Goal: Complete Application Form: Complete application form

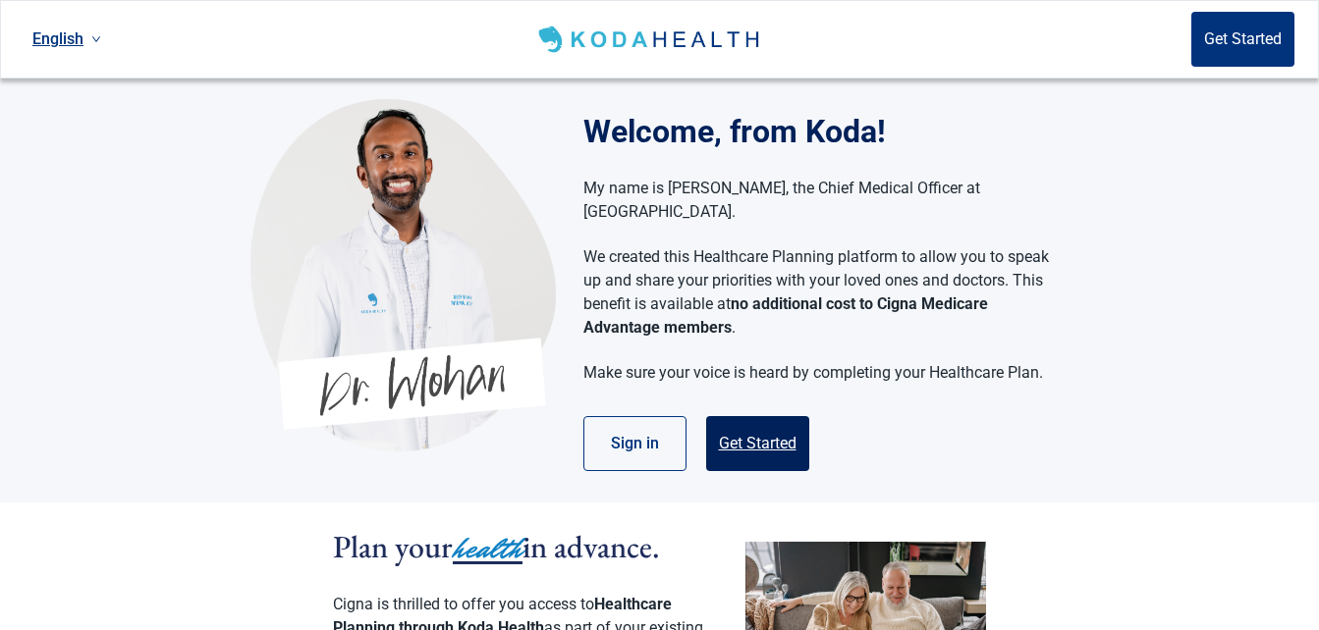
click at [738, 416] on button "Get Started" at bounding box center [757, 443] width 103 height 55
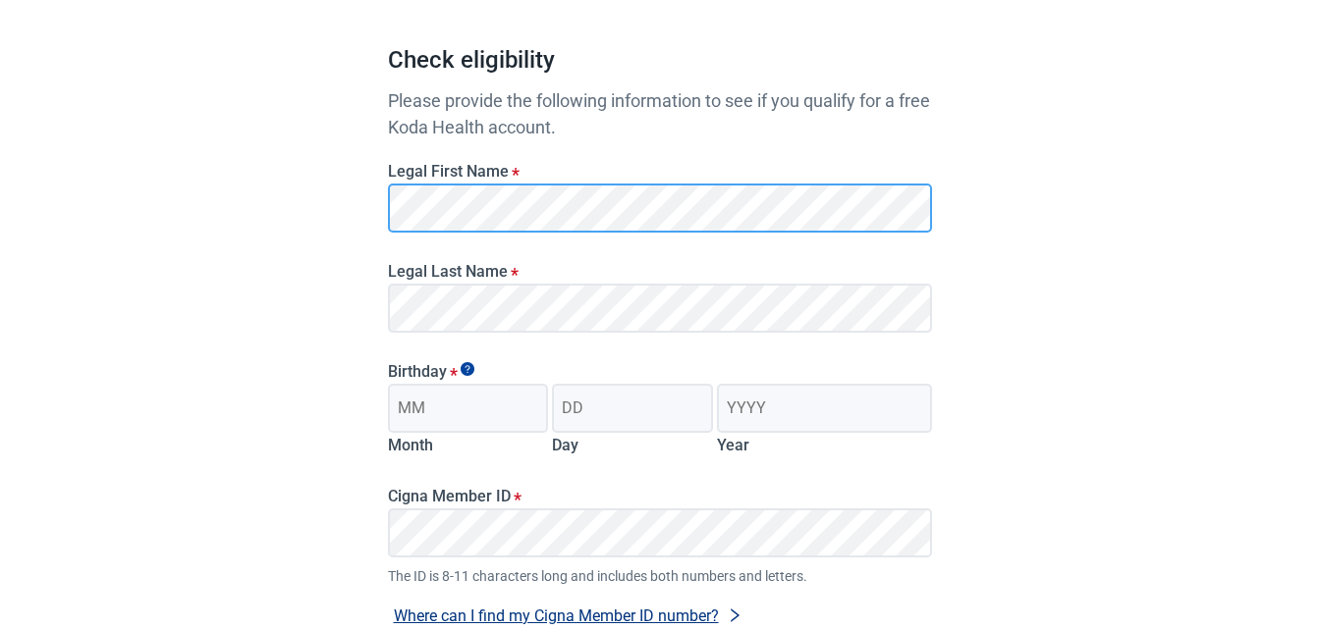
scroll to position [196, 0]
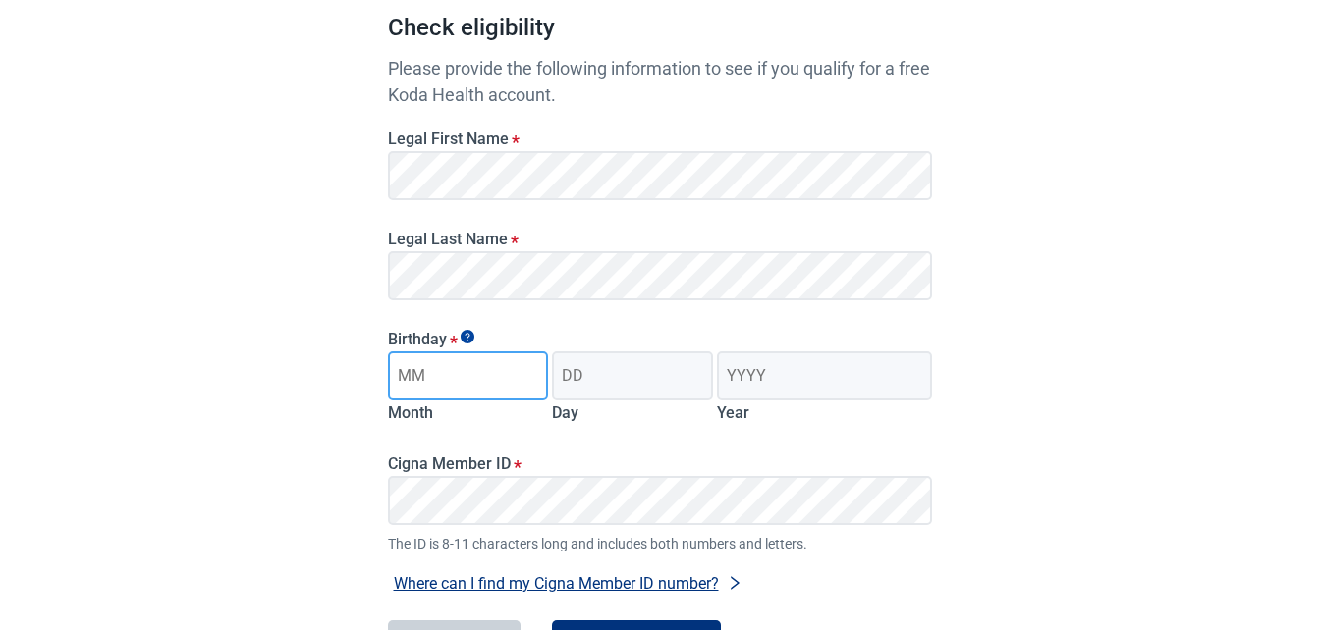
click at [465, 374] on input "Month" at bounding box center [468, 376] width 161 height 49
type input "1"
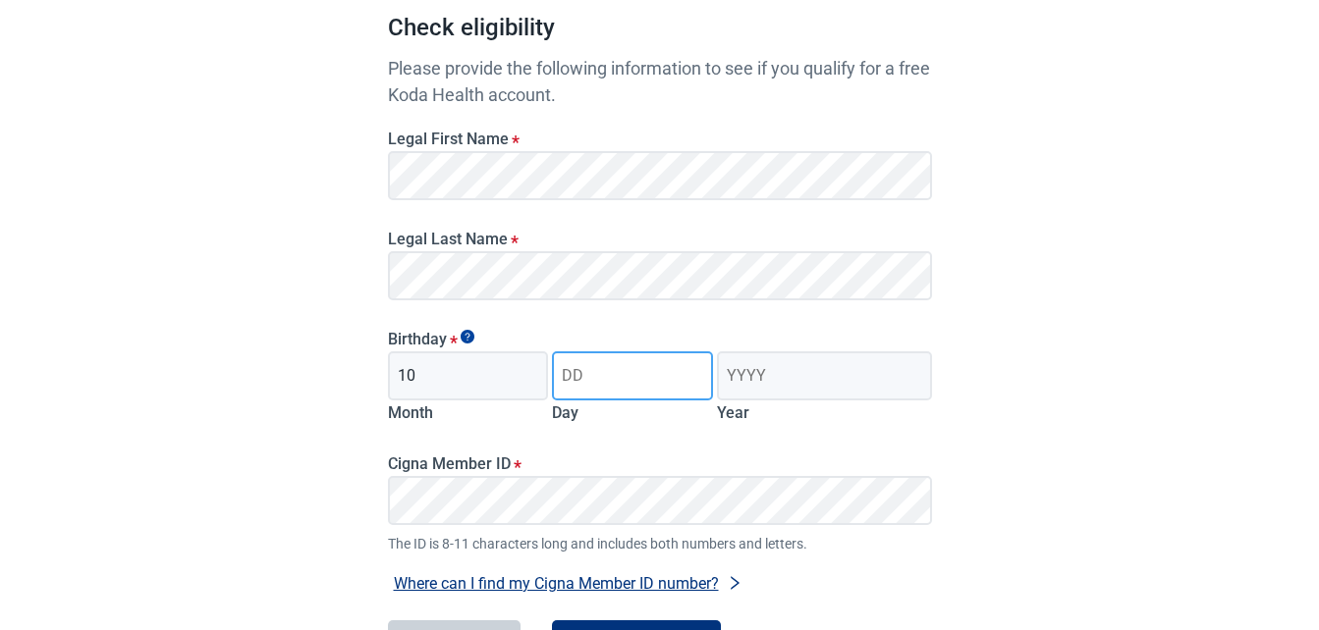
type input "10"
type input "13"
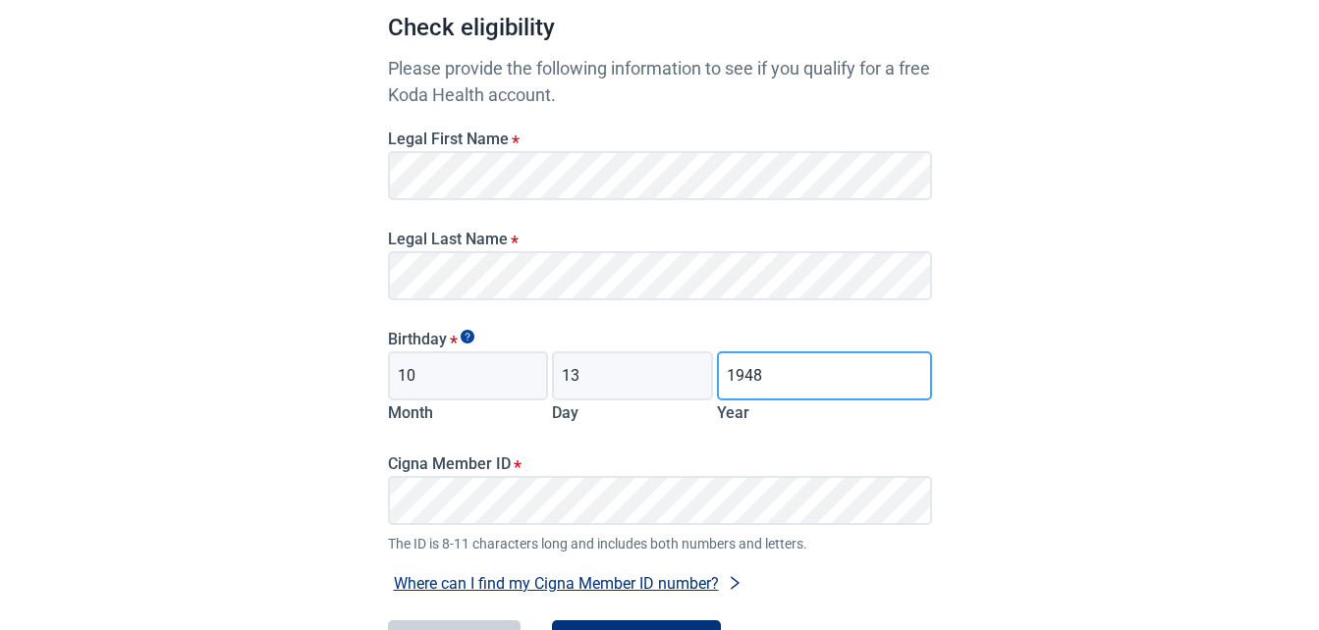
type input "1948"
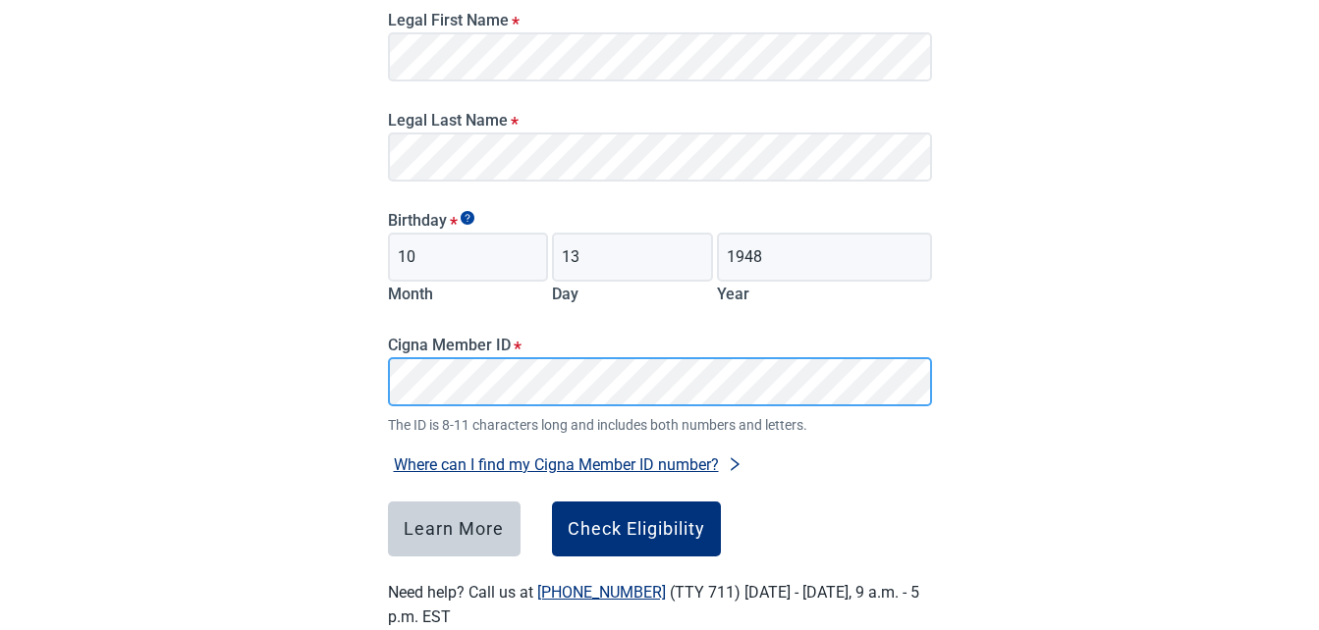
scroll to position [361, 0]
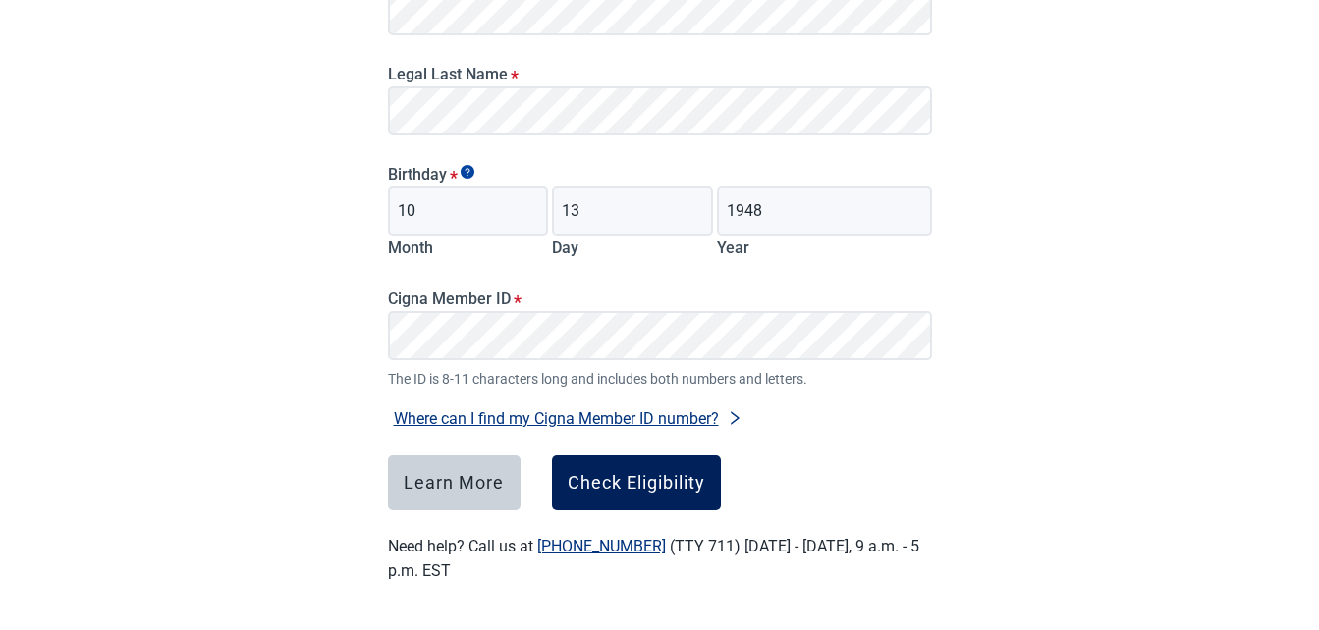
click at [646, 487] on div "Check Eligibility" at bounding box center [636, 483] width 137 height 20
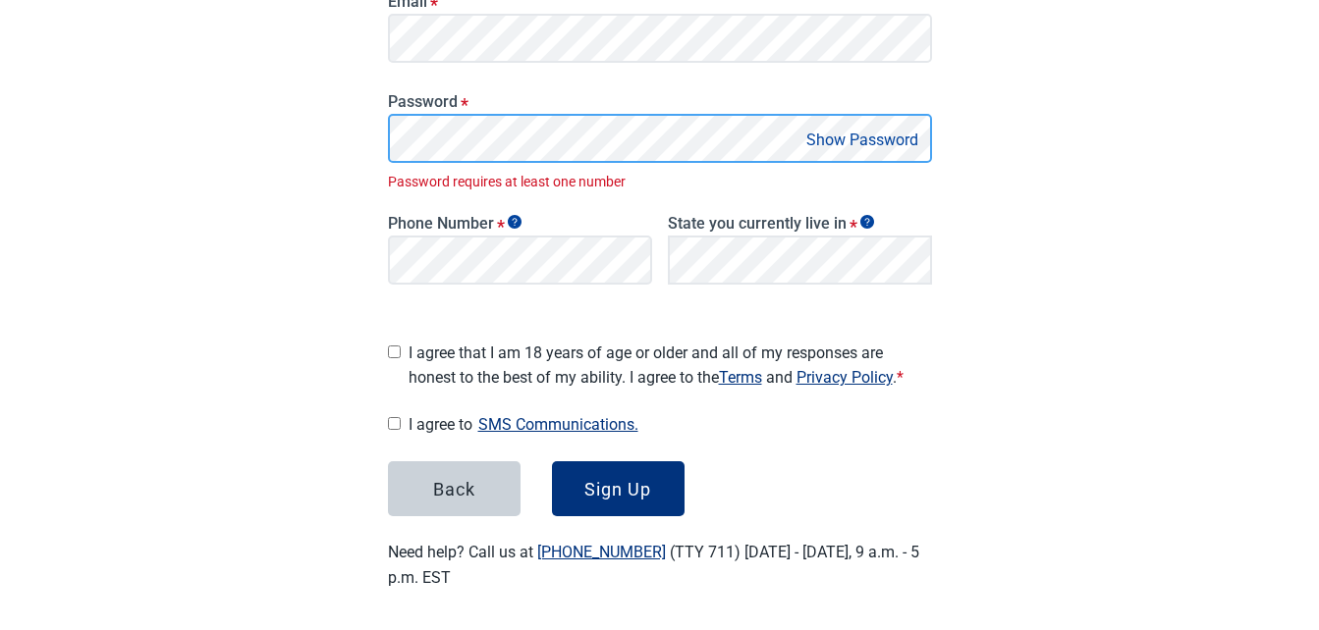
scroll to position [375, 0]
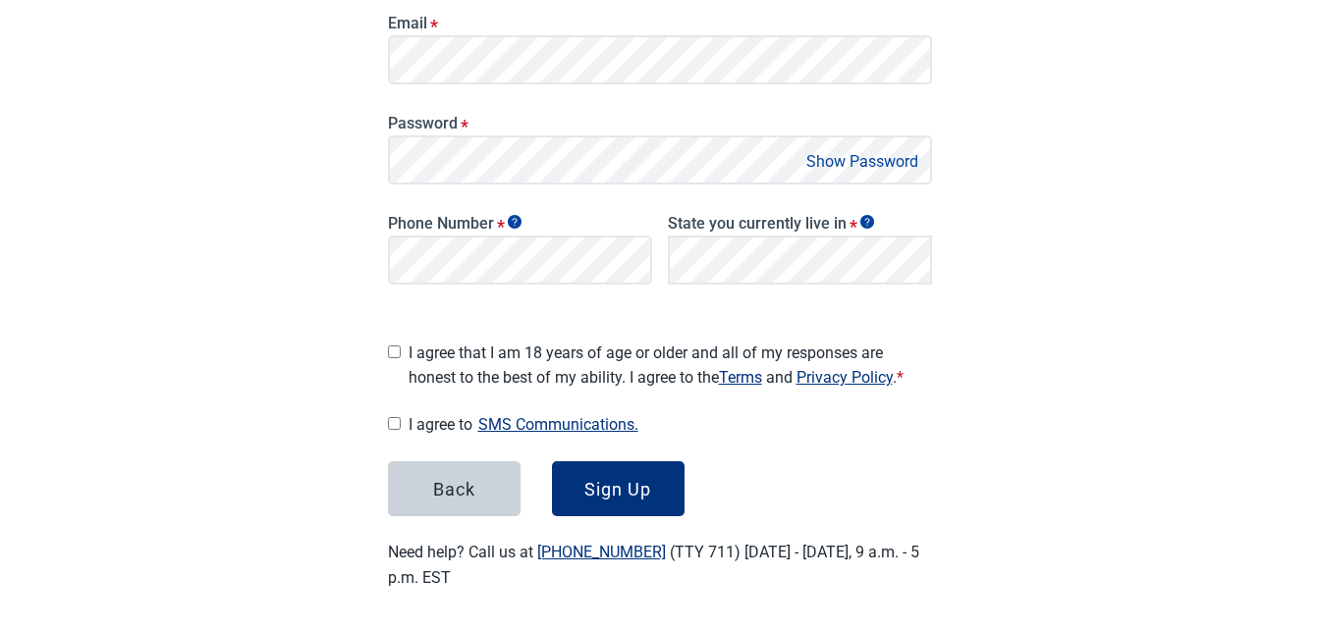
click at [858, 161] on button "Show Password" at bounding box center [862, 161] width 124 height 27
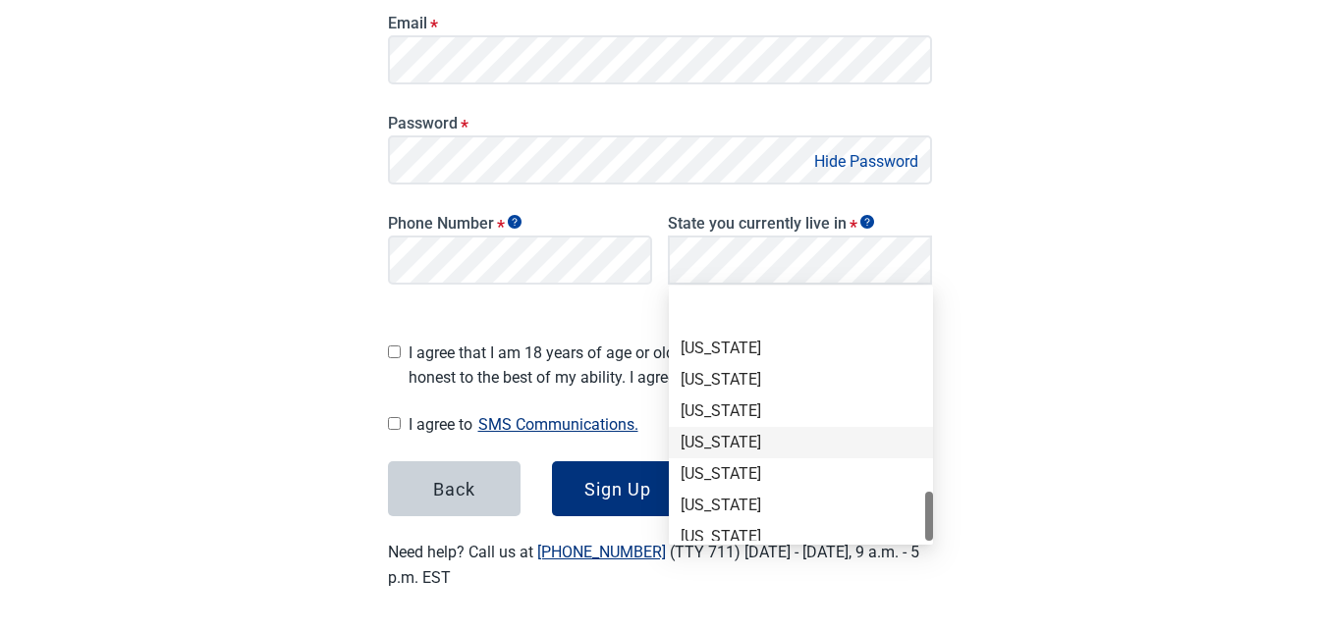
scroll to position [1351, 0]
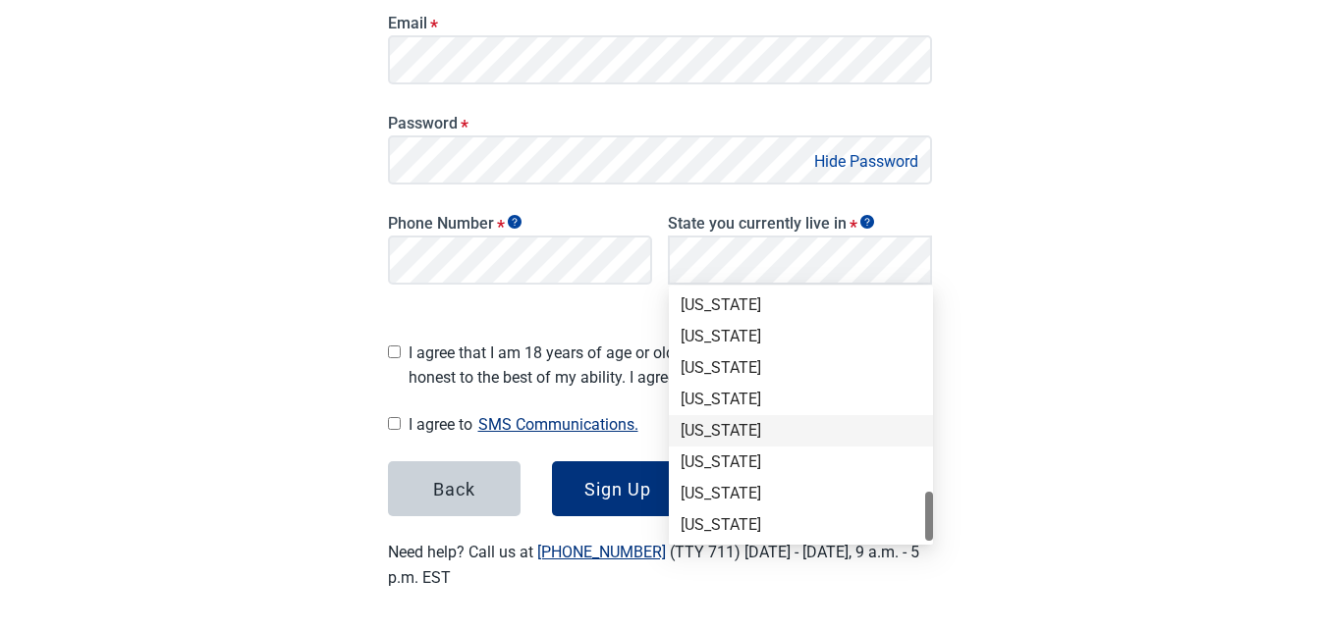
click at [748, 426] on div "[US_STATE]" at bounding box center [800, 431] width 241 height 22
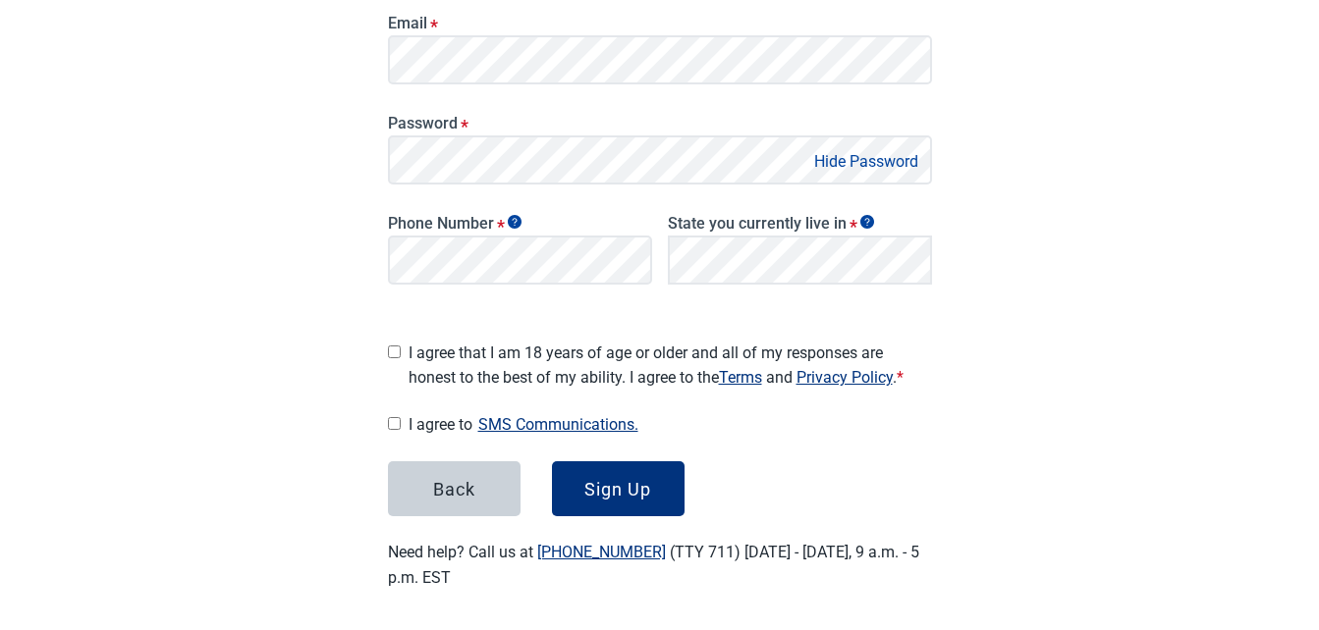
click at [391, 346] on input "I agree that I am 18 years of age or older and all of my responses are honest t…" at bounding box center [394, 352] width 13 height 13
checkbox input "true"
click at [398, 417] on input "I agree to SMS Communications." at bounding box center [394, 423] width 13 height 13
checkbox input "true"
click at [612, 487] on div "Sign Up" at bounding box center [617, 489] width 67 height 20
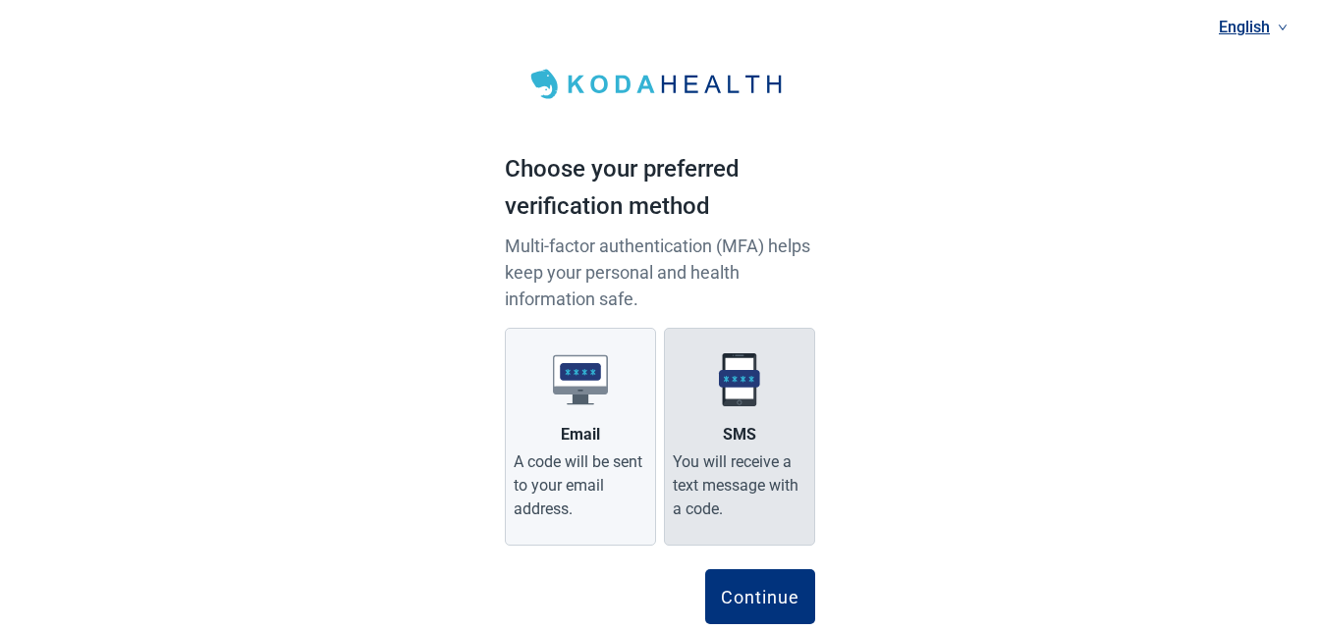
click at [746, 471] on div "You will receive a text message with a code." at bounding box center [740, 486] width 134 height 71
click at [0, 0] on input "SMS You will receive a text message with a code." at bounding box center [0, 0] width 0 height 0
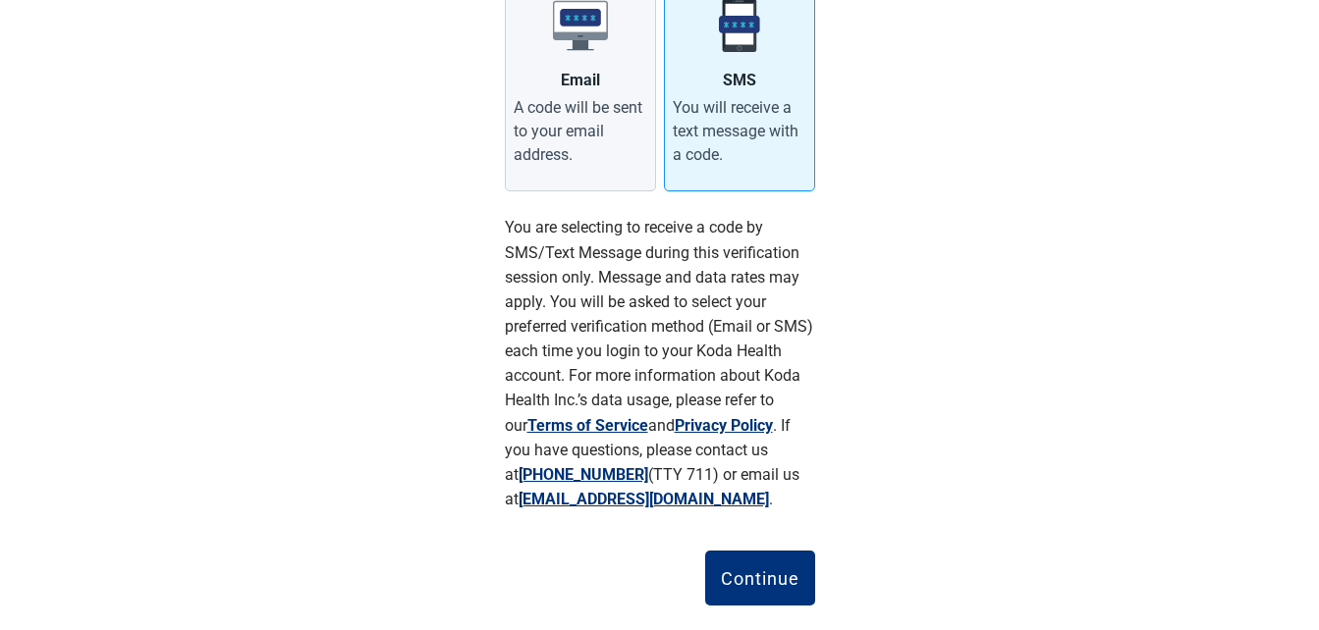
scroll to position [393, 0]
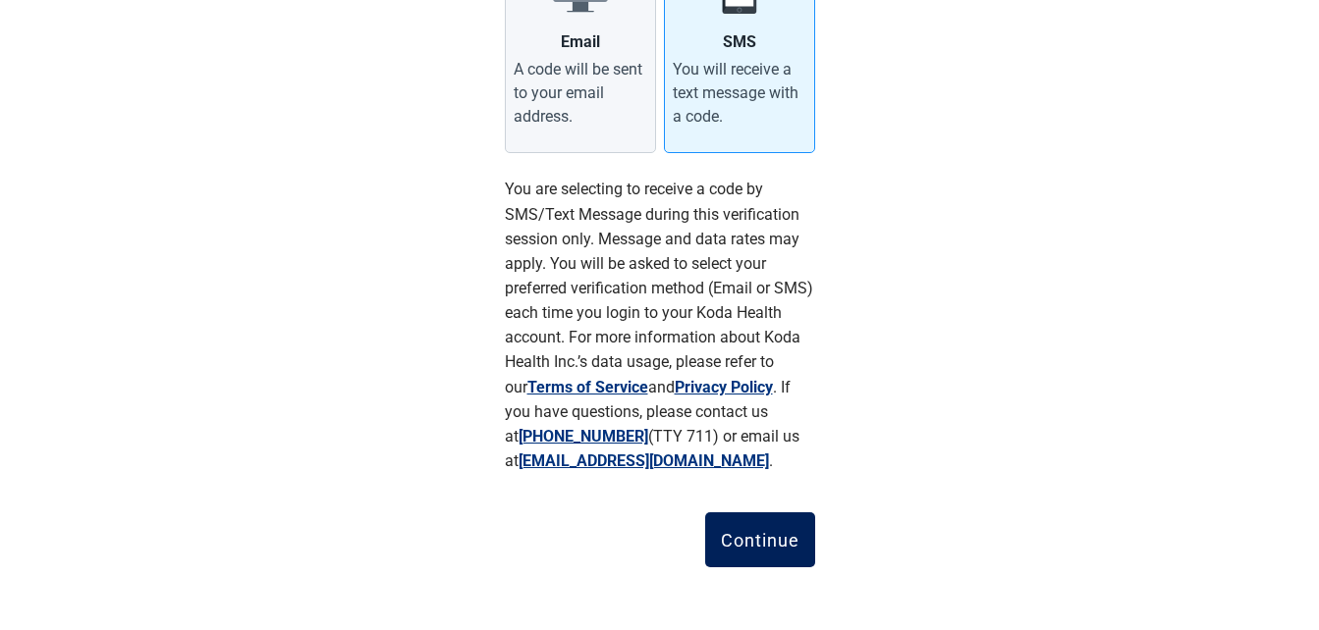
click at [759, 538] on div "Continue" at bounding box center [760, 540] width 79 height 20
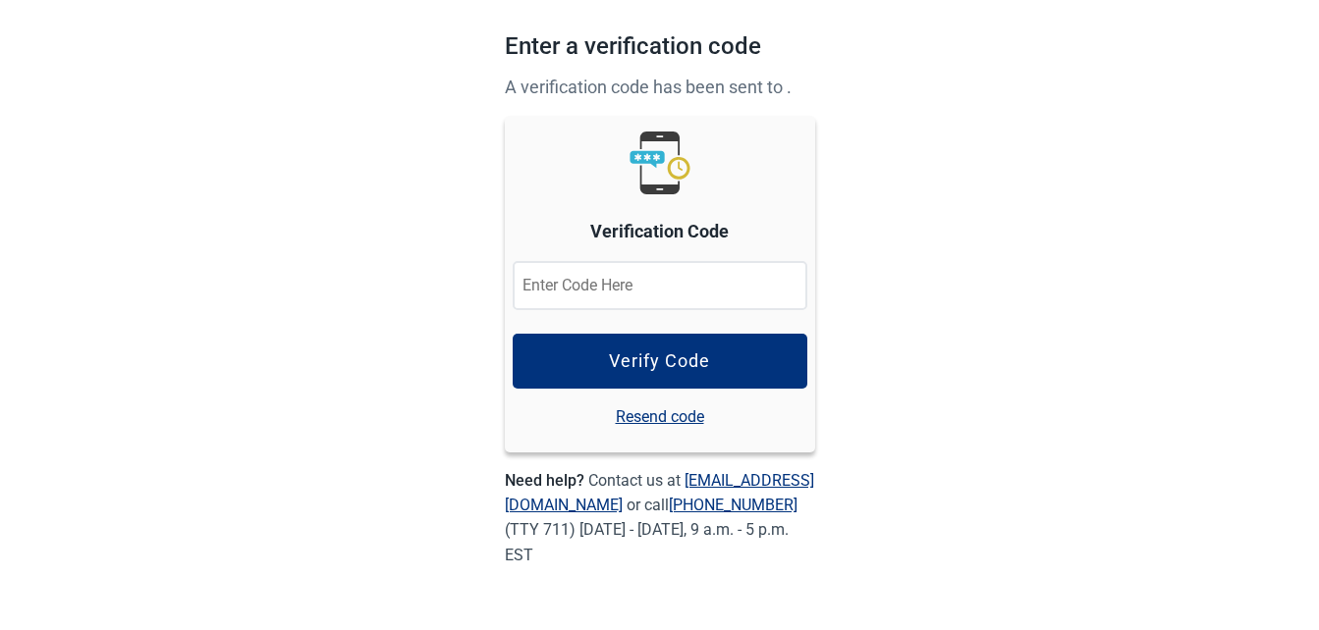
scroll to position [123, 0]
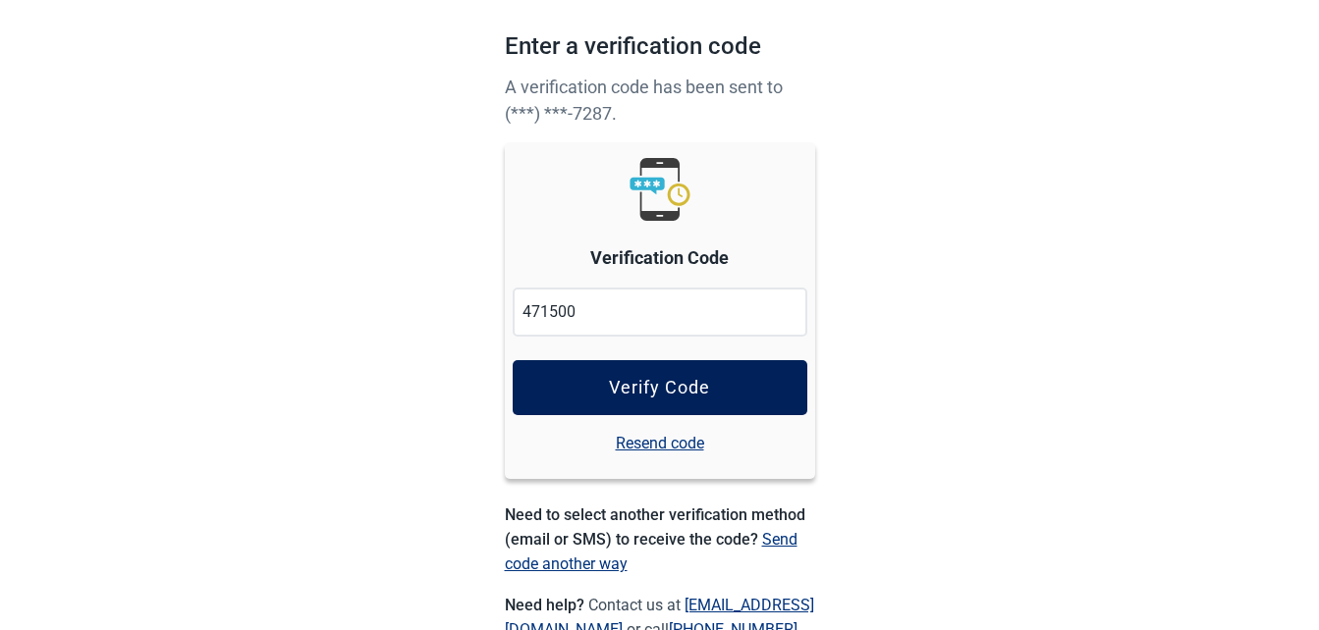
type input "471500"
click at [658, 393] on div "Verify Code" at bounding box center [659, 388] width 101 height 20
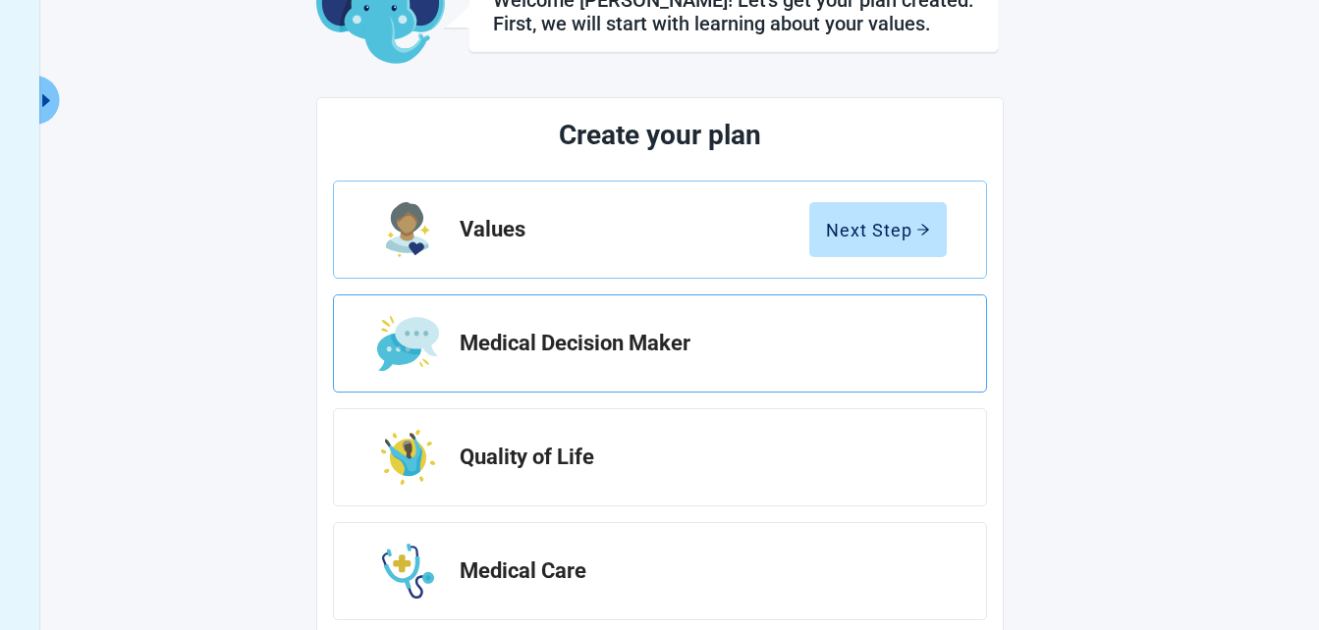
scroll to position [196, 0]
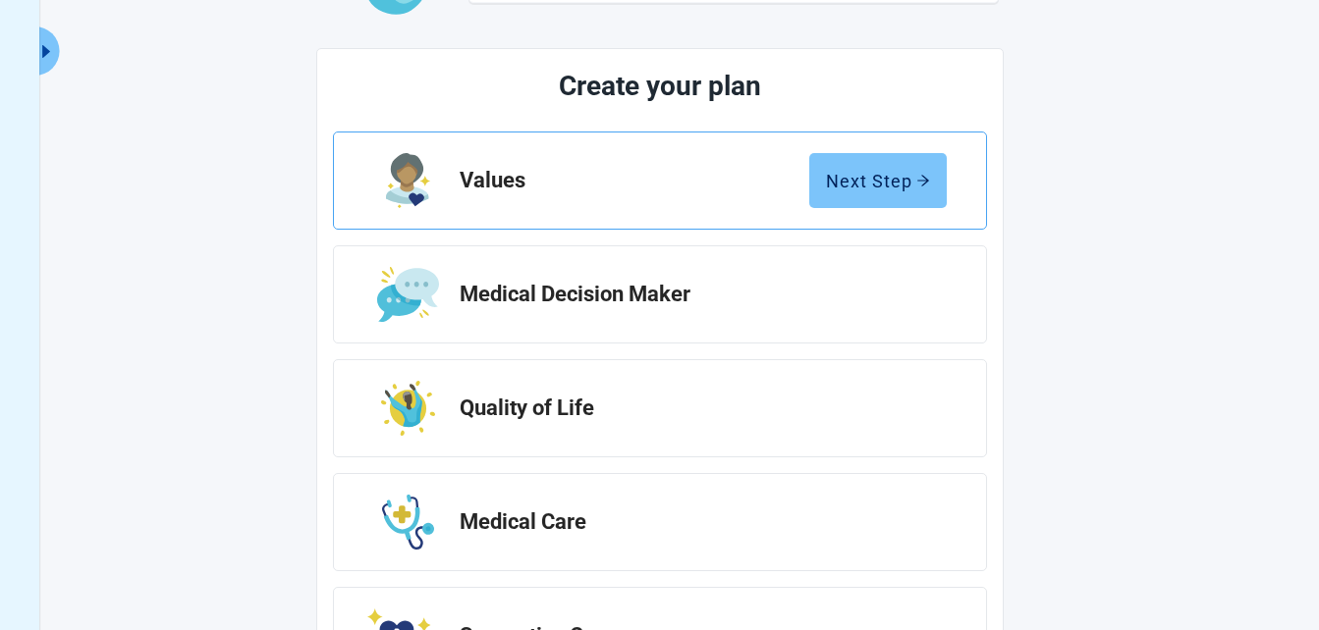
click at [861, 185] on div "Next Step" at bounding box center [878, 181] width 104 height 20
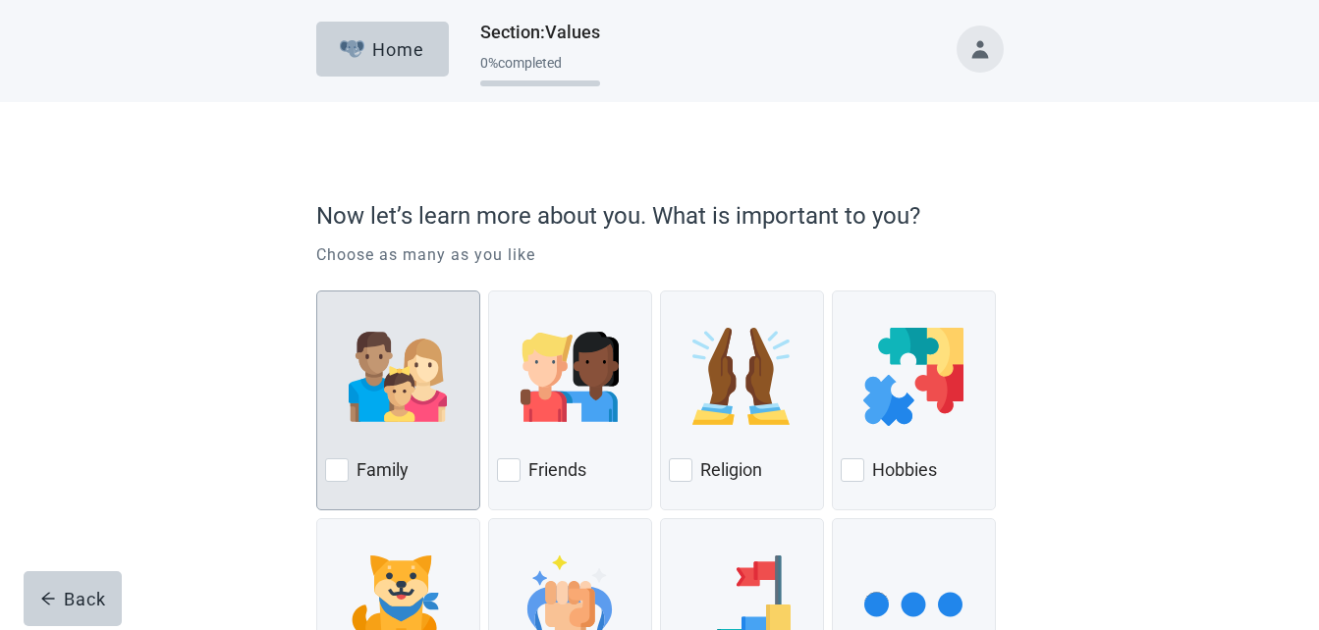
click at [414, 432] on div at bounding box center [398, 376] width 146 height 155
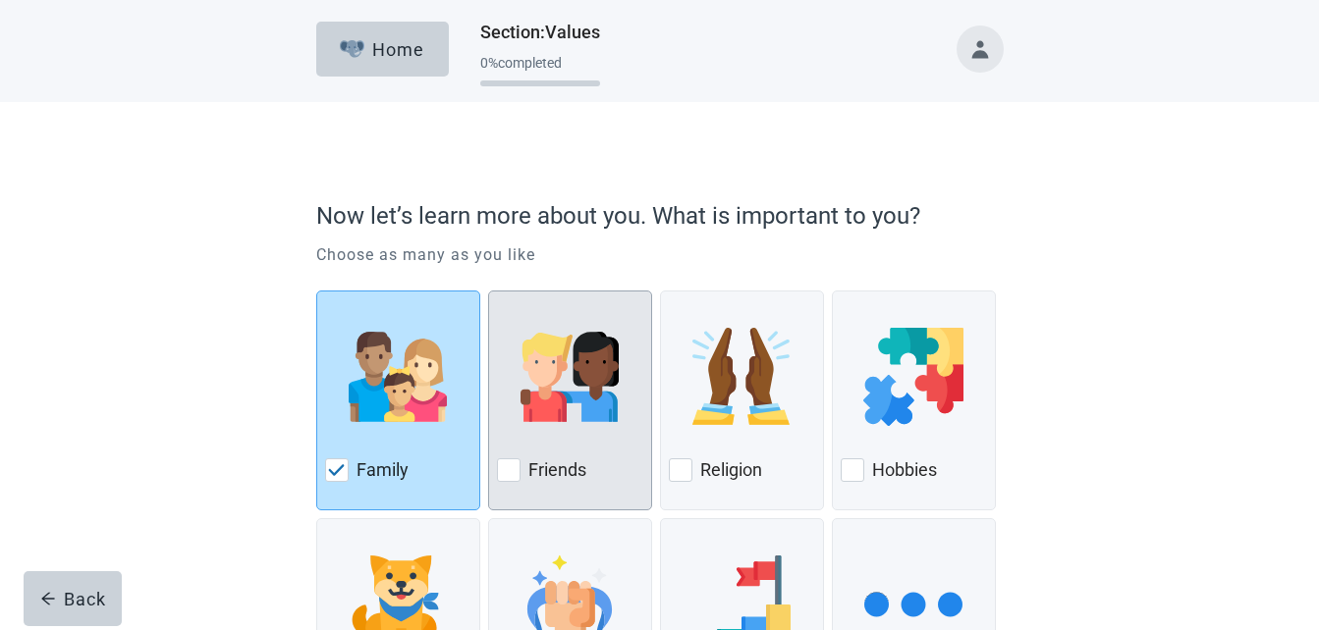
click at [554, 420] on img at bounding box center [569, 377] width 98 height 98
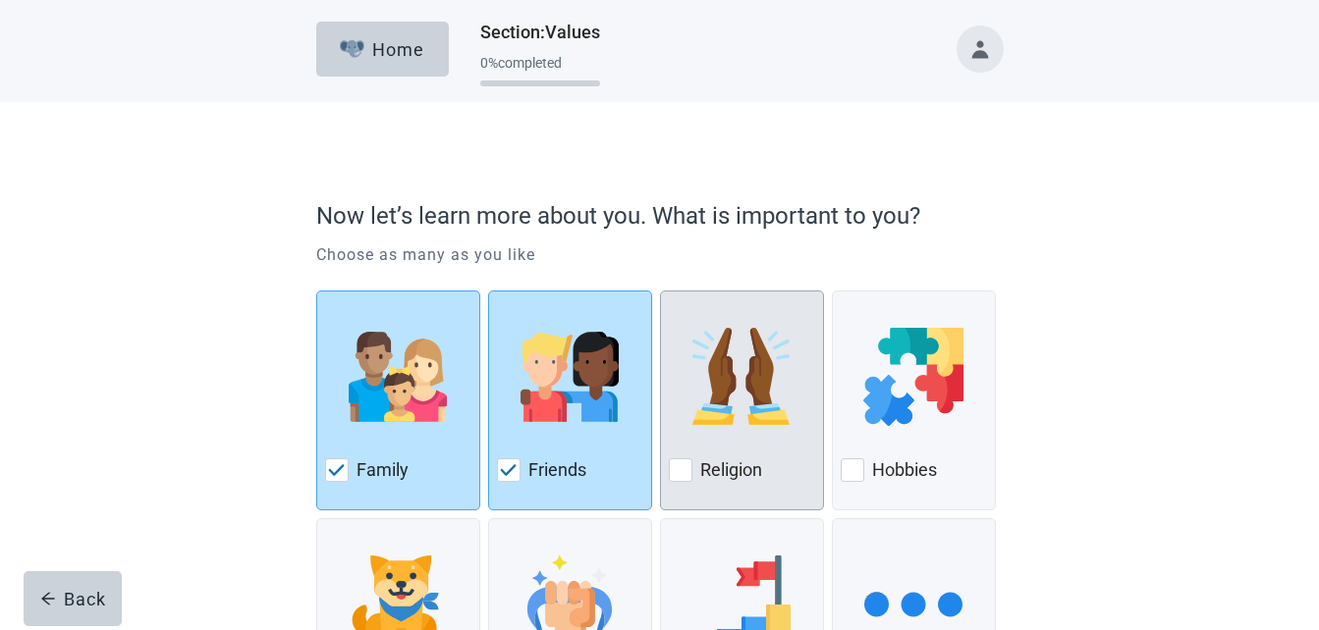
click at [716, 432] on div at bounding box center [742, 376] width 146 height 155
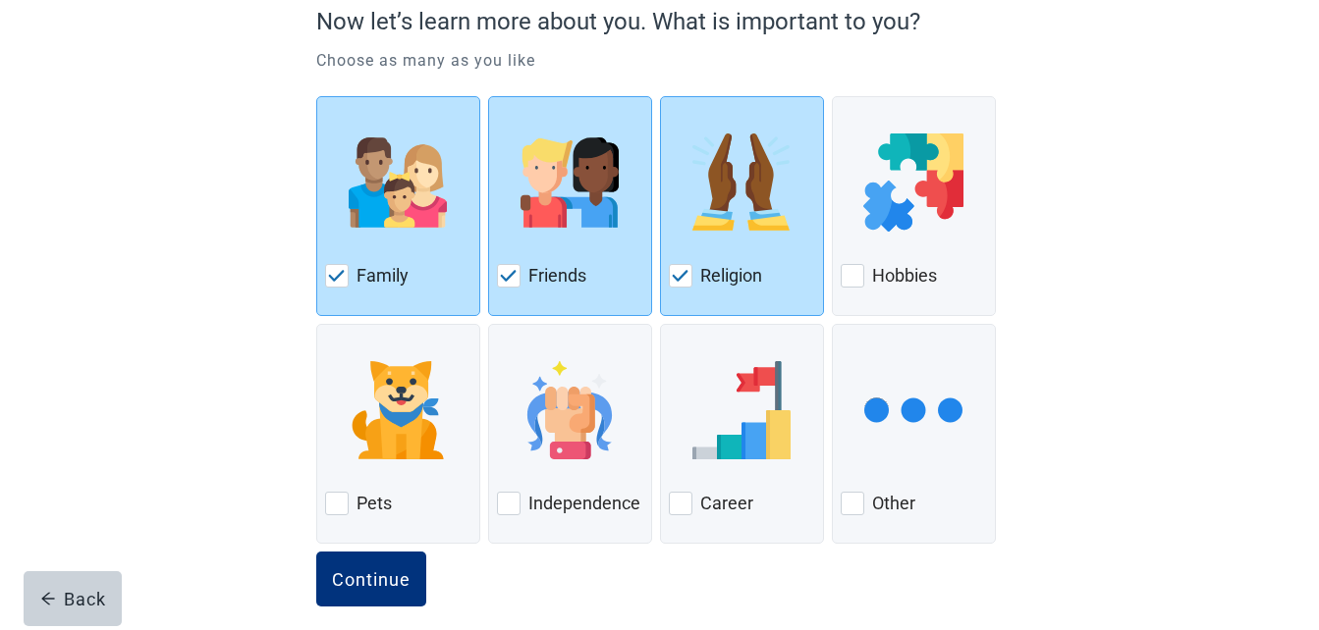
scroll to position [214, 0]
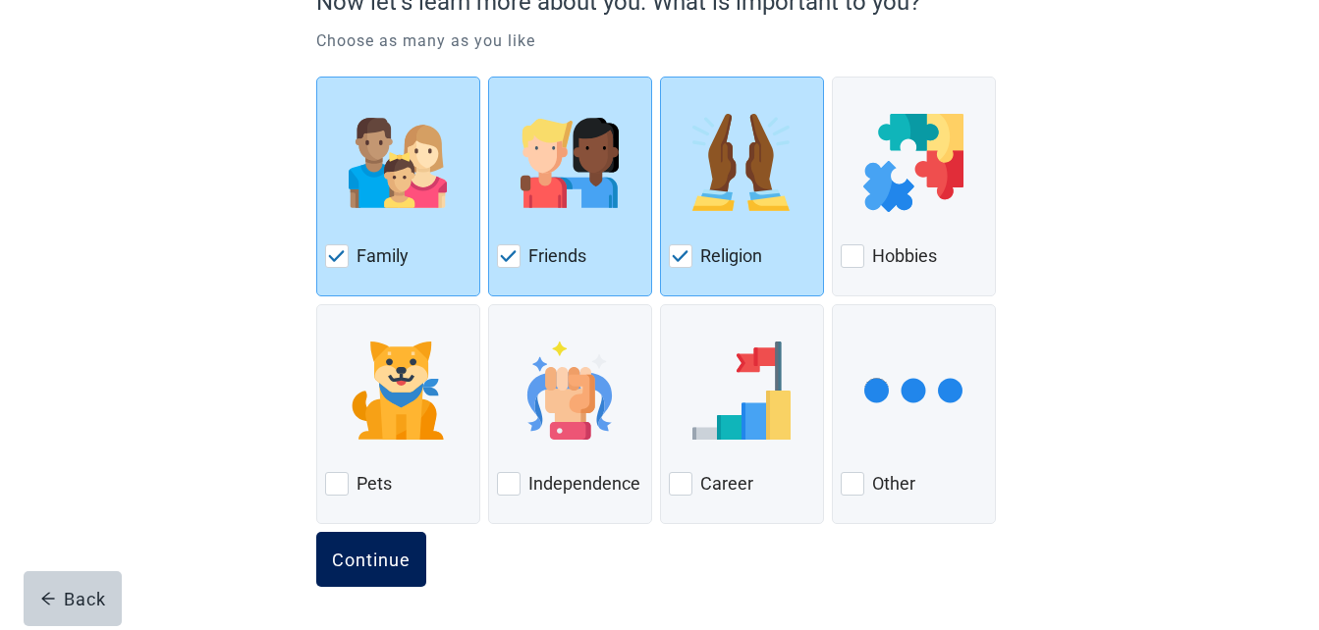
click at [382, 558] on div "Continue" at bounding box center [371, 560] width 79 height 20
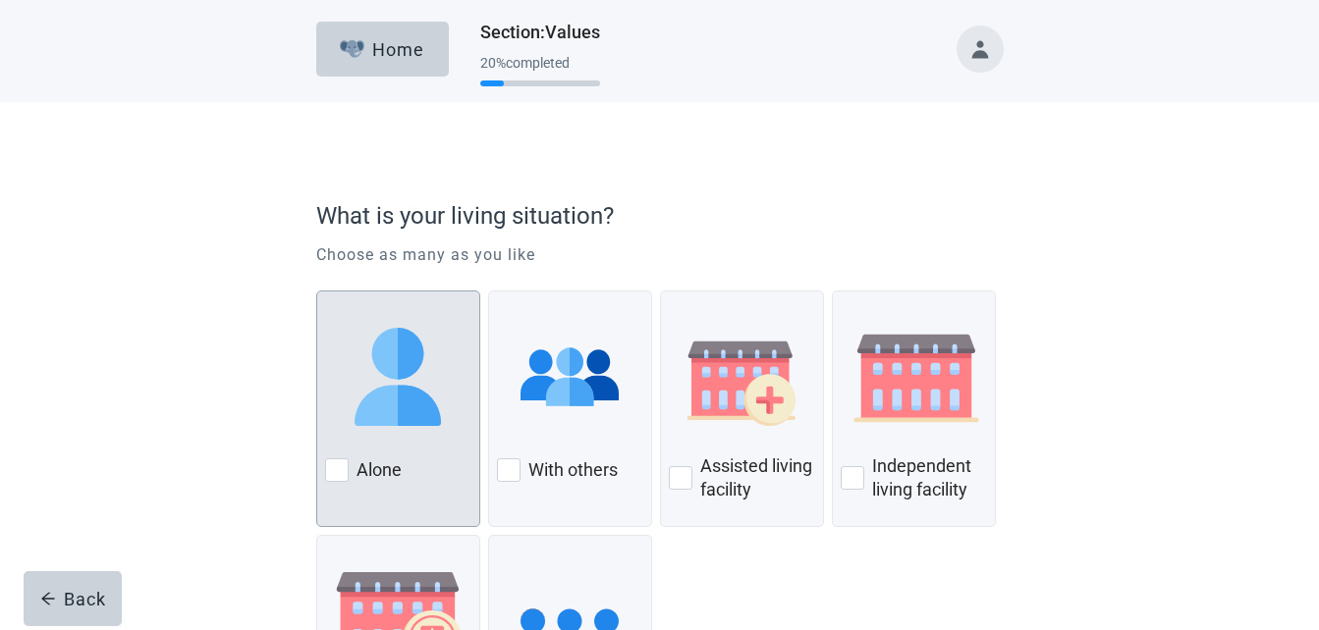
click at [408, 434] on div at bounding box center [398, 376] width 146 height 155
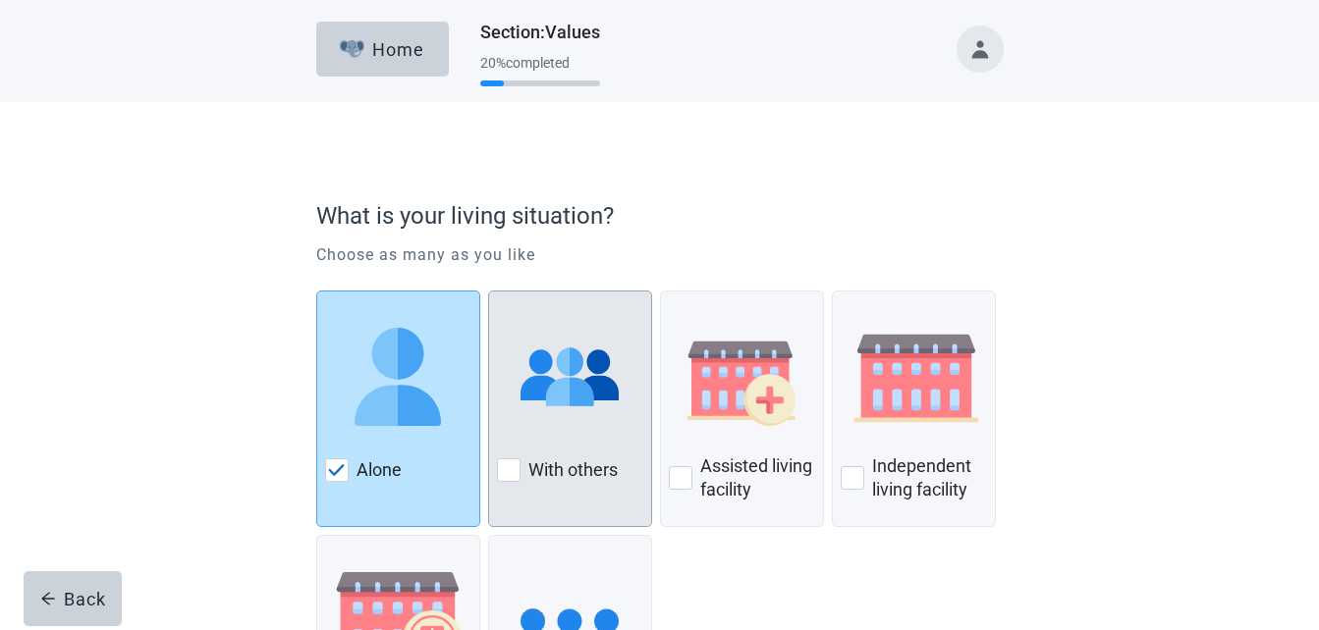
click at [526, 425] on img at bounding box center [569, 377] width 98 height 98
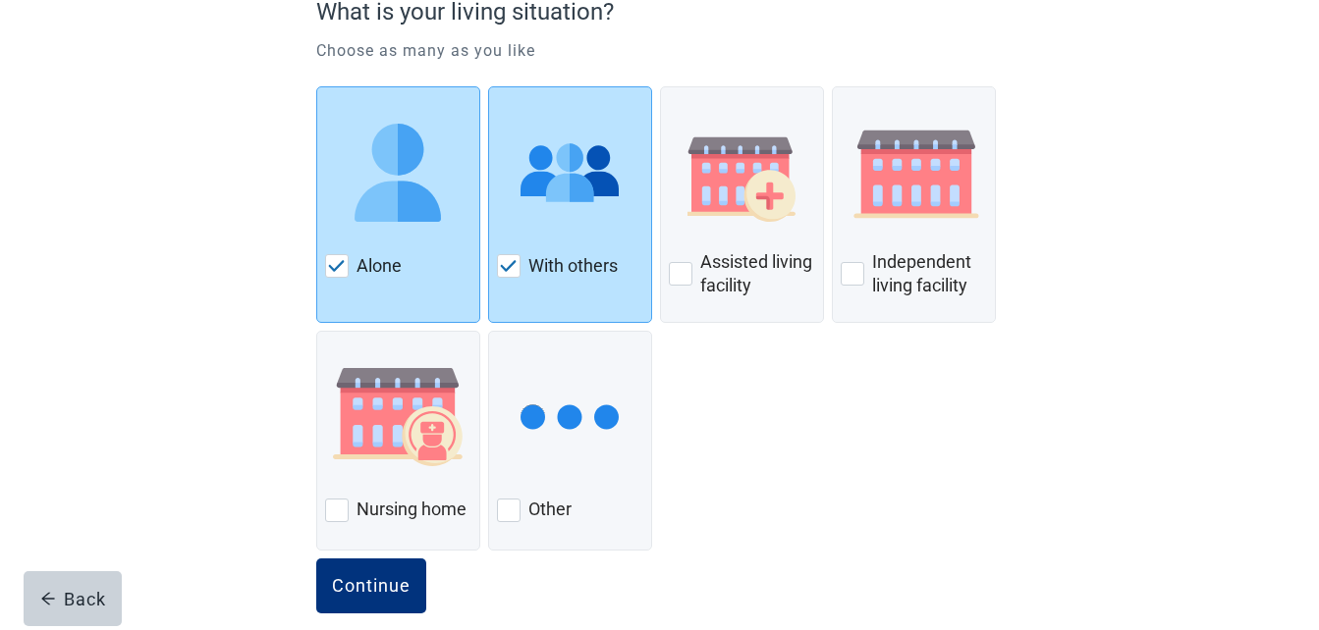
scroll to position [231, 0]
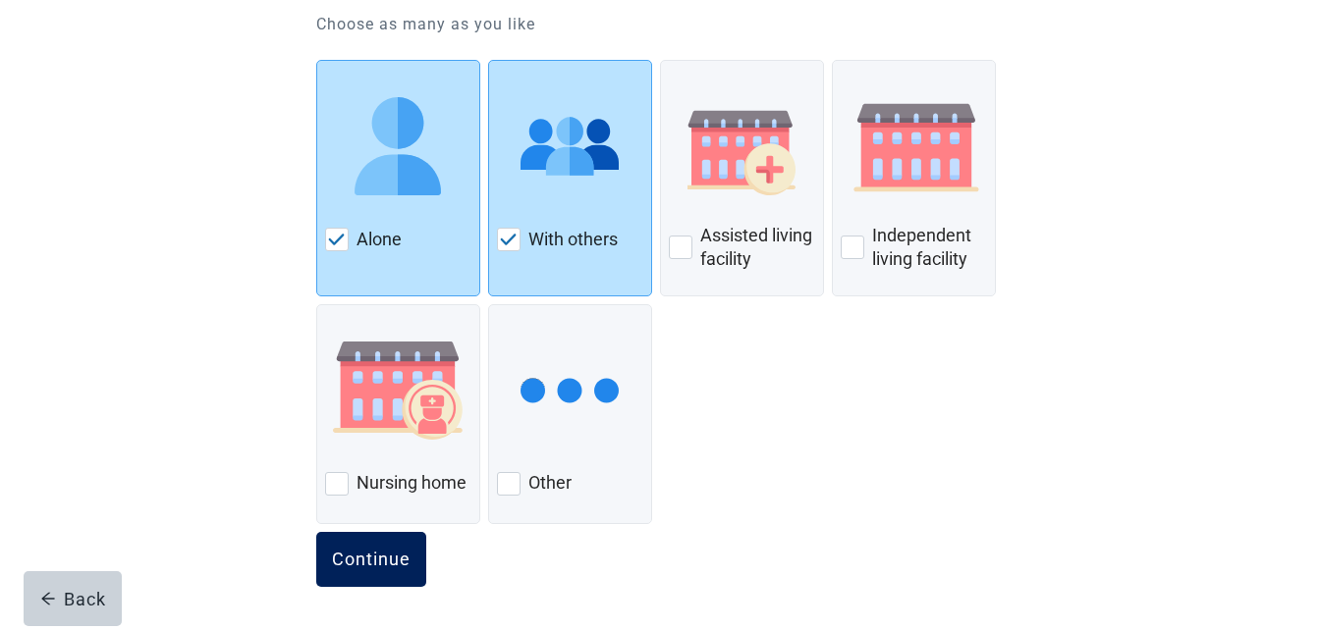
click at [399, 555] on div "Continue" at bounding box center [371, 560] width 79 height 20
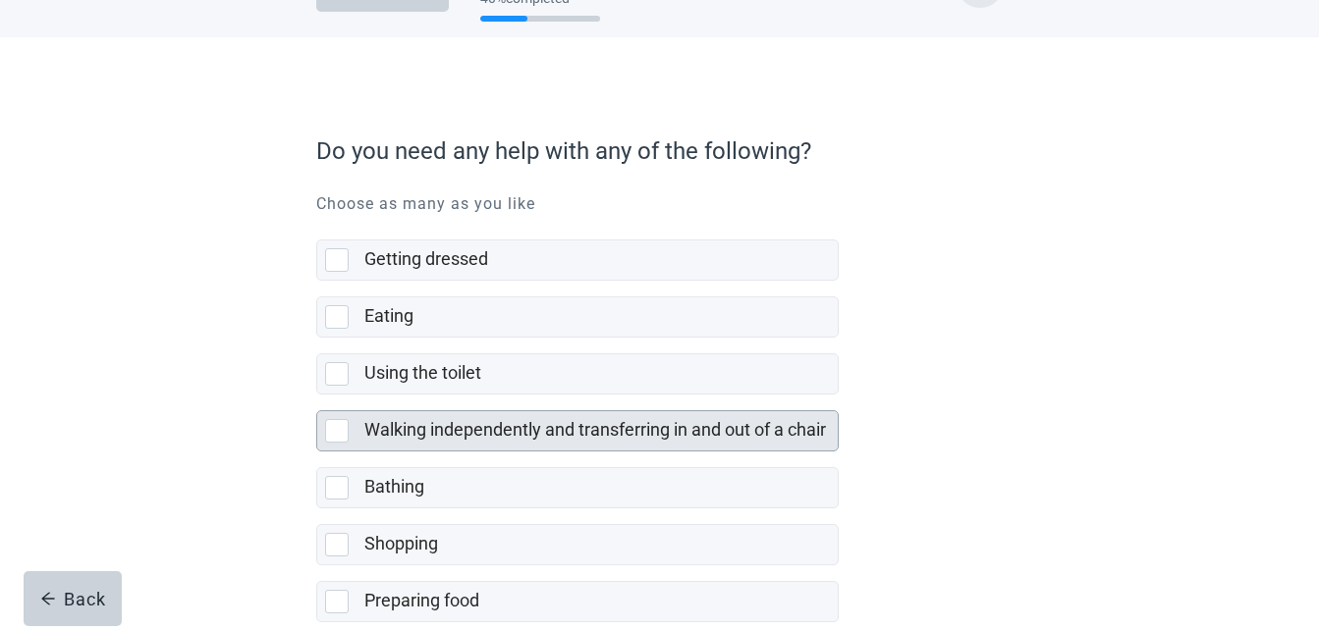
scroll to position [98, 0]
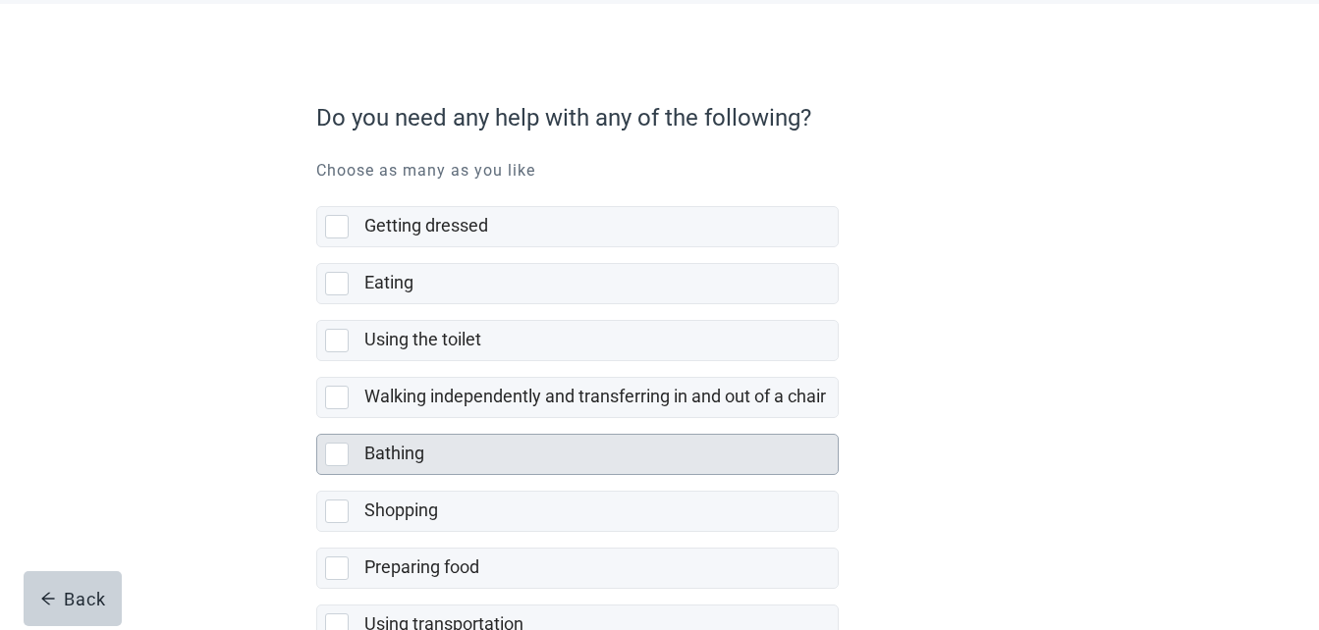
click at [330, 460] on div at bounding box center [337, 455] width 24 height 24
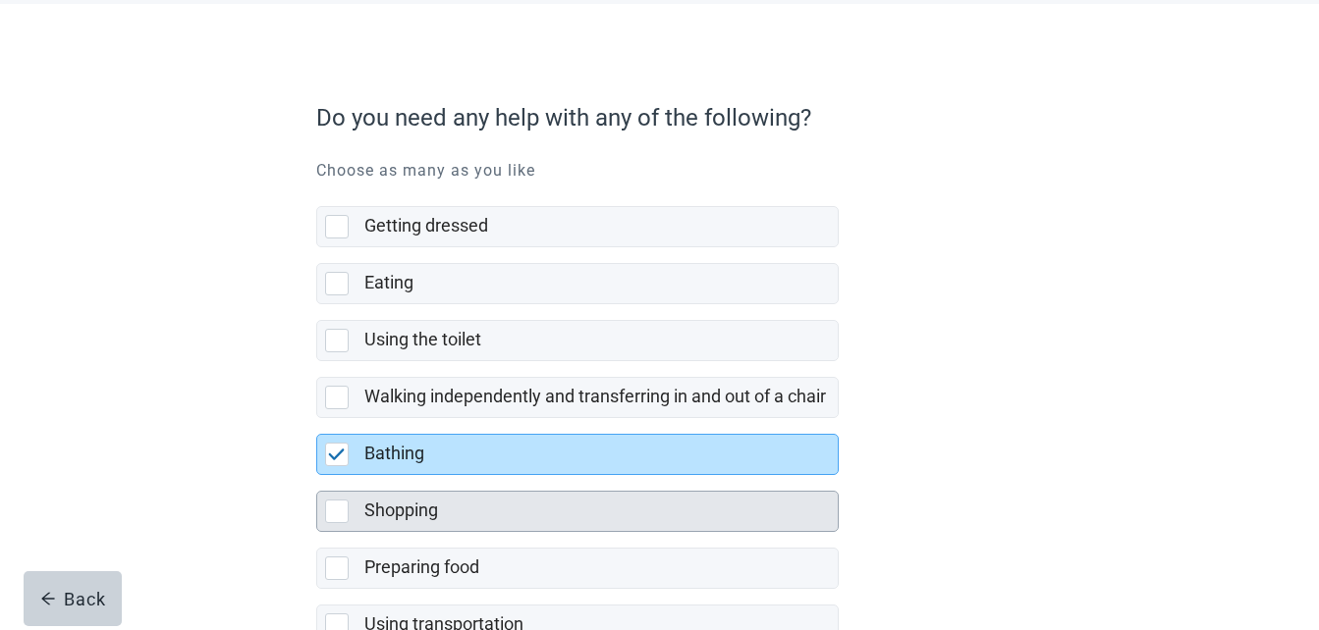
click at [330, 509] on div at bounding box center [337, 512] width 24 height 24
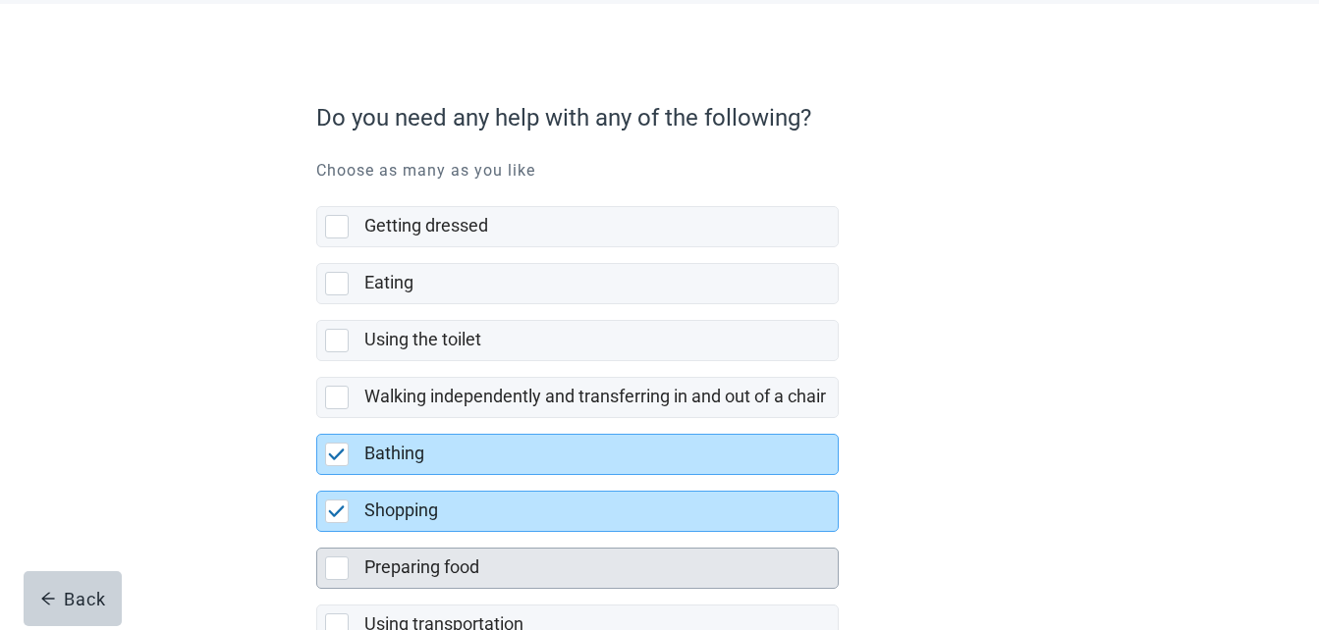
click at [329, 567] on div at bounding box center [337, 569] width 24 height 24
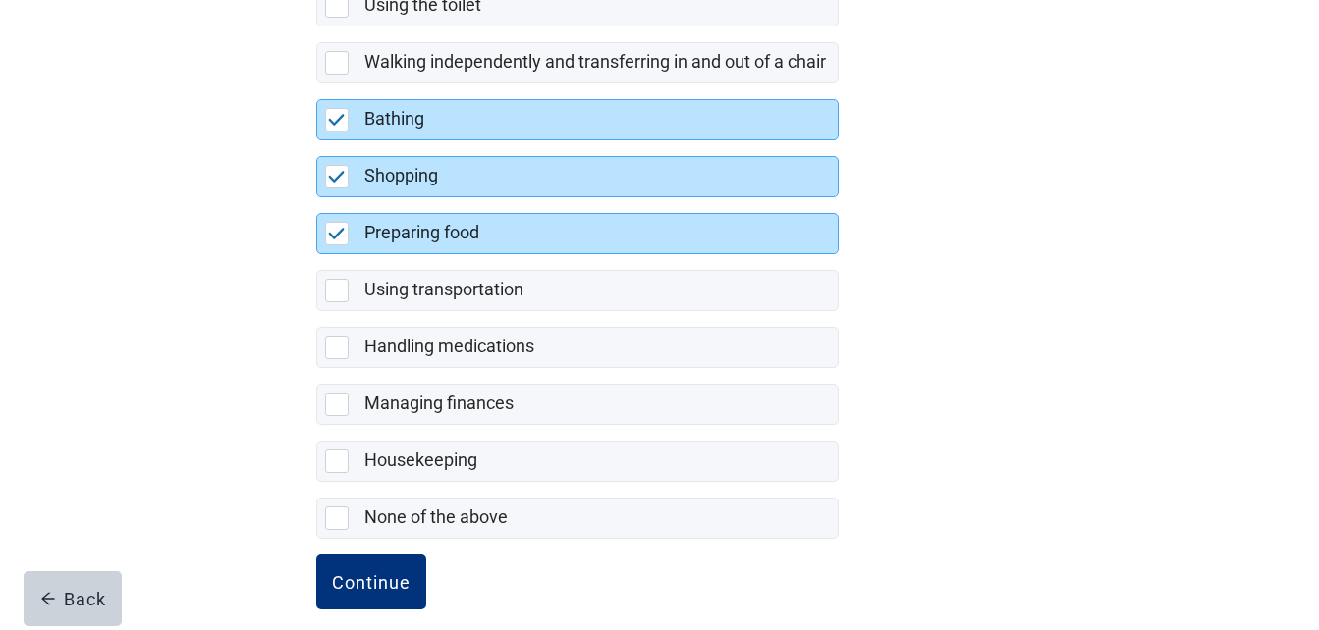
scroll to position [456, 0]
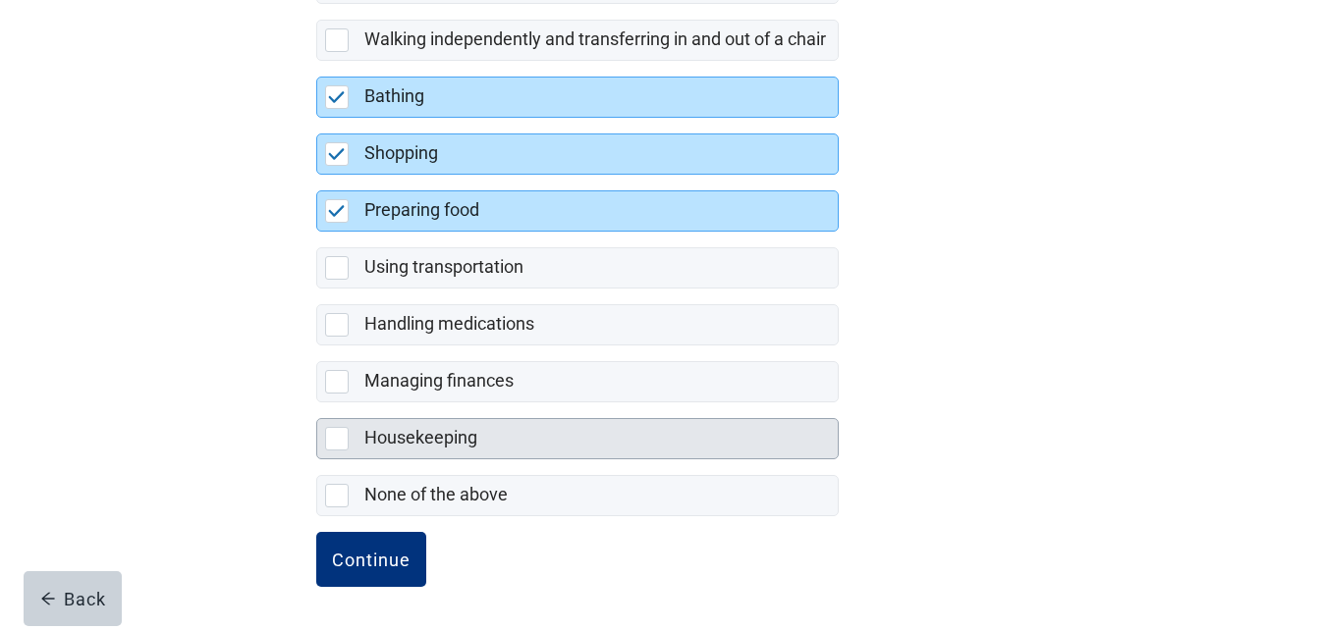
click at [340, 440] on div at bounding box center [337, 439] width 24 height 24
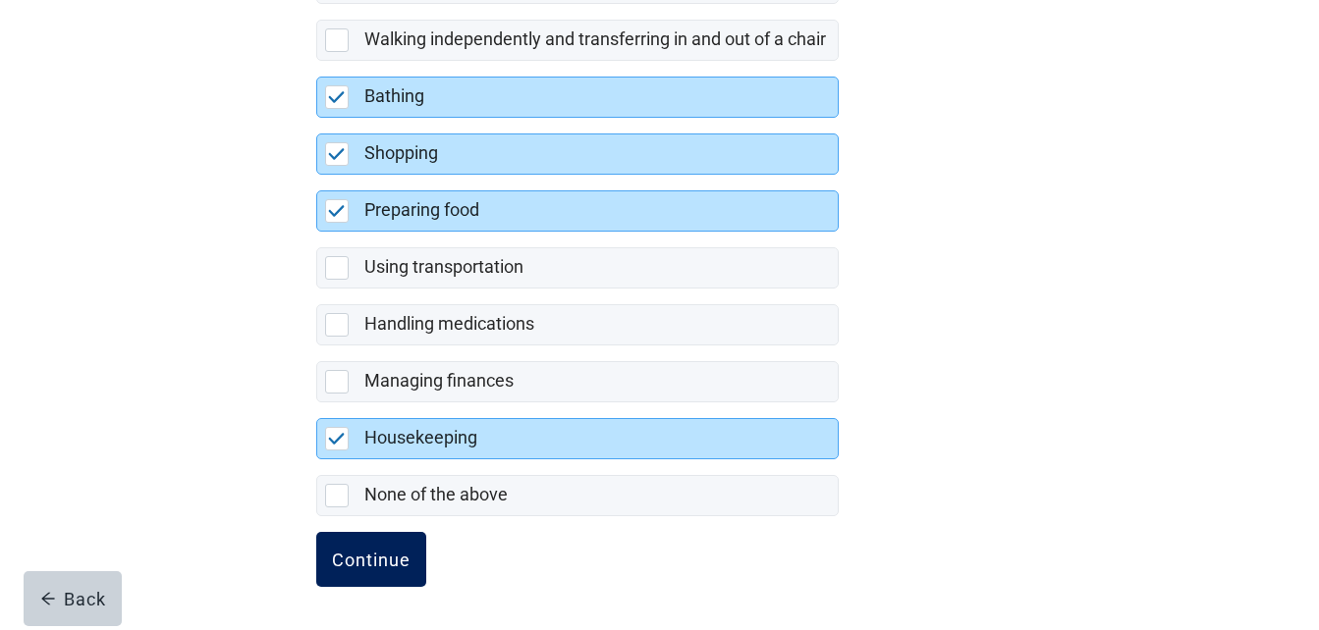
click at [368, 557] on div "Continue" at bounding box center [371, 560] width 79 height 20
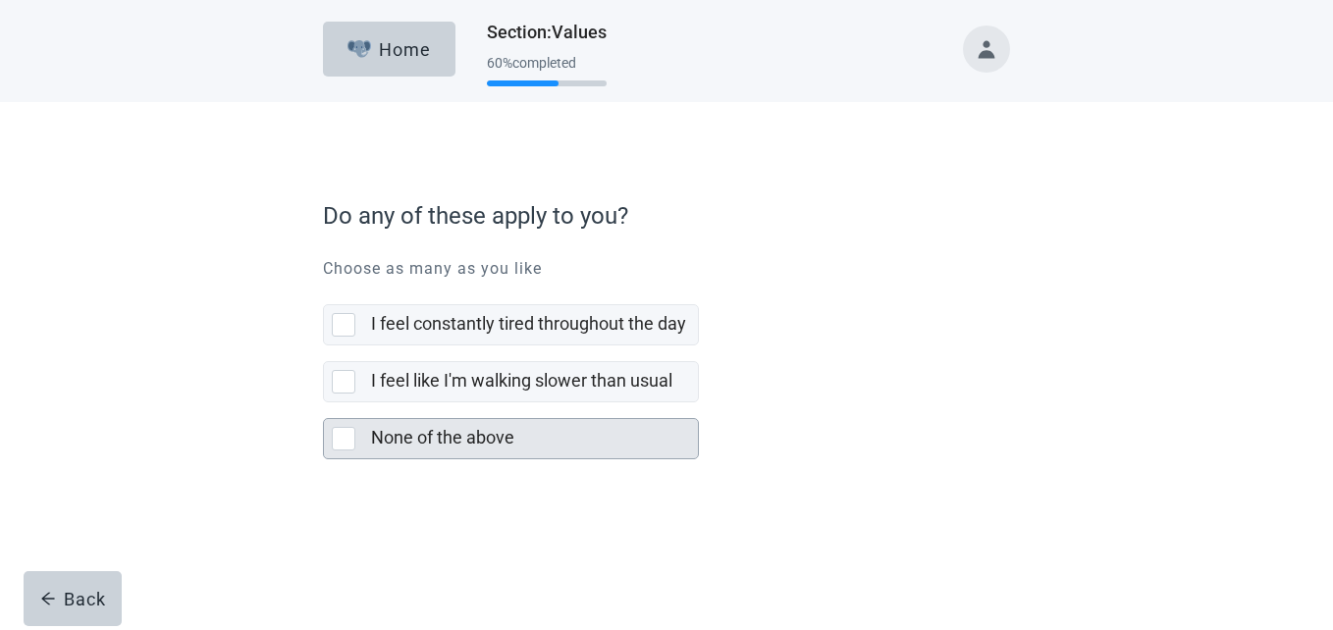
click at [367, 438] on div "None of the above" at bounding box center [511, 438] width 374 height 39
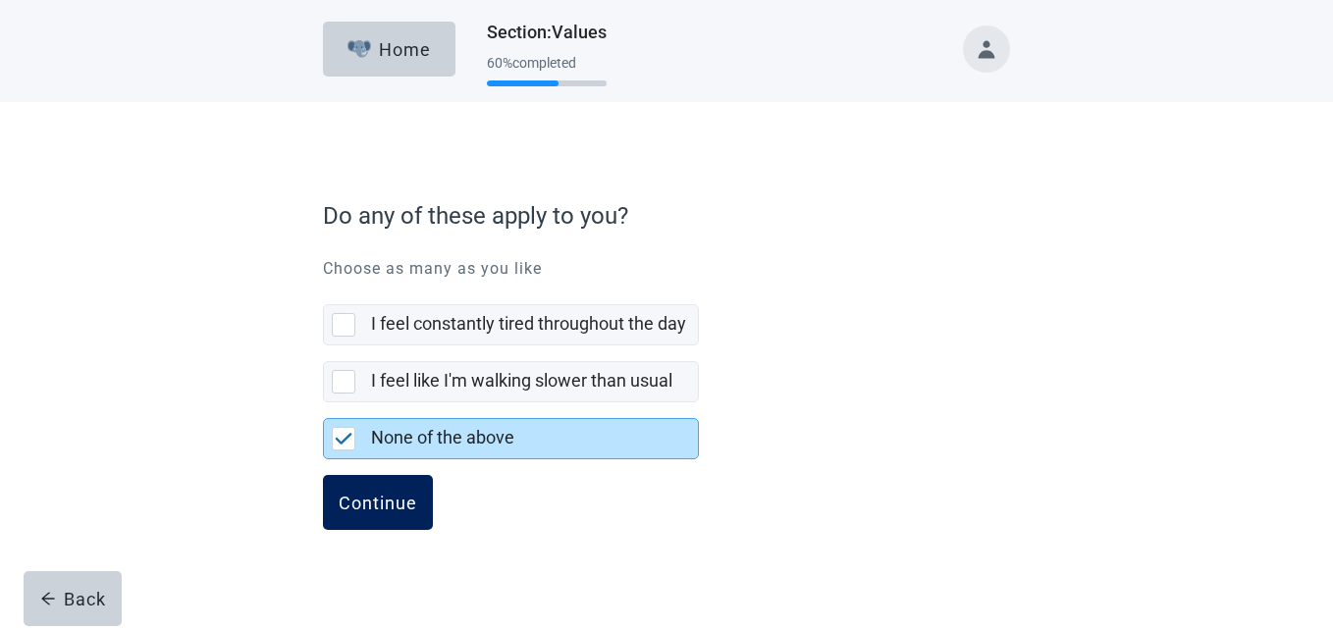
click at [375, 510] on div "Continue" at bounding box center [378, 503] width 79 height 20
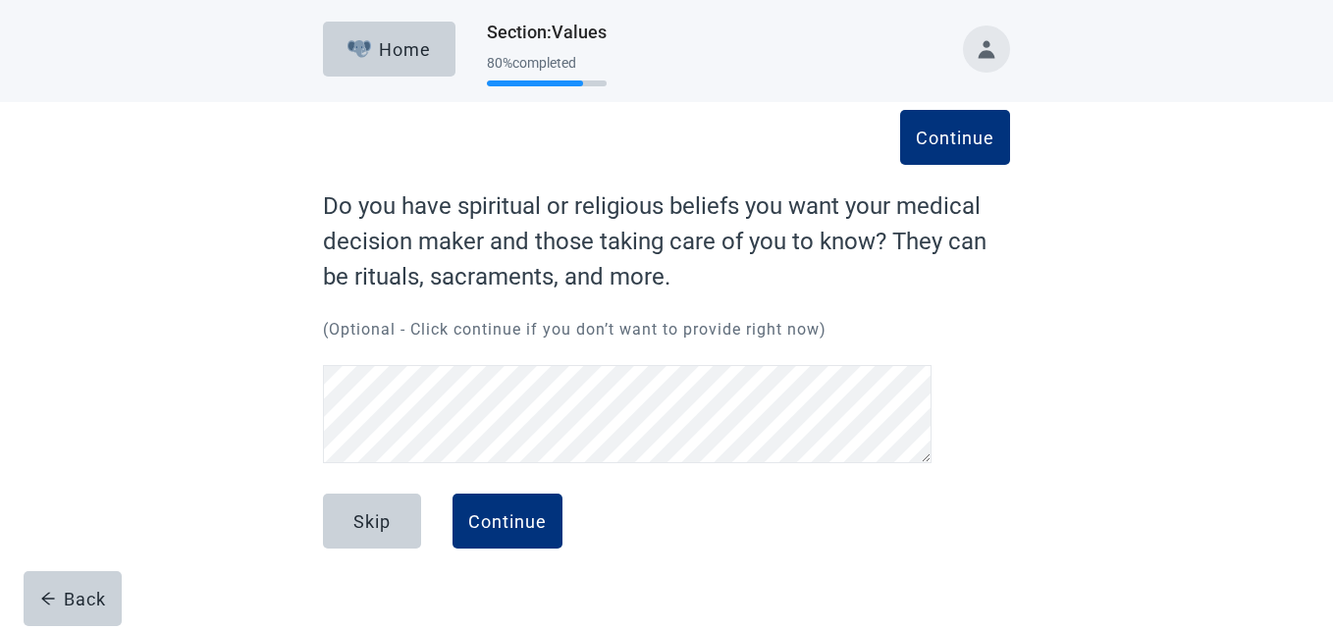
click at [1333, 163] on html "Skip to main content Home Section : Values 80 % completed Continue Do you have …" at bounding box center [666, 315] width 1333 height 630
click at [503, 521] on div "Continue" at bounding box center [507, 522] width 79 height 20
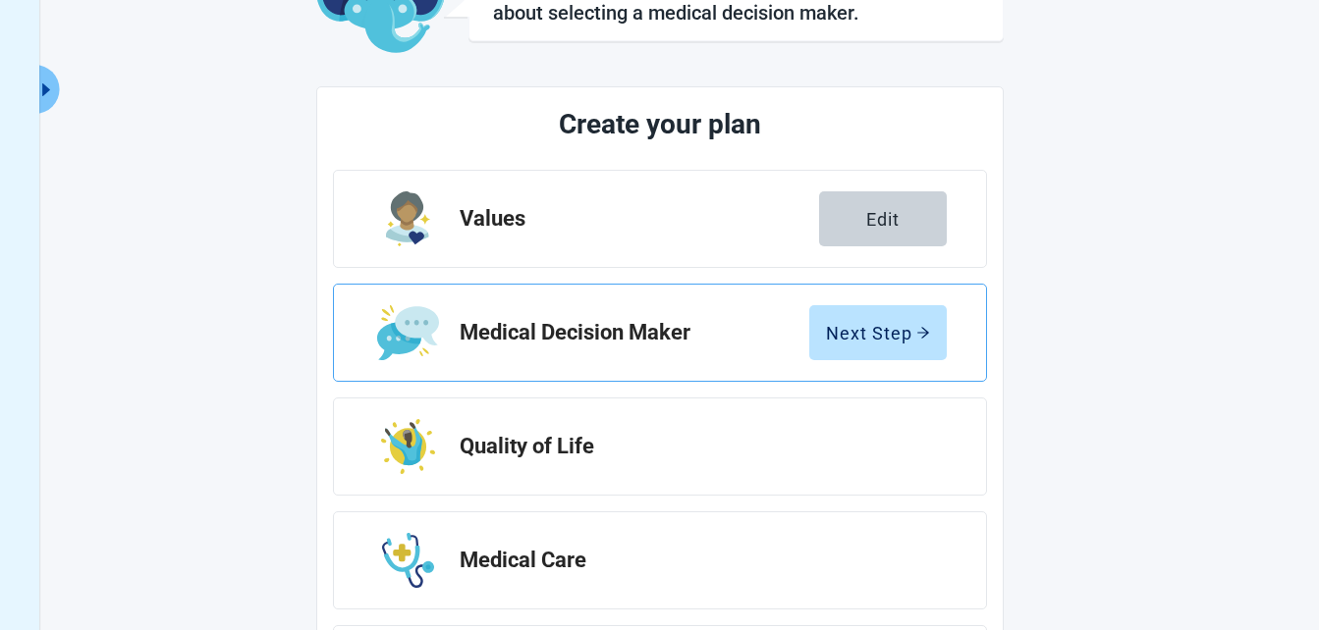
scroll to position [196, 0]
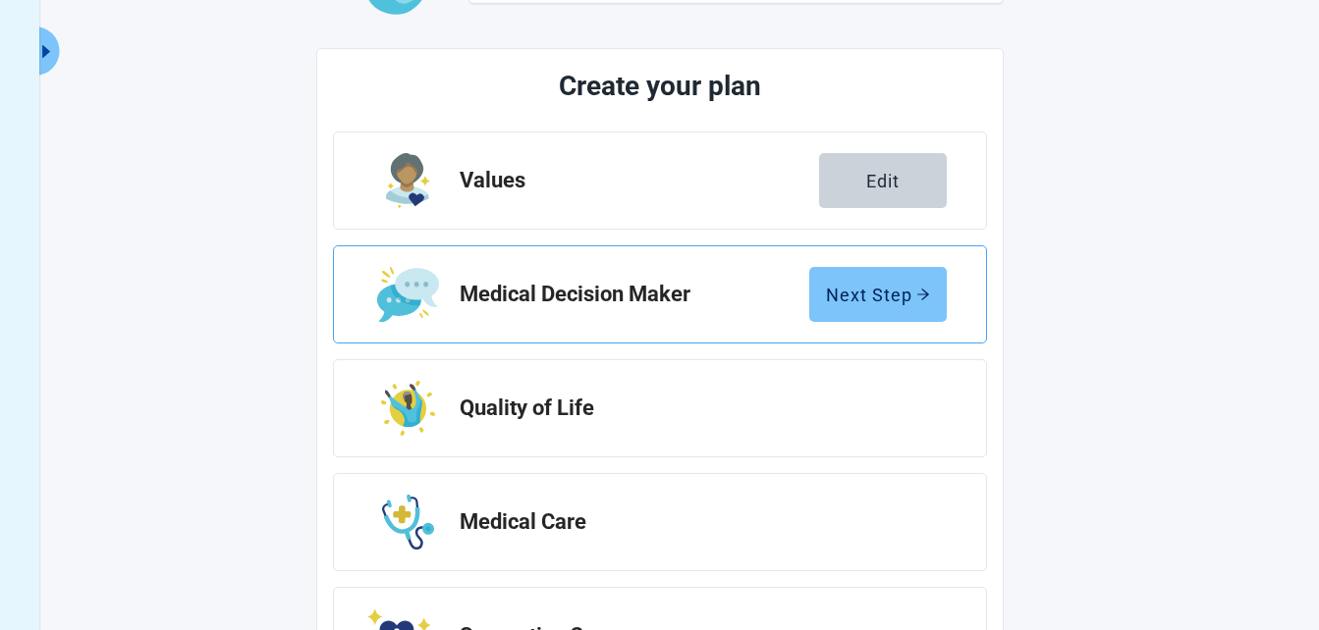
click at [894, 300] on div "Next Step" at bounding box center [878, 295] width 104 height 20
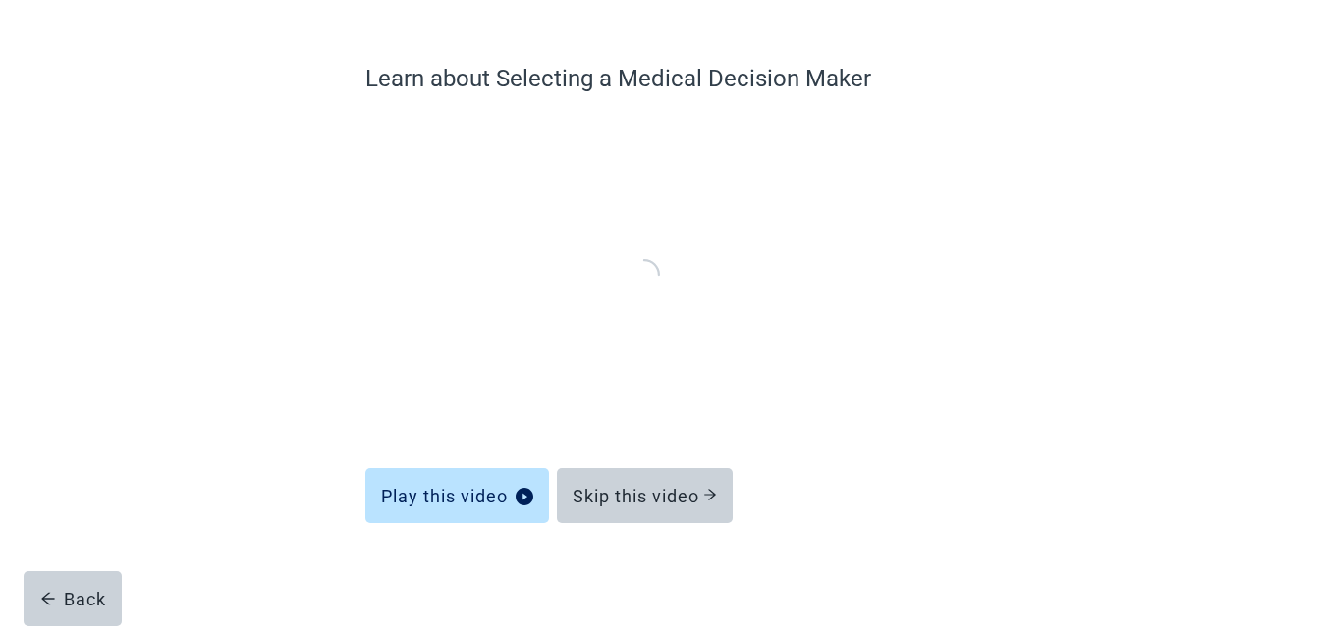
scroll to position [127, 0]
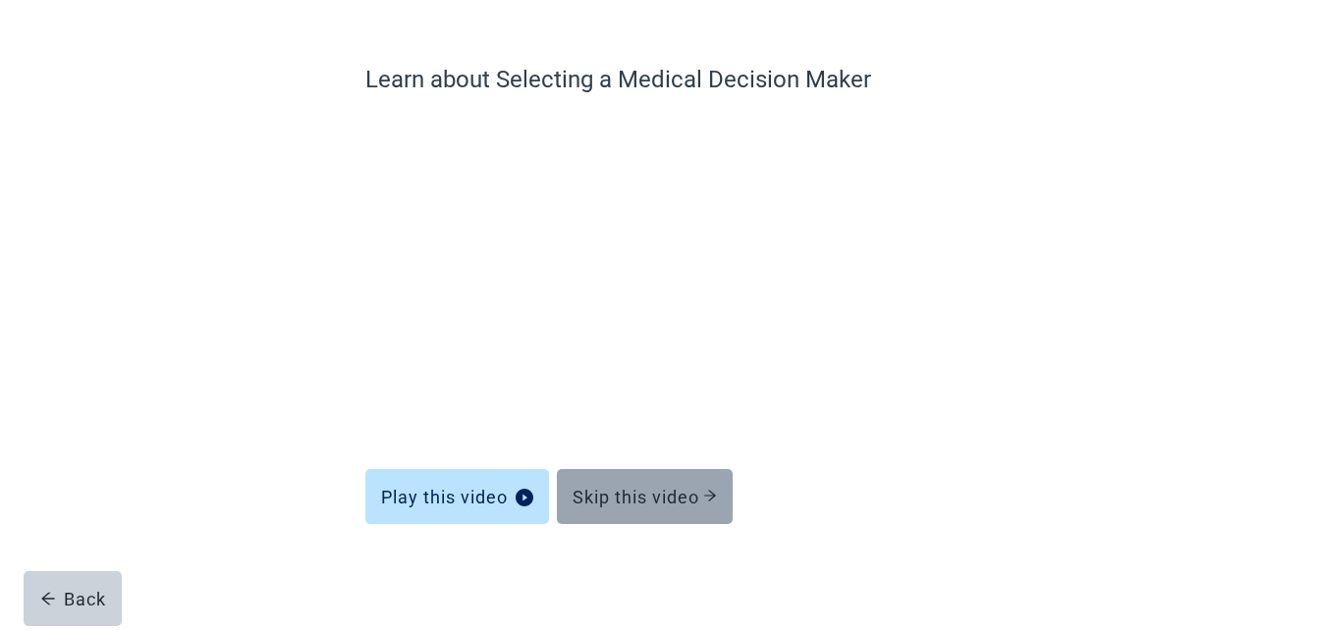
click at [641, 490] on div "Skip this video" at bounding box center [644, 497] width 144 height 20
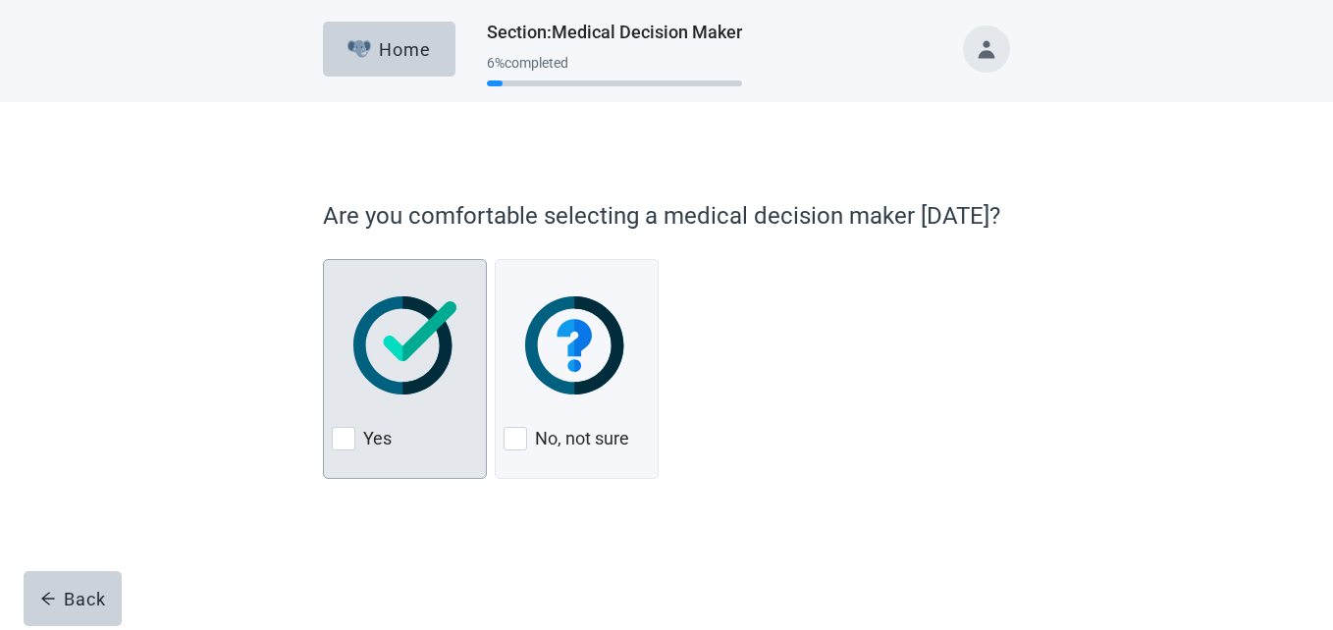
click at [387, 362] on img at bounding box center [405, 346] width 103 height 98
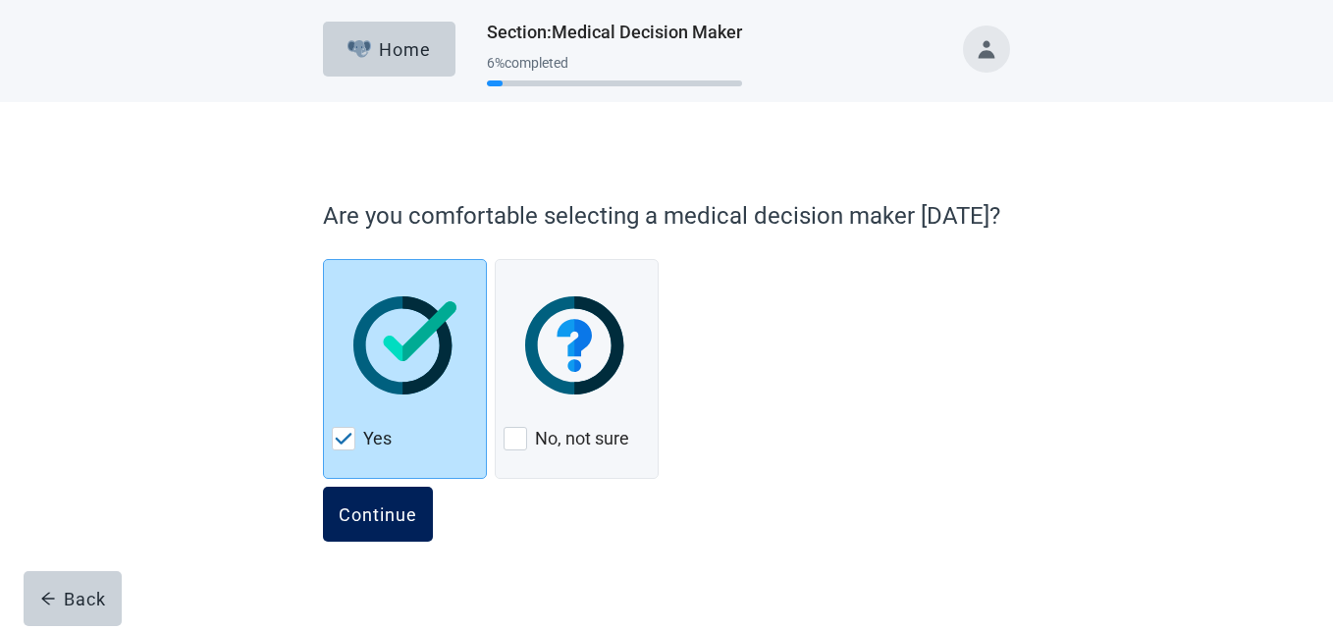
click at [377, 512] on div "Continue" at bounding box center [378, 515] width 79 height 20
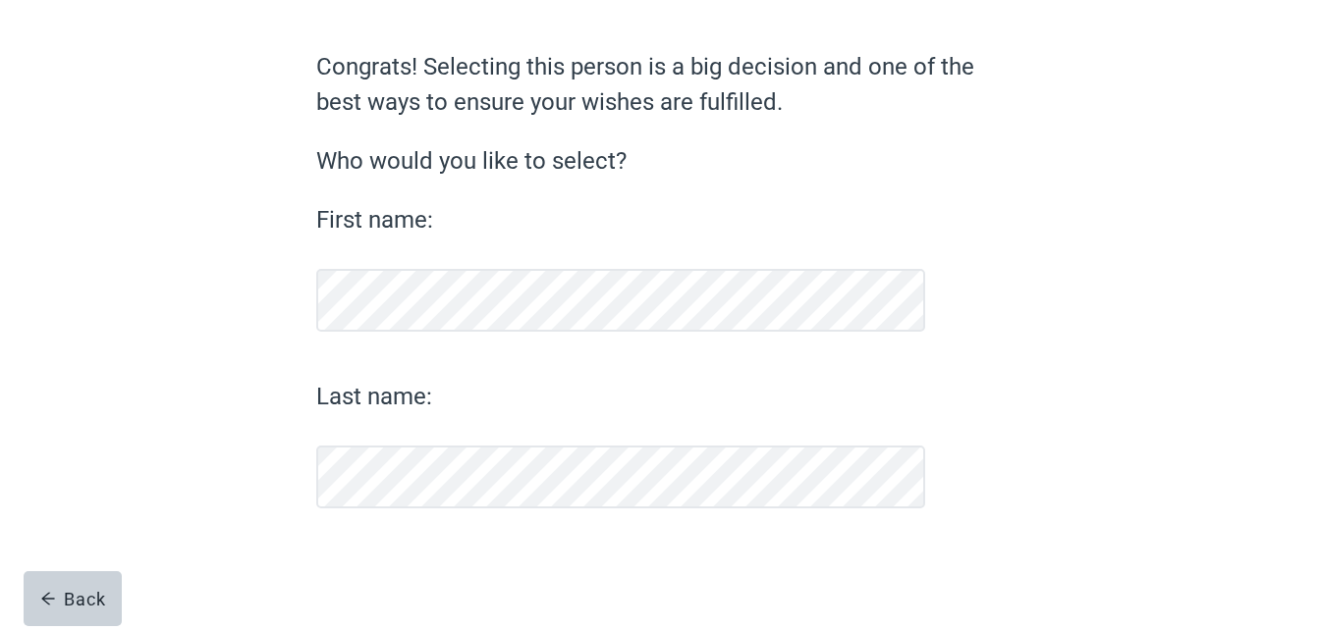
scroll to position [139, 0]
click at [400, 428] on div "Last name:" at bounding box center [620, 444] width 609 height 130
click at [447, 380] on label "Last name:" at bounding box center [620, 396] width 609 height 35
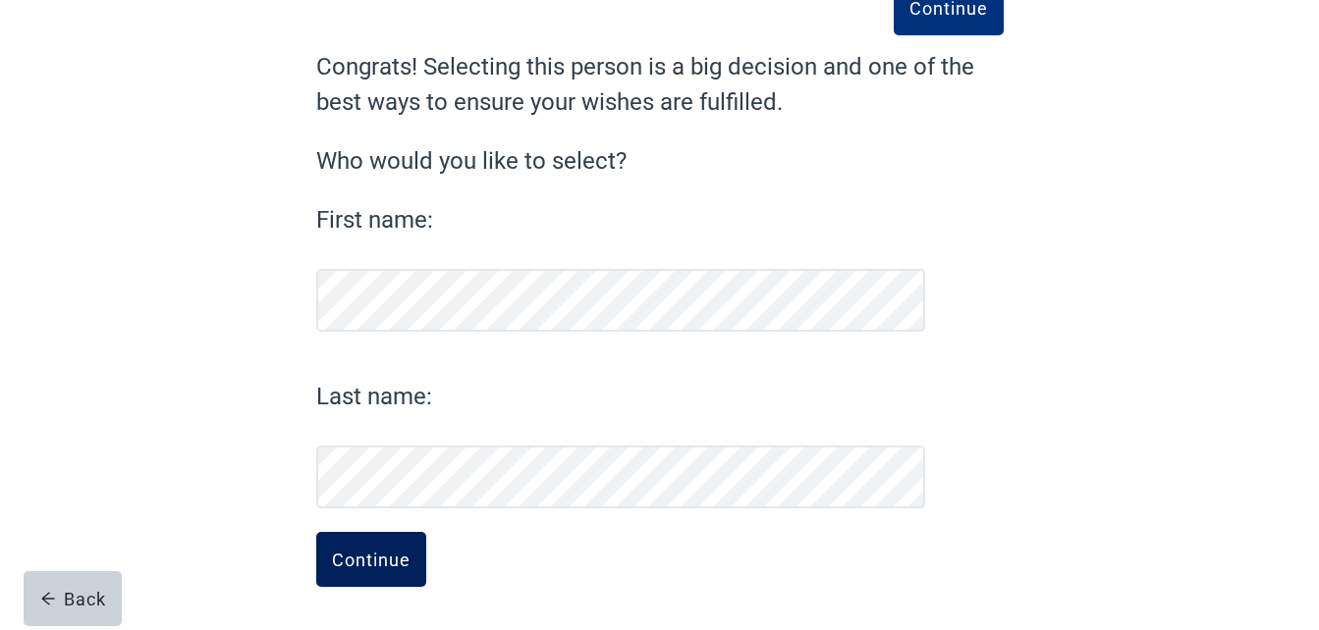
click at [388, 567] on div "Continue" at bounding box center [371, 560] width 79 height 20
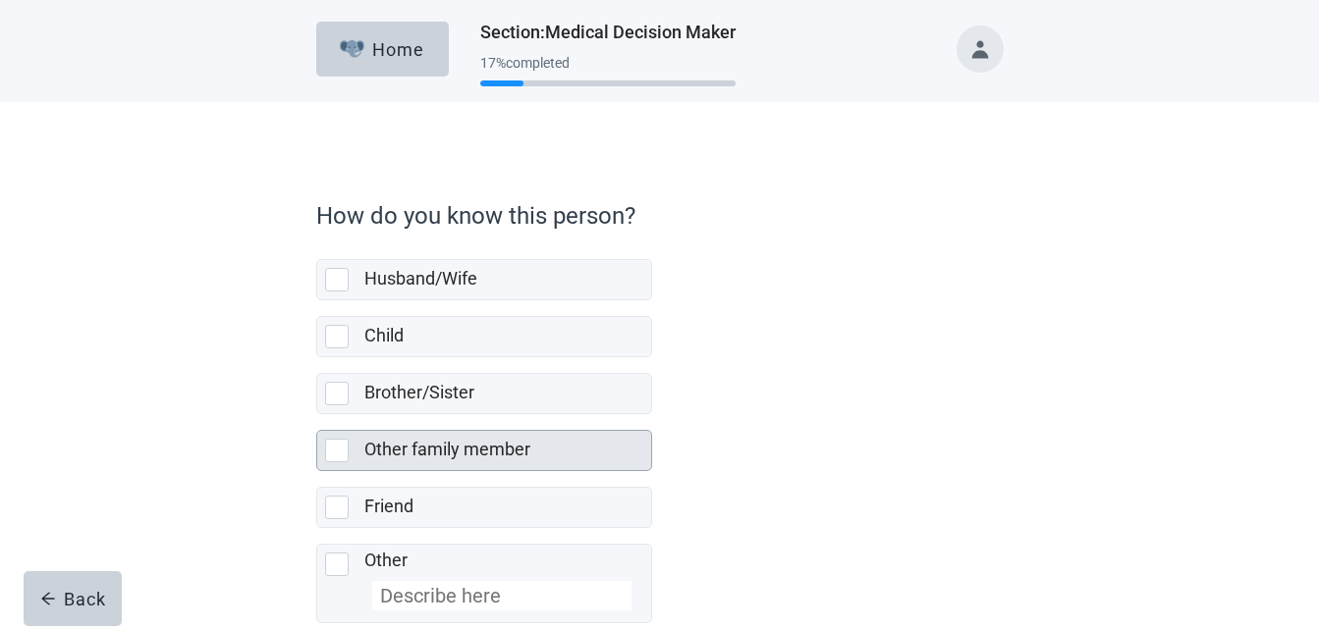
click at [490, 445] on label "Other family member" at bounding box center [447, 449] width 166 height 21
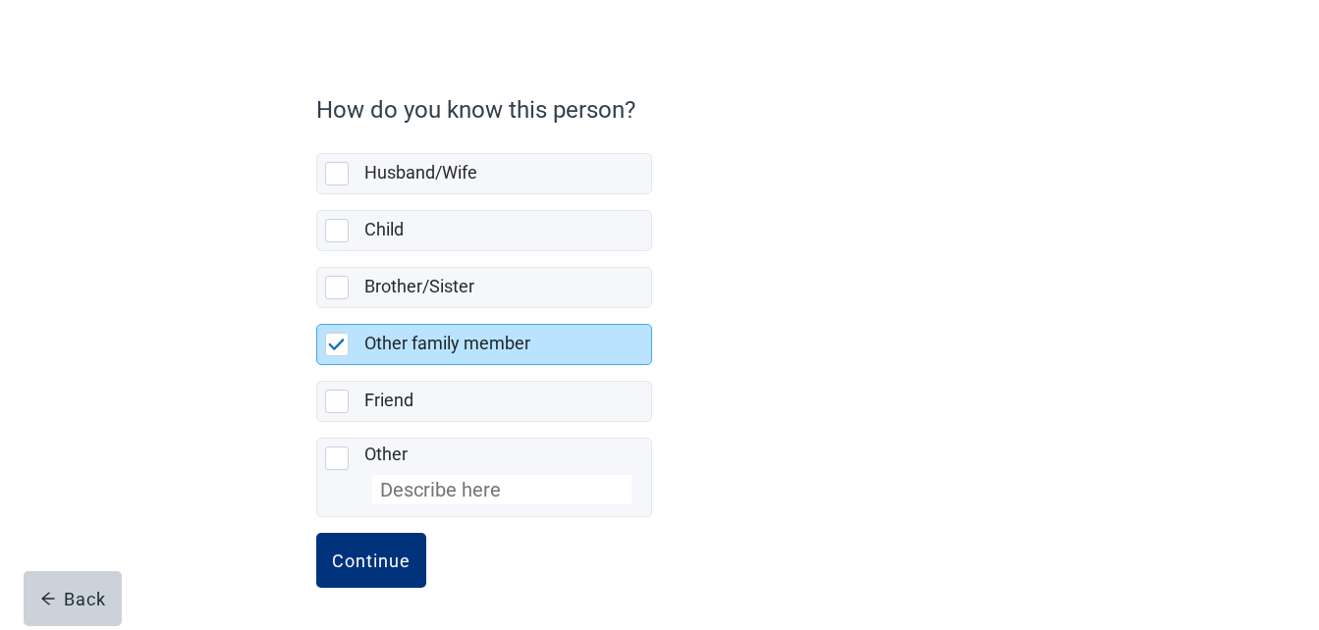
scroll to position [107, 0]
click at [386, 563] on div "Continue" at bounding box center [371, 560] width 79 height 20
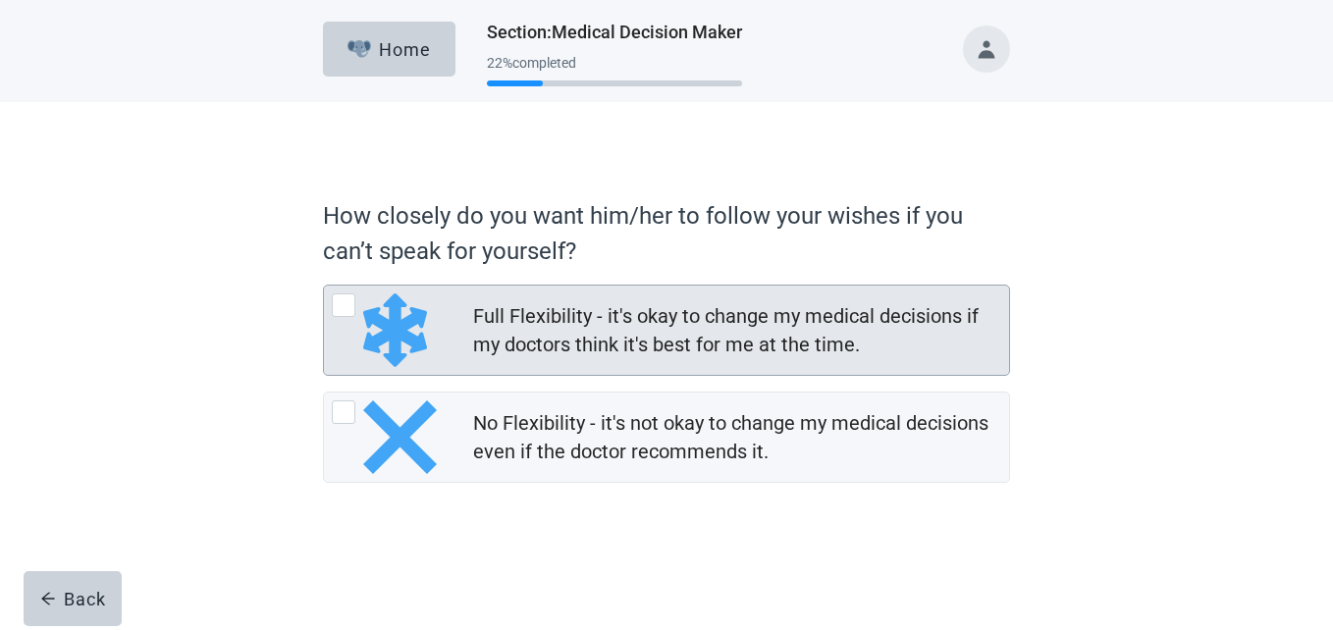
click at [668, 334] on div "Full Flexibility - it's okay to change my medical decisions if my doctors think…" at bounding box center [735, 330] width 524 height 57
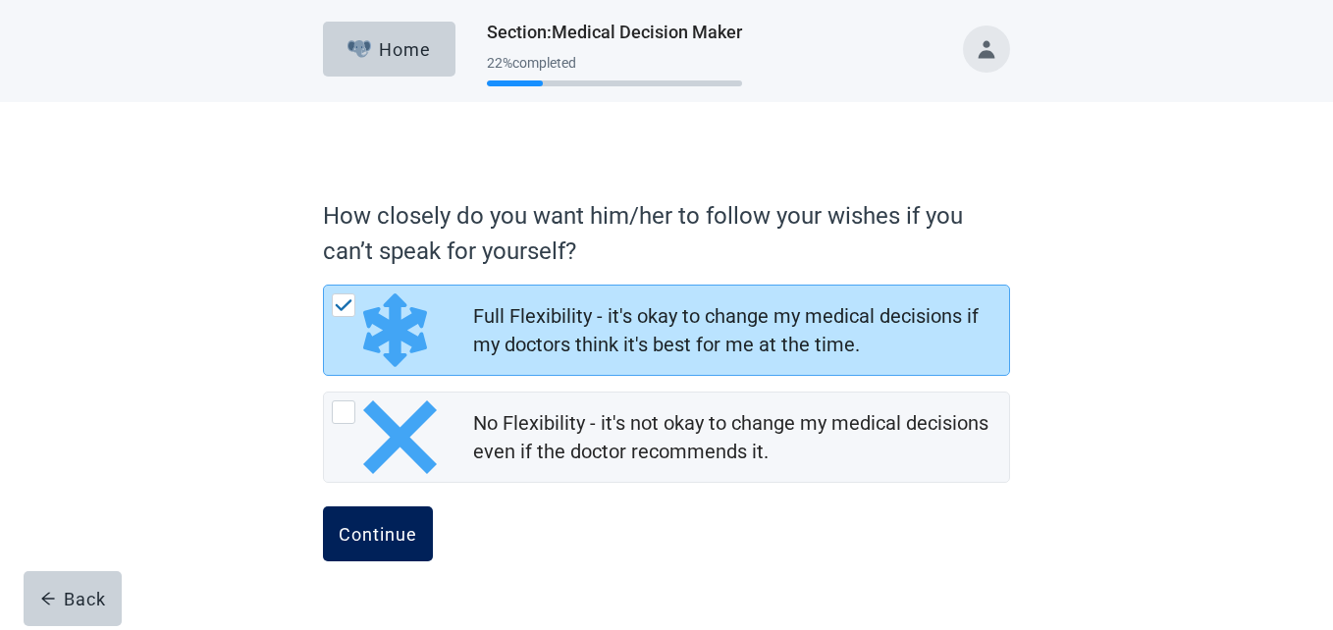
click at [392, 529] on div "Continue" at bounding box center [378, 534] width 79 height 20
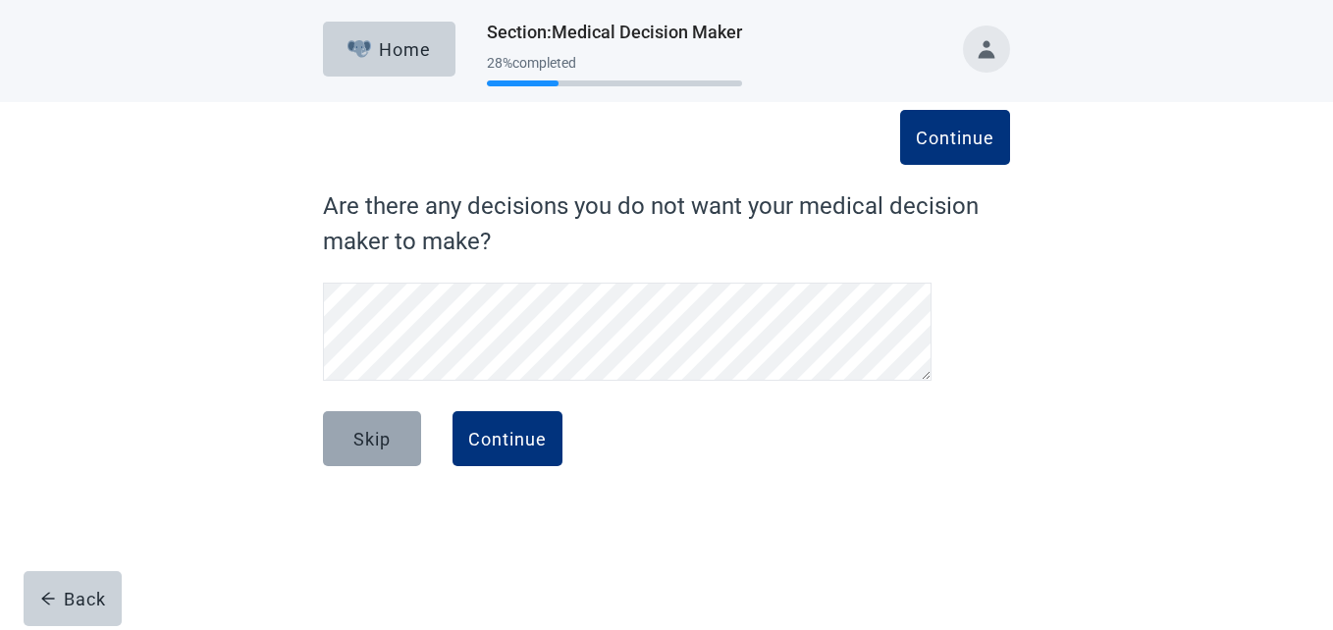
click at [379, 434] on div "Skip" at bounding box center [372, 439] width 37 height 20
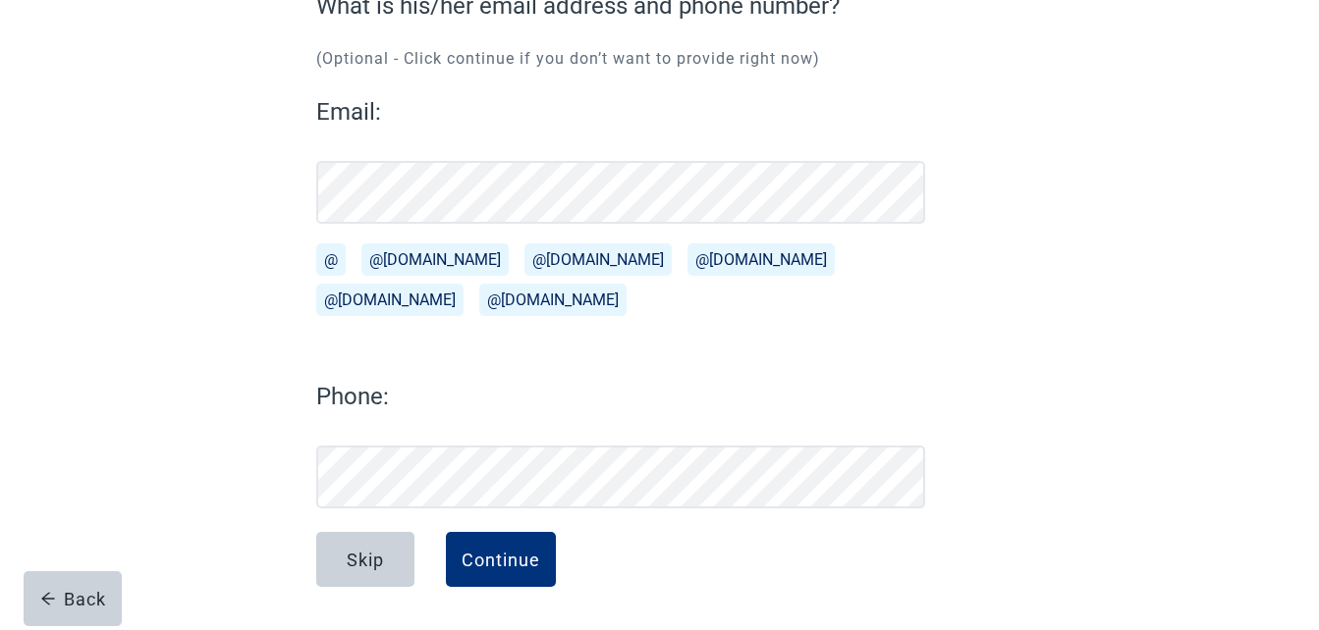
scroll to position [200, 0]
click at [445, 391] on label "Phone:" at bounding box center [620, 396] width 609 height 35
click at [517, 551] on div "Continue" at bounding box center [501, 560] width 79 height 20
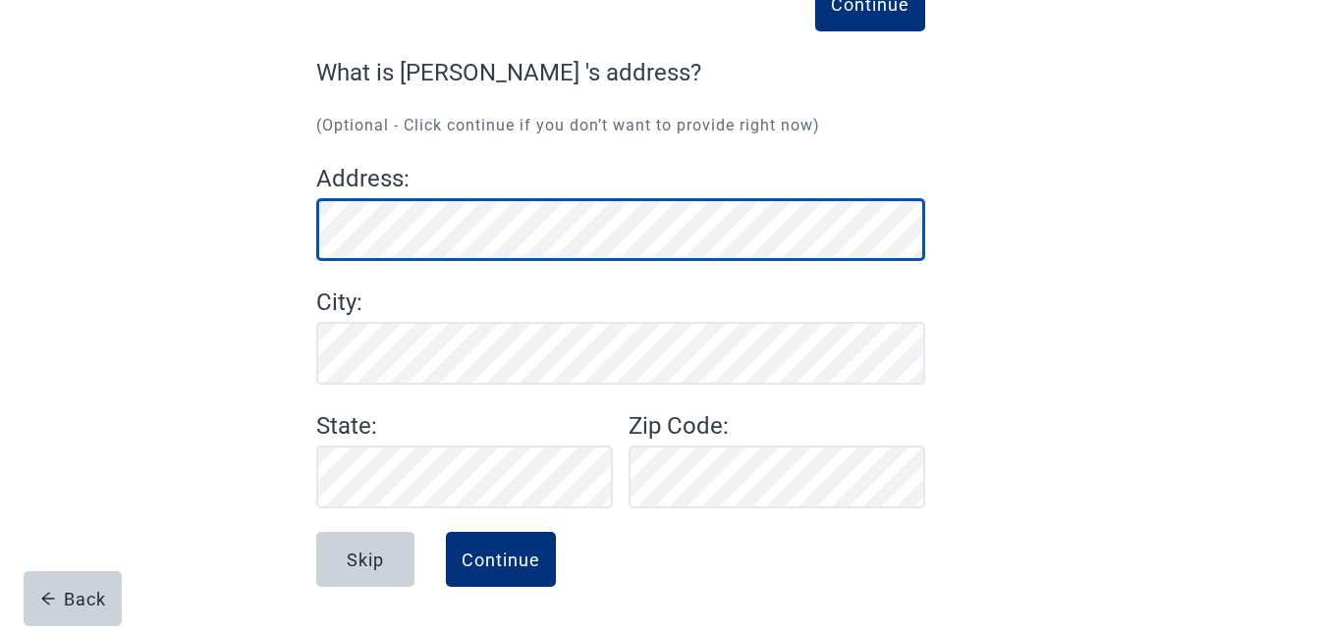
scroll to position [134, 0]
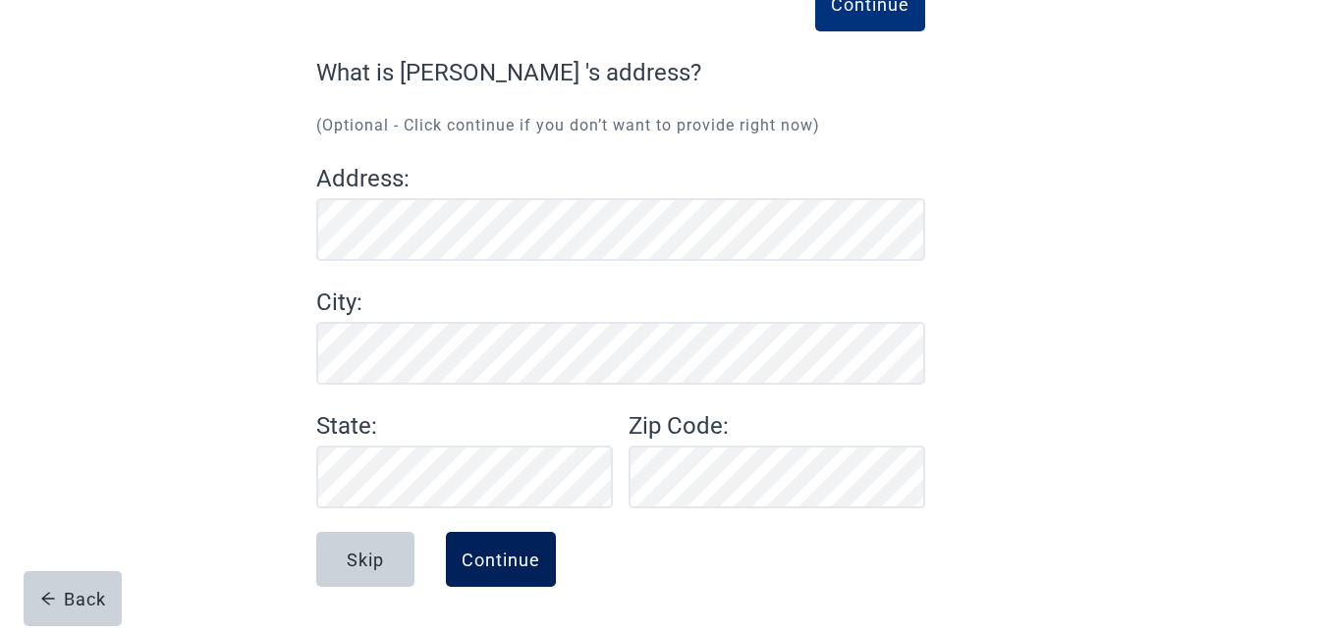
click at [518, 557] on div "Continue" at bounding box center [501, 560] width 79 height 20
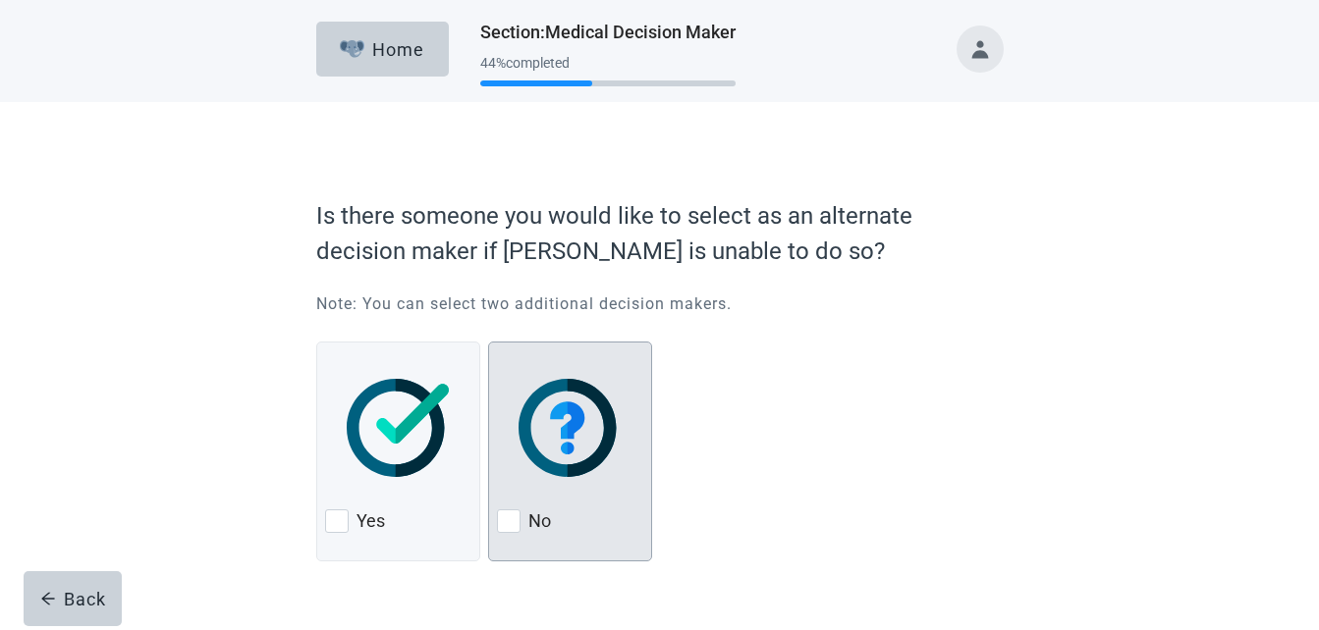
click at [569, 436] on img at bounding box center [569, 428] width 103 height 98
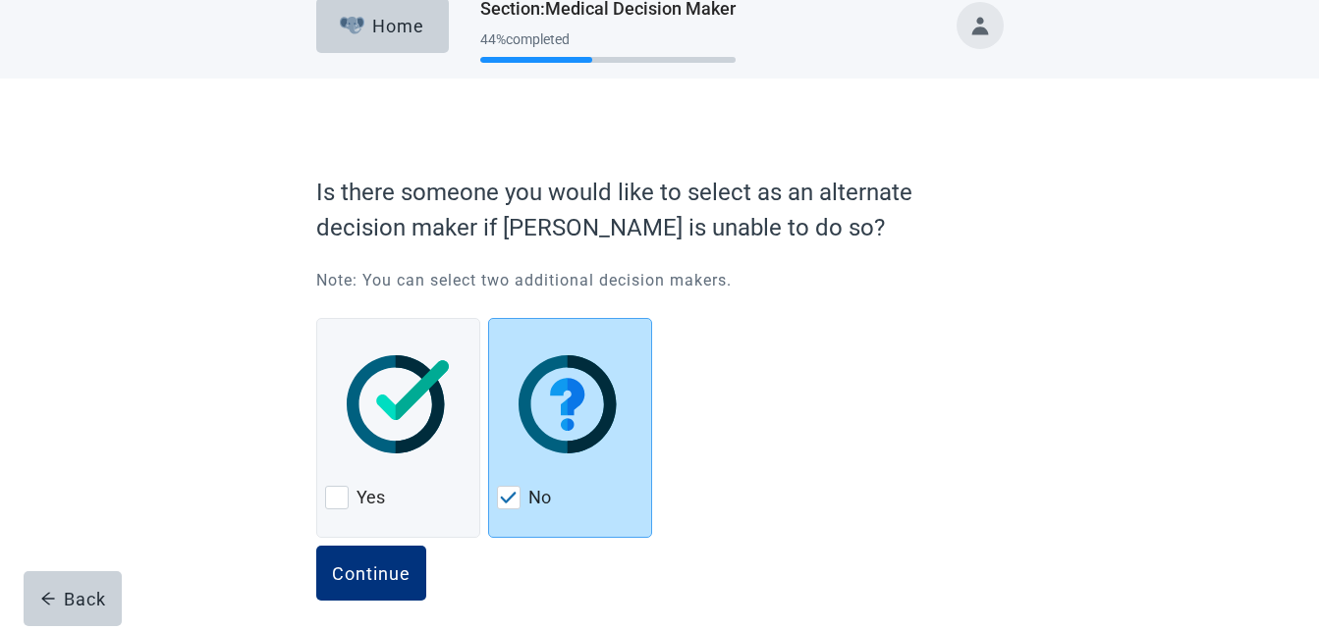
scroll to position [37, 0]
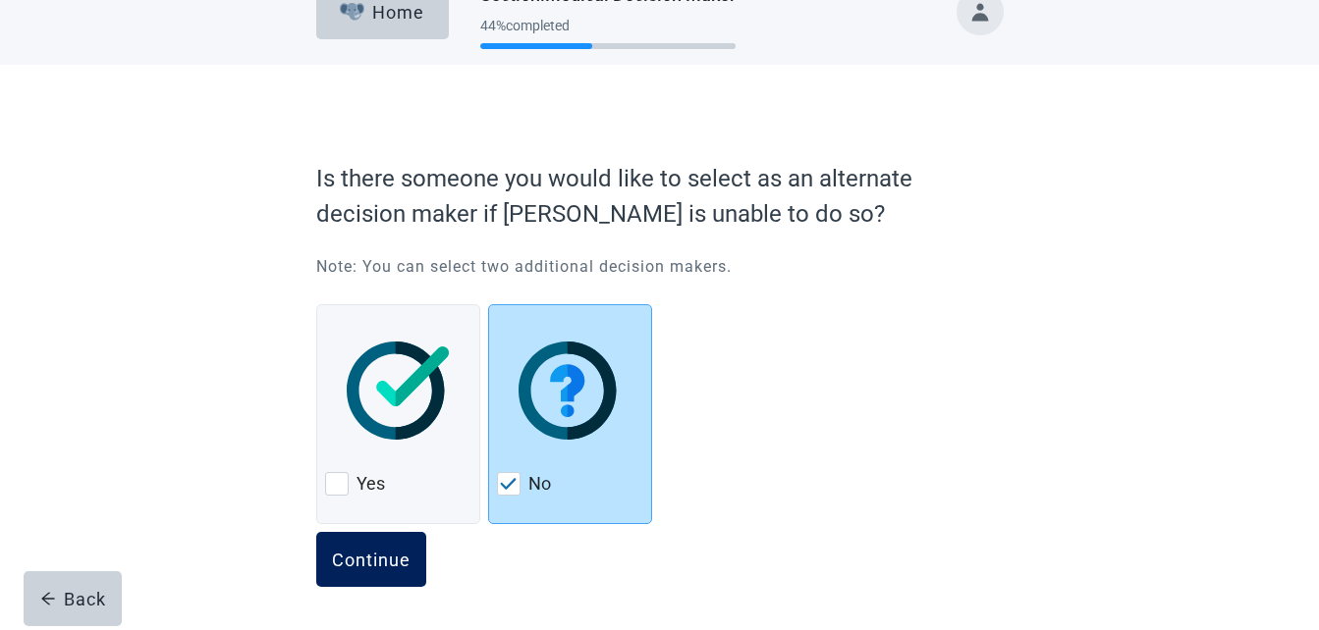
click at [383, 565] on div "Continue" at bounding box center [371, 560] width 79 height 20
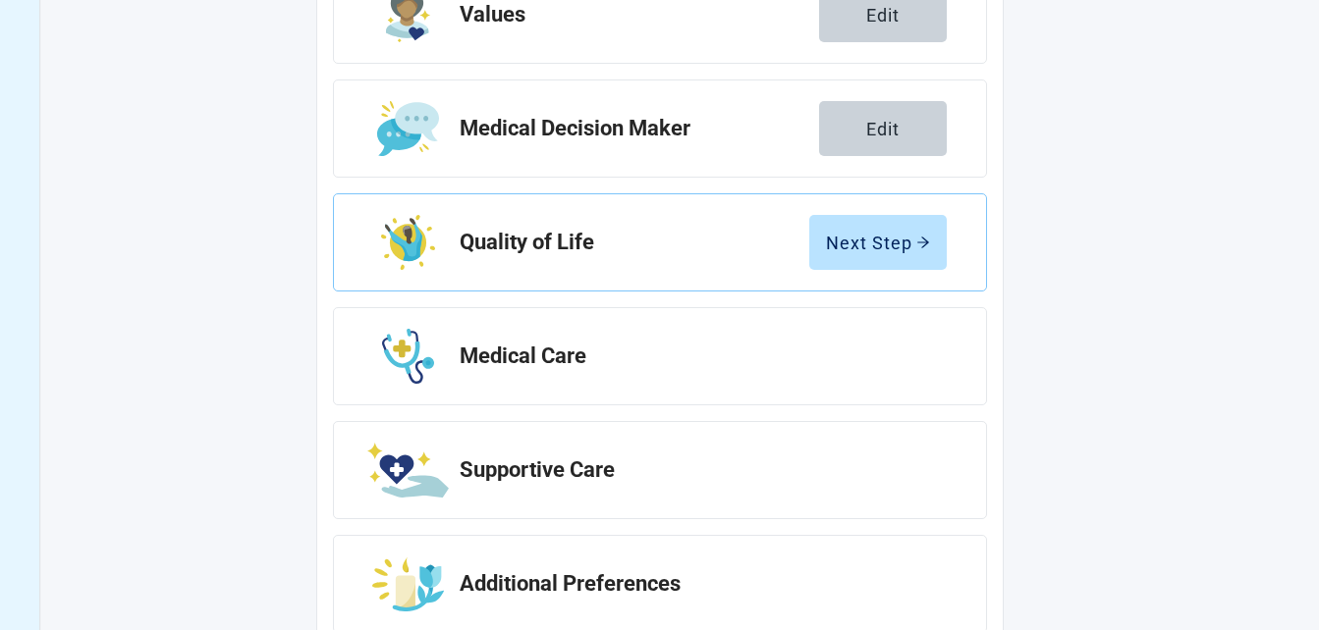
scroll to position [413, 0]
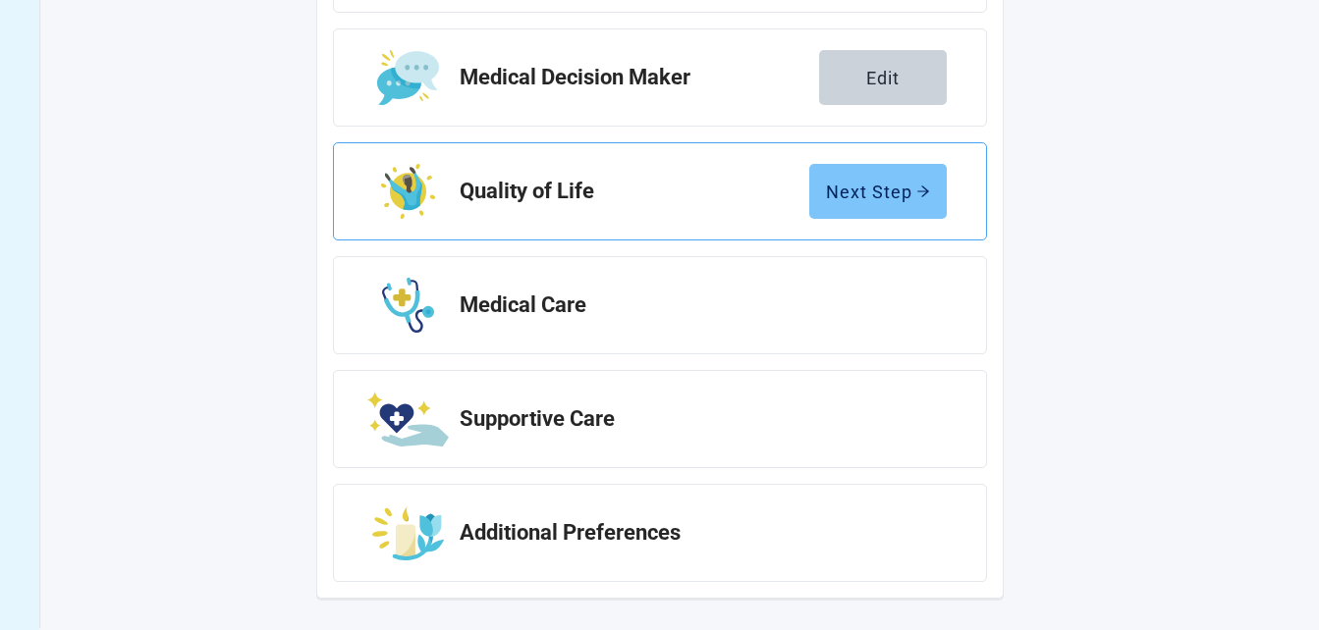
click at [892, 194] on div "Next Step" at bounding box center [878, 192] width 104 height 20
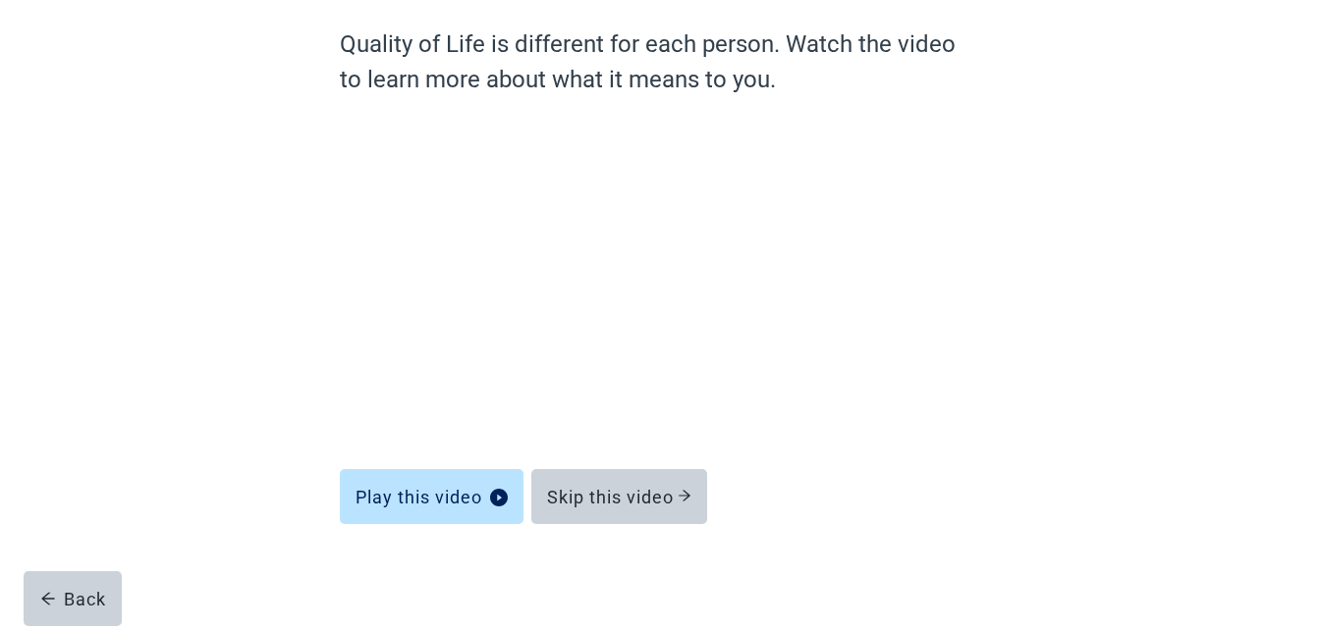
scroll to position [162, 0]
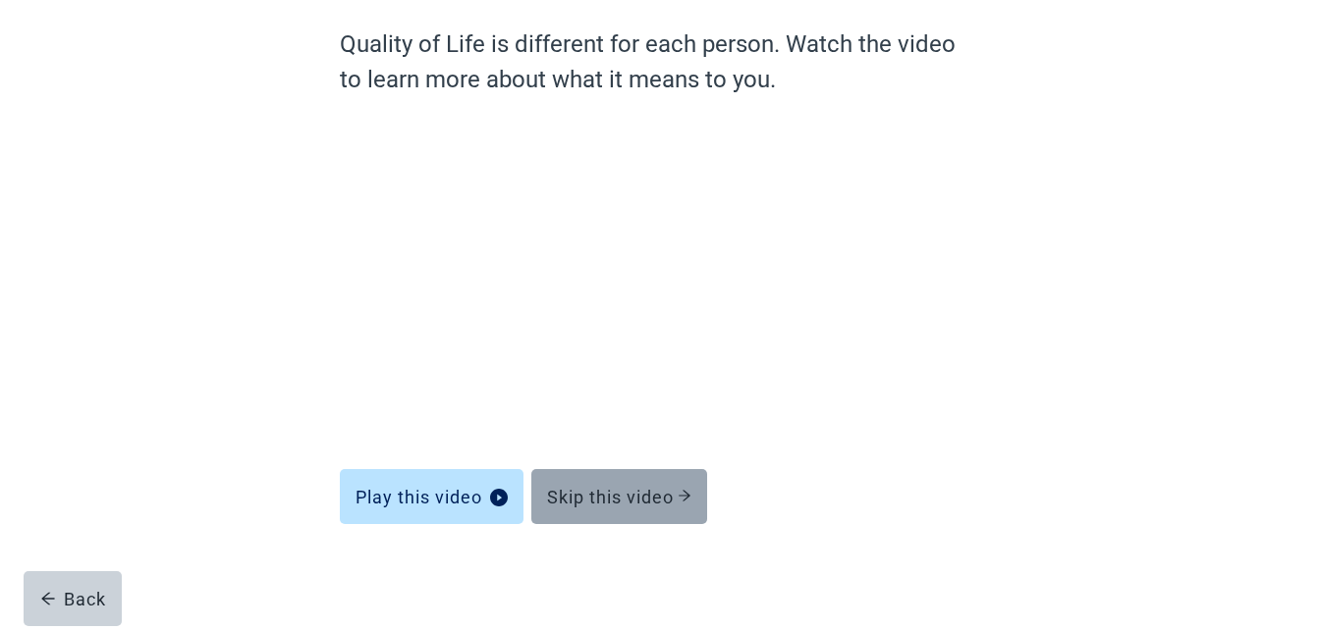
click at [637, 491] on div "Skip this video" at bounding box center [619, 497] width 144 height 20
click at [672, 495] on div "Skip this video" at bounding box center [619, 497] width 144 height 20
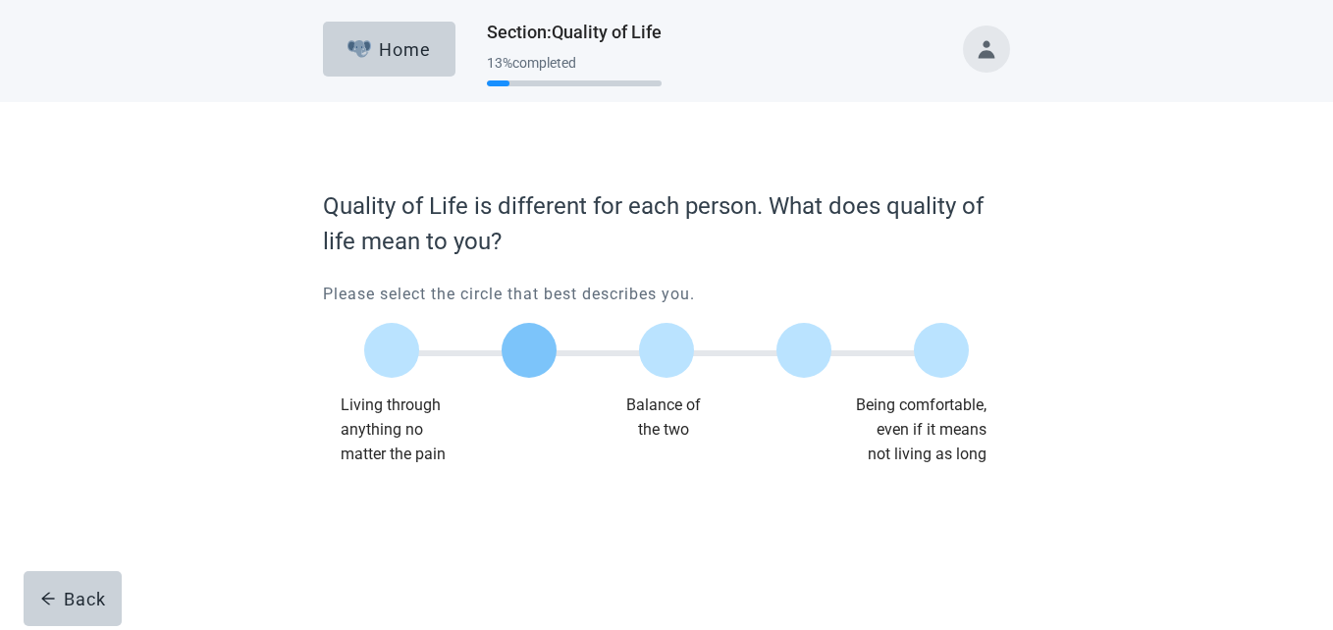
click at [535, 350] on div at bounding box center [529, 350] width 55 height 55
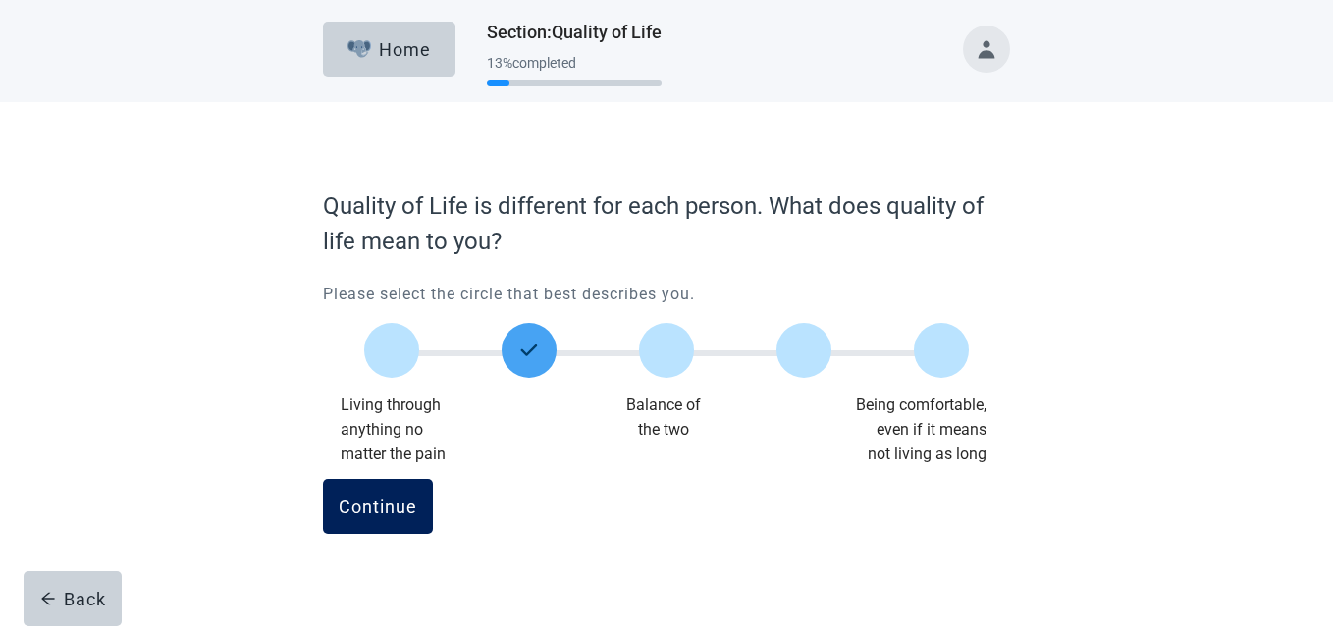
click at [385, 509] on div "Continue" at bounding box center [378, 507] width 79 height 20
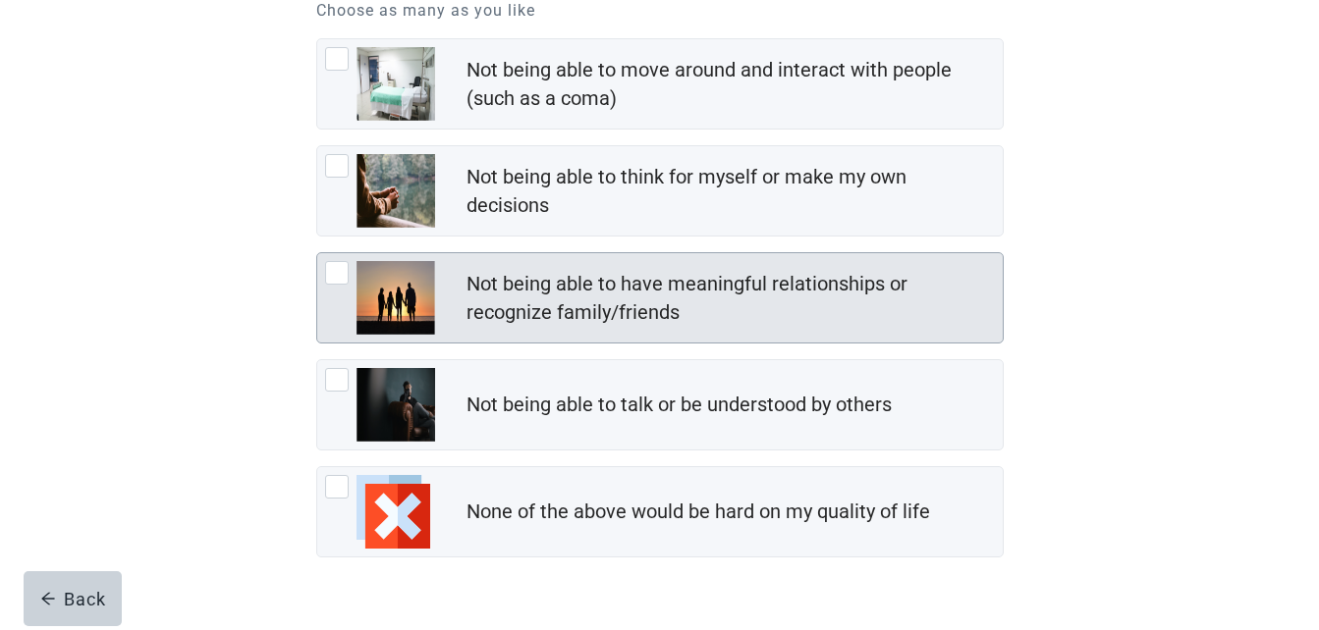
scroll to position [343, 0]
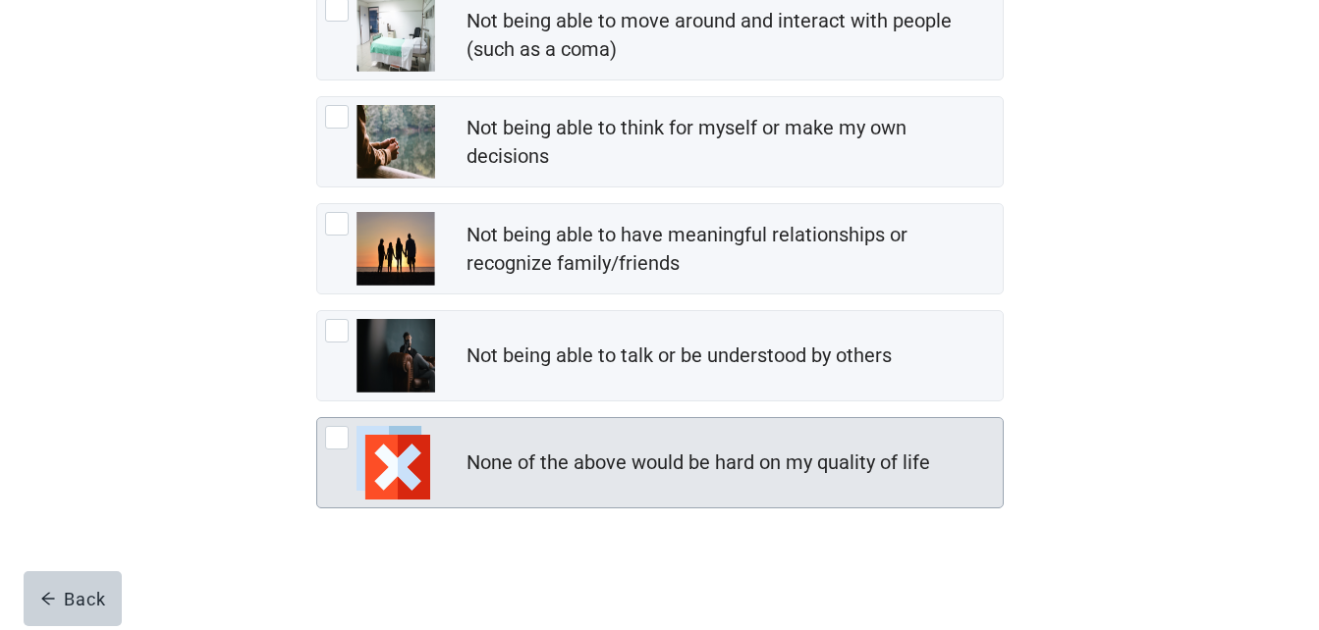
click at [517, 483] on div "None of the above would be hard on my quality of life" at bounding box center [659, 462] width 685 height 89
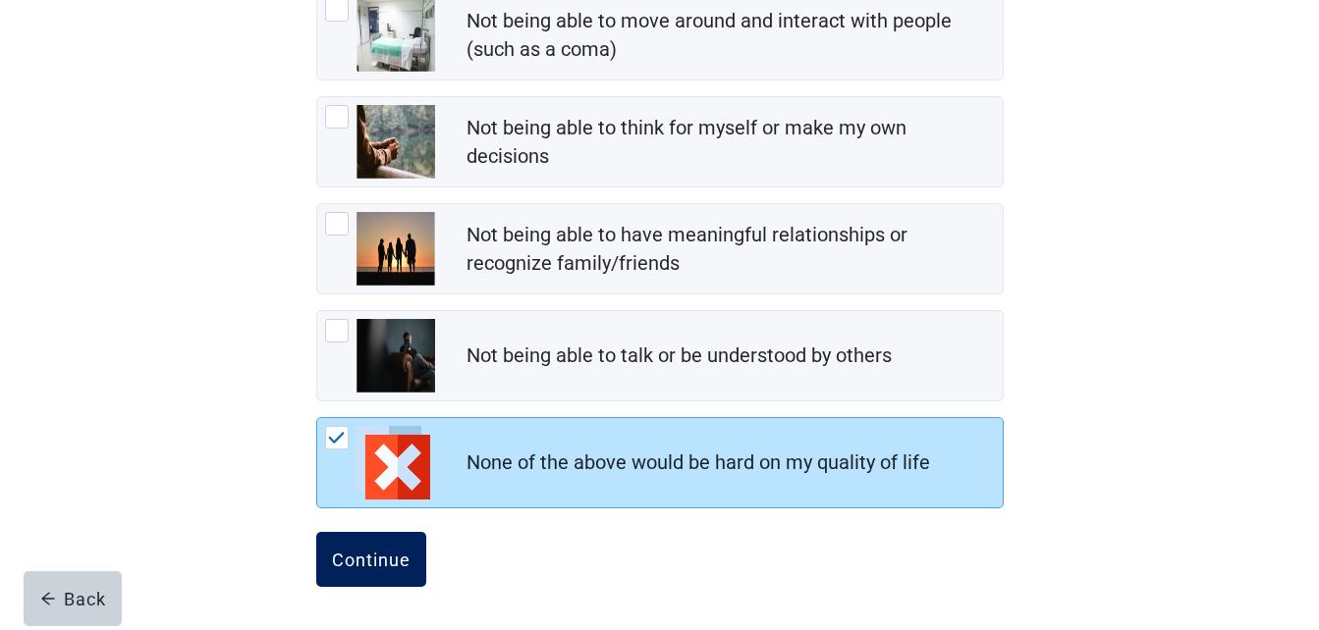
click at [374, 552] on div "Continue" at bounding box center [371, 560] width 79 height 20
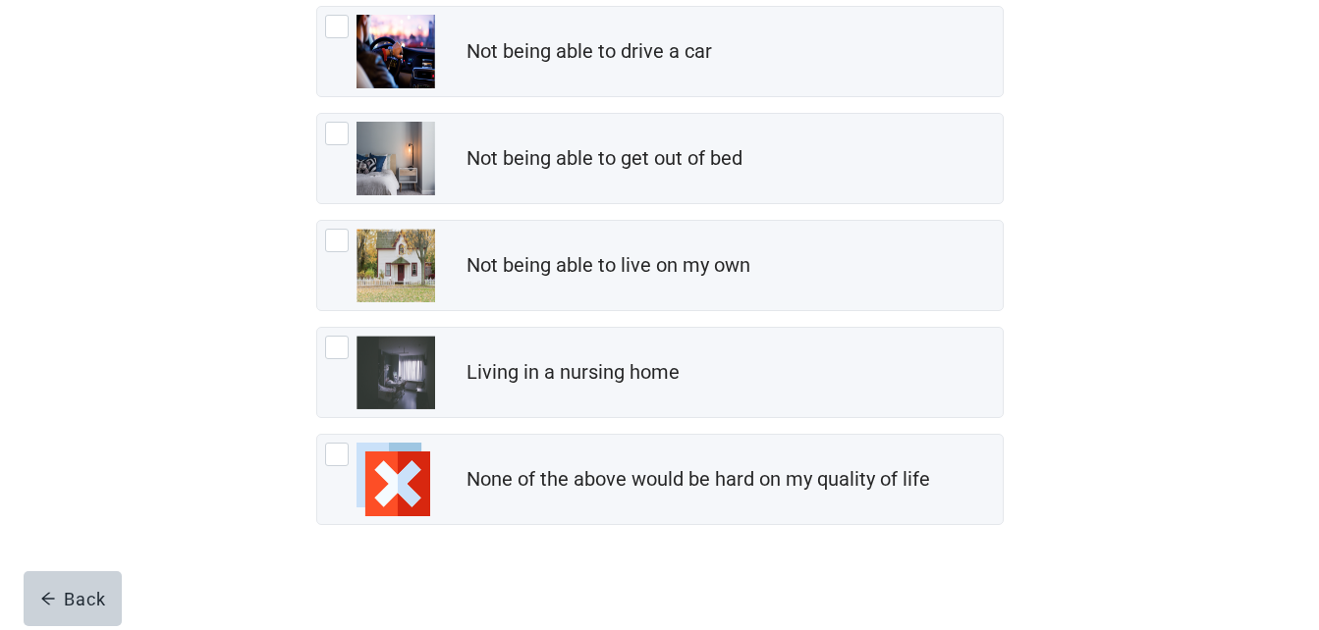
scroll to position [343, 0]
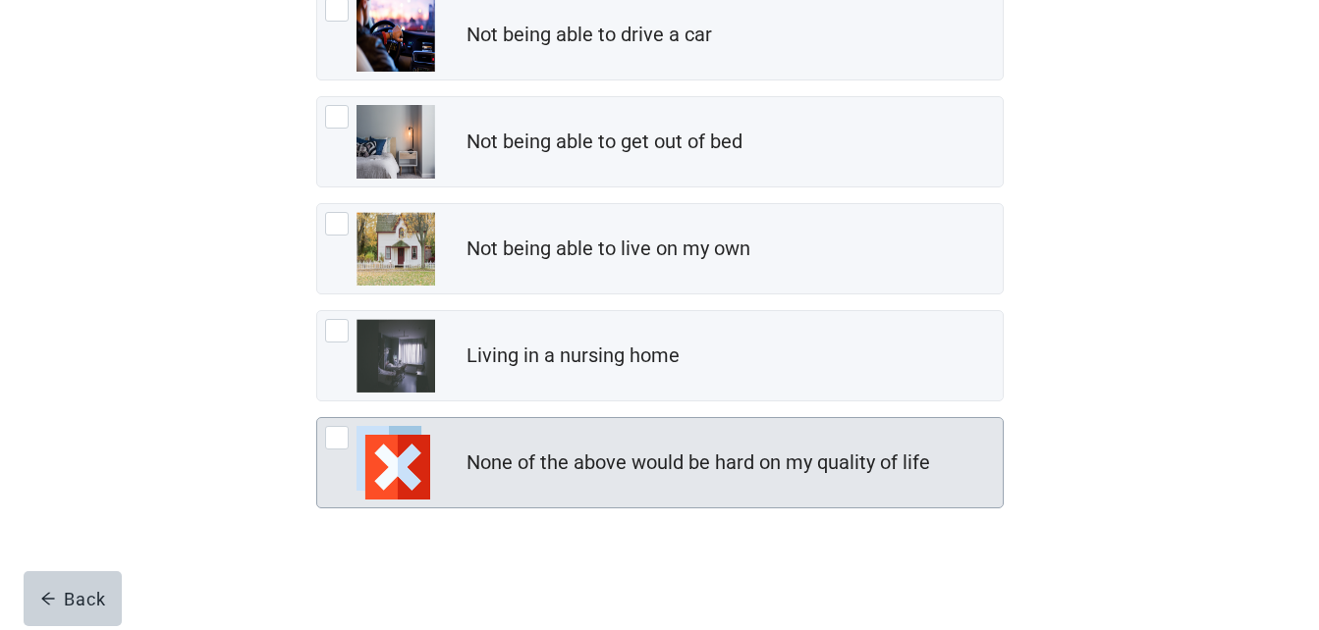
click at [387, 465] on img at bounding box center [393, 463] width 74 height 74
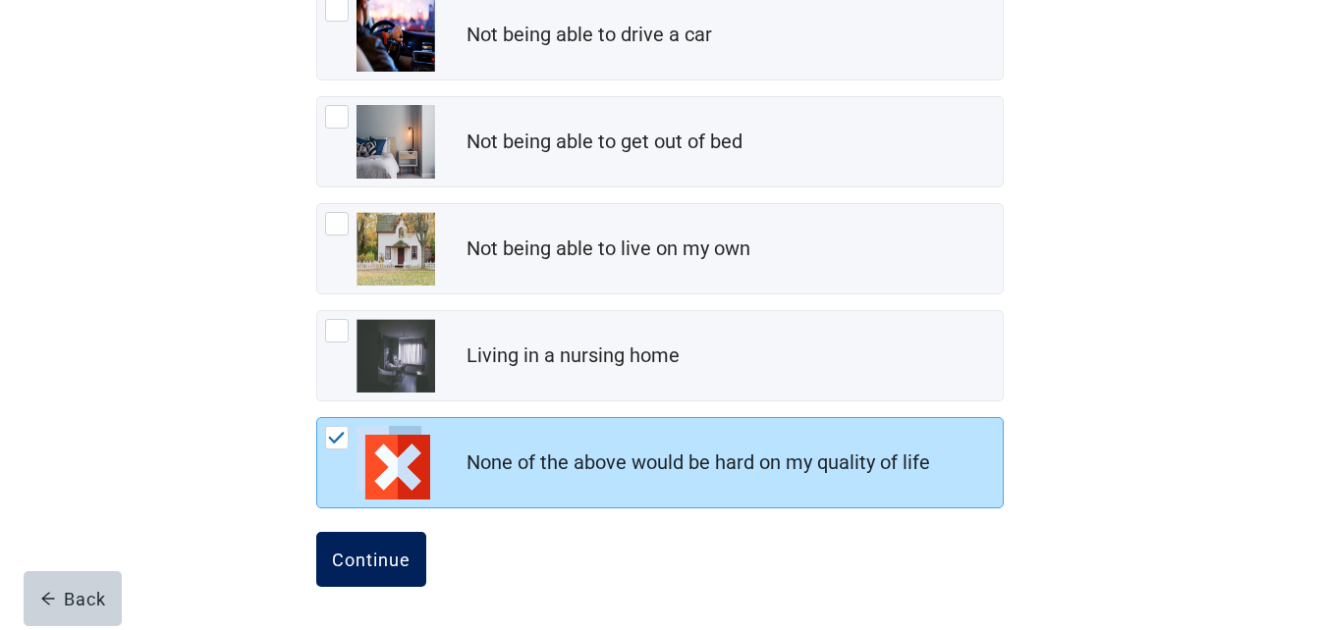
click at [354, 569] on div "Continue" at bounding box center [371, 560] width 79 height 20
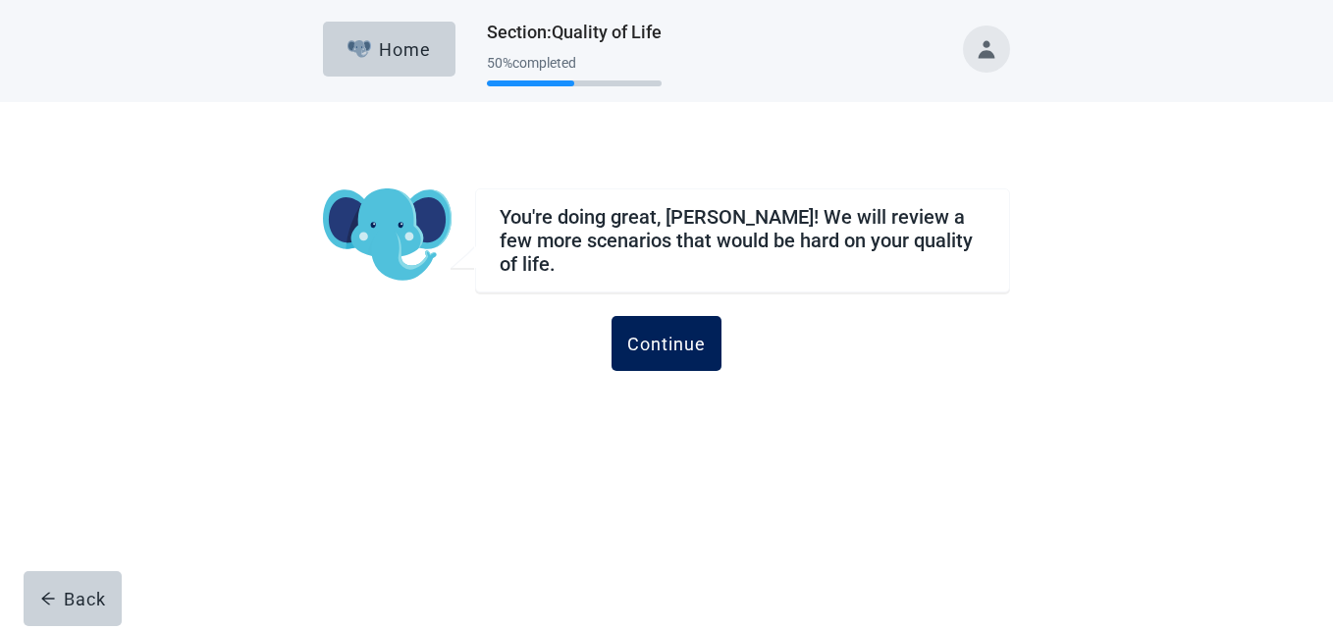
click at [682, 335] on div "Continue" at bounding box center [666, 344] width 79 height 20
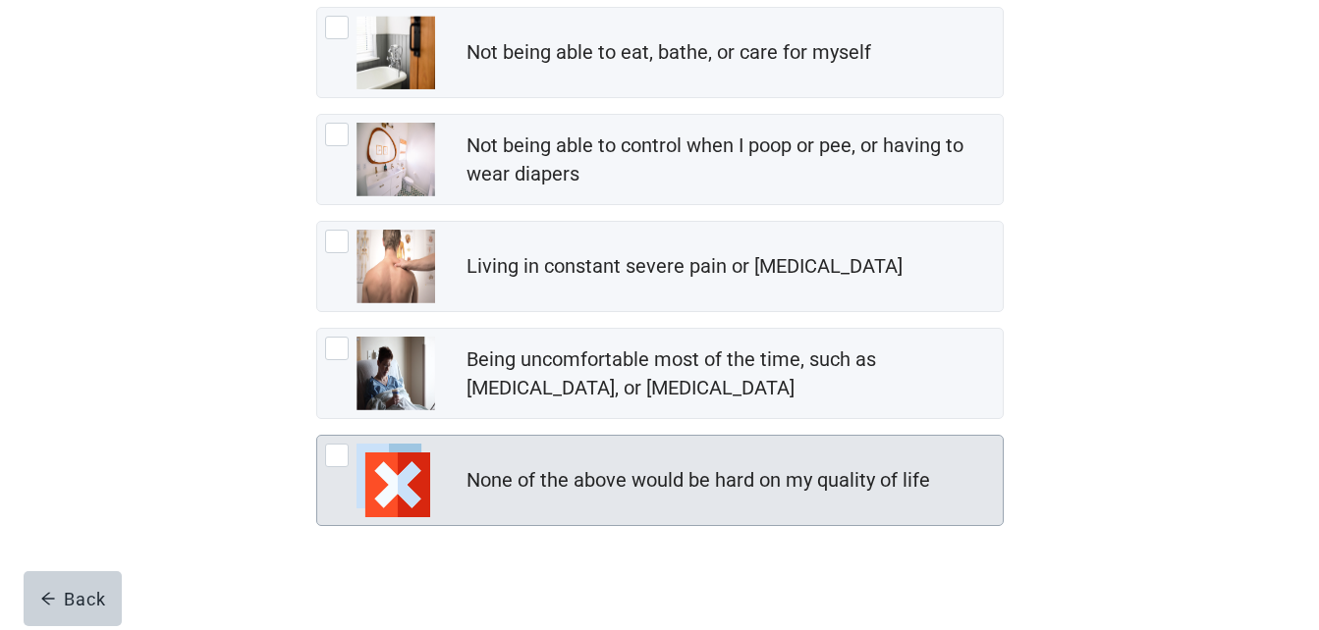
scroll to position [450, 0]
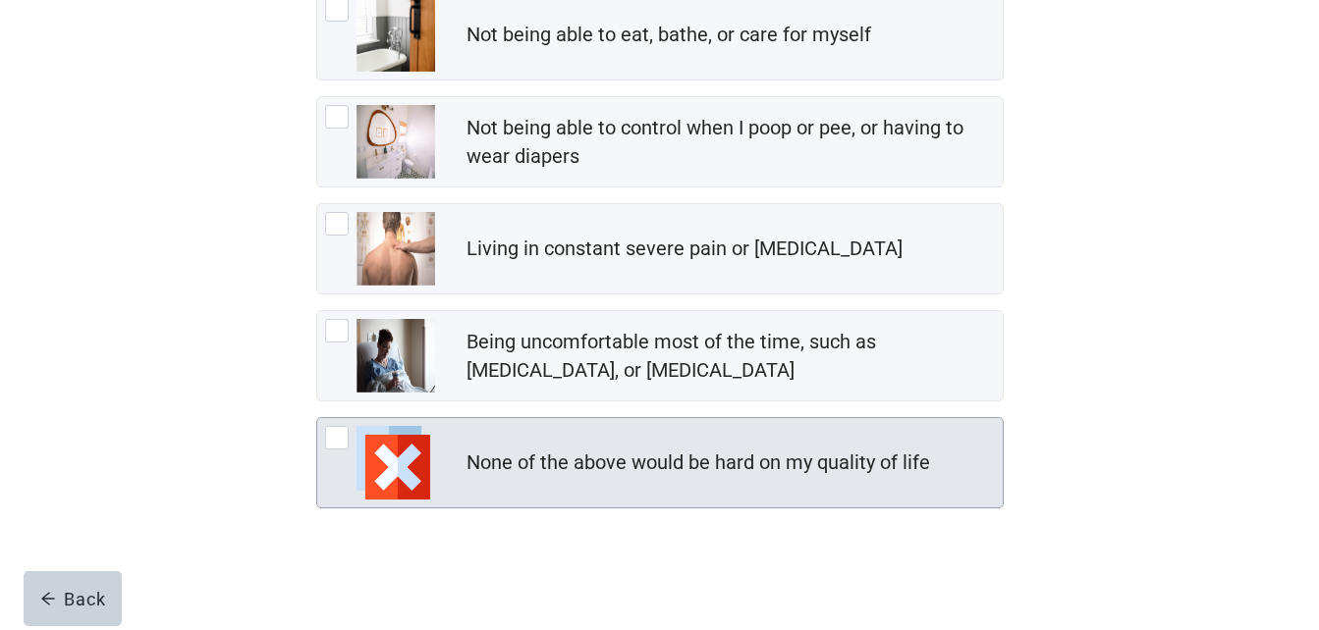
click at [408, 462] on img at bounding box center [393, 463] width 74 height 74
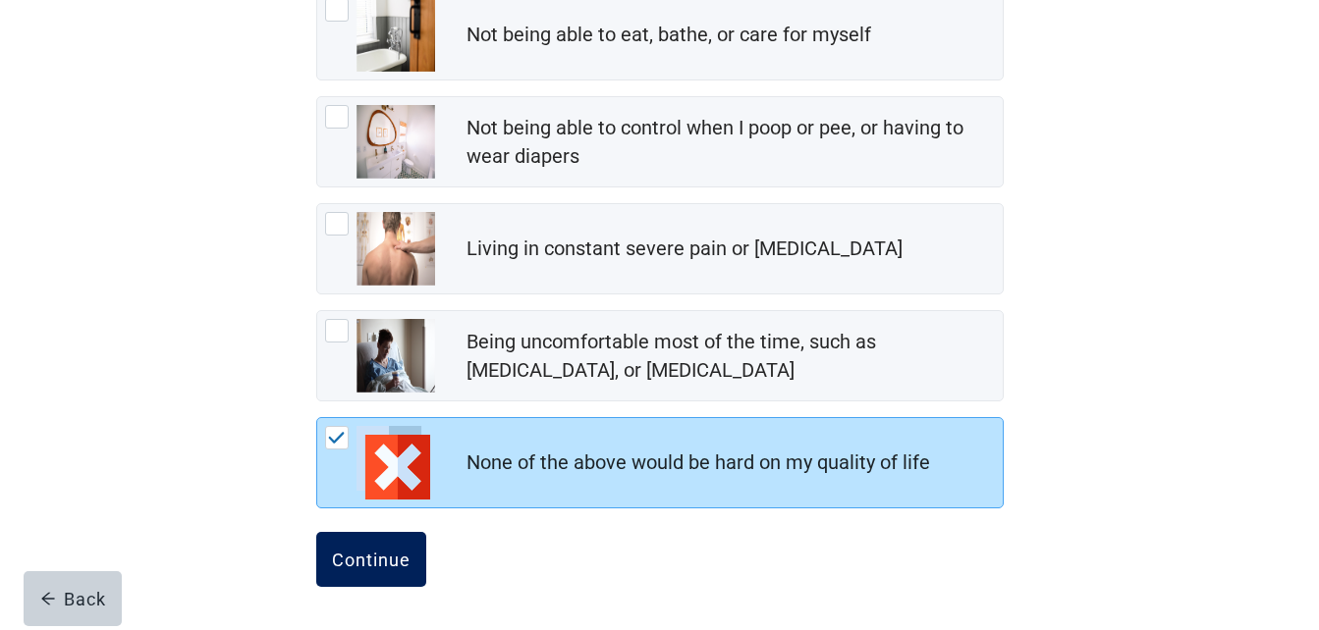
click at [371, 555] on div "Continue" at bounding box center [371, 560] width 79 height 20
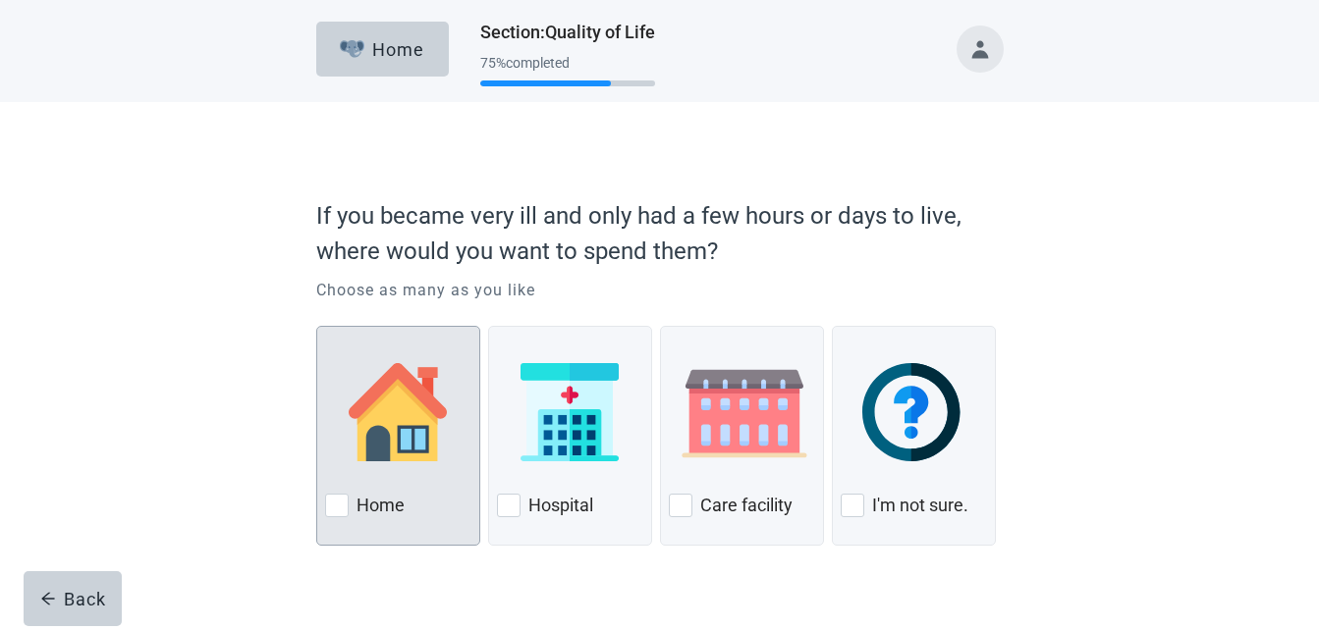
click at [334, 506] on div at bounding box center [337, 506] width 24 height 24
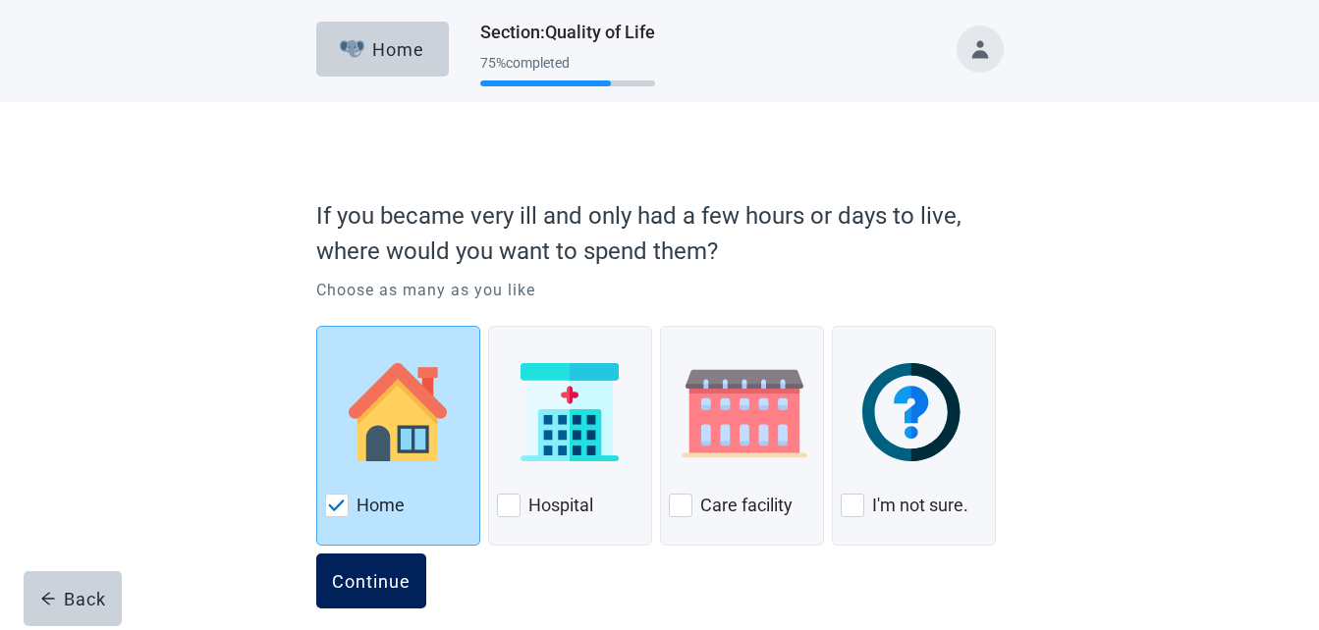
scroll to position [22, 0]
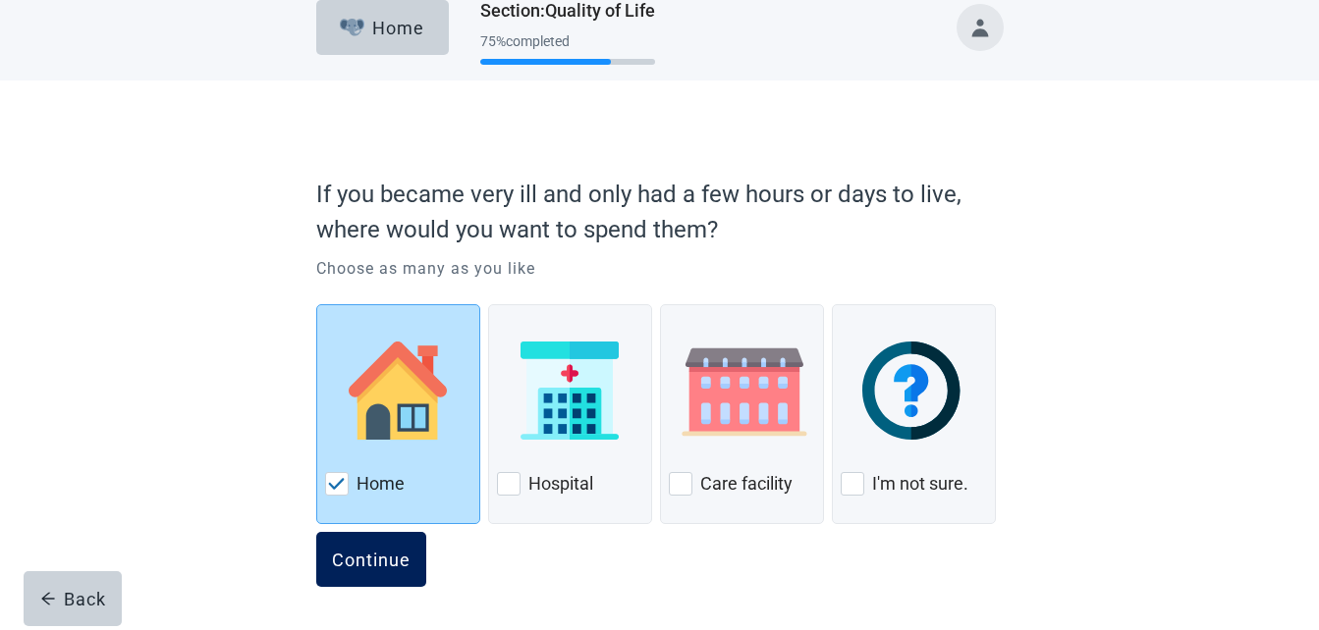
click at [369, 562] on div "Continue" at bounding box center [371, 560] width 79 height 20
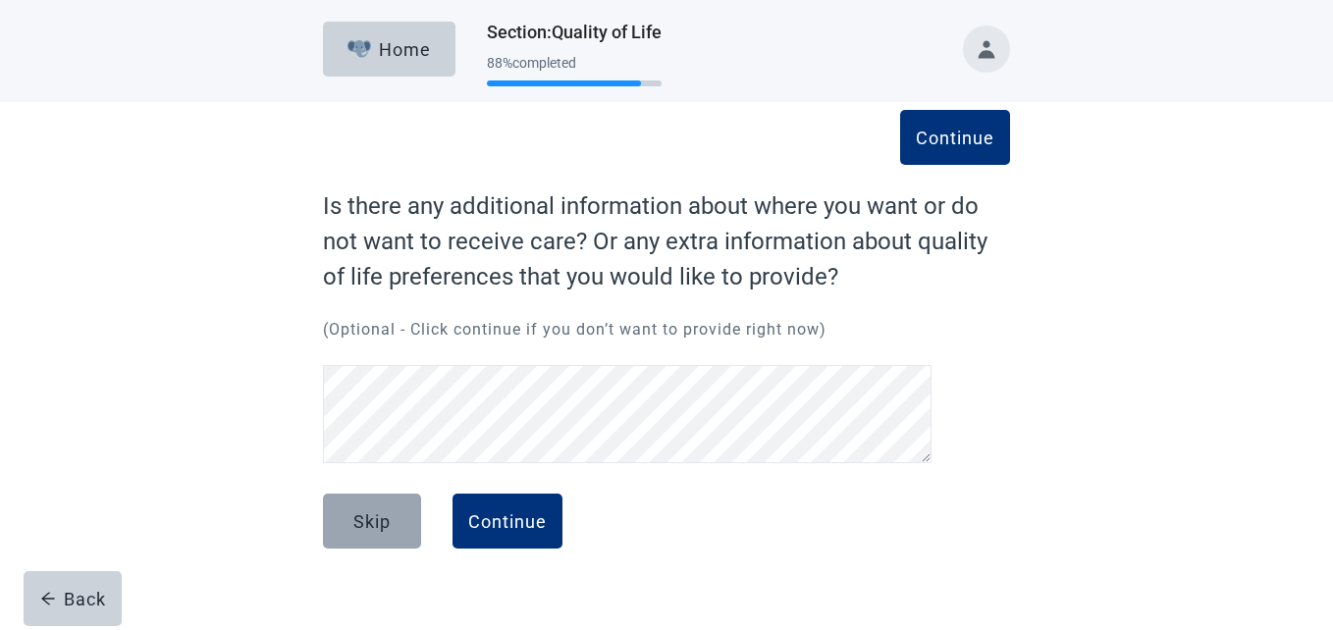
click at [377, 531] on div "Skip" at bounding box center [372, 522] width 37 height 20
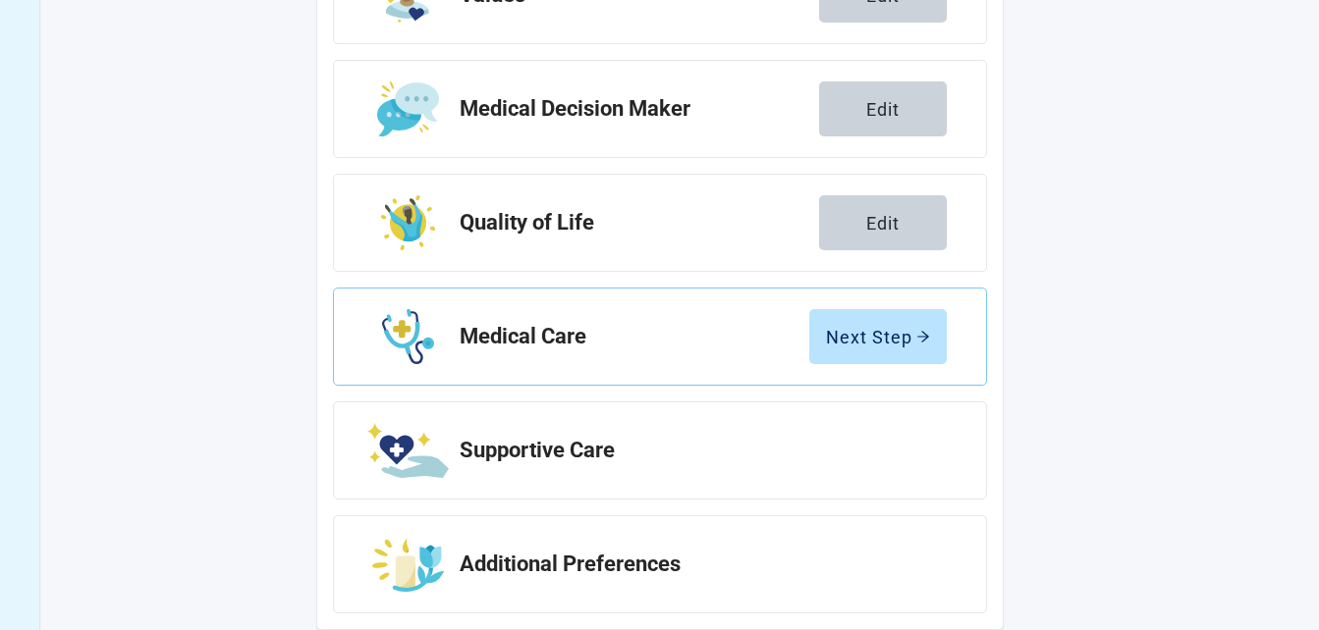
scroll to position [393, 0]
click at [872, 343] on div "Next Step" at bounding box center [878, 336] width 104 height 20
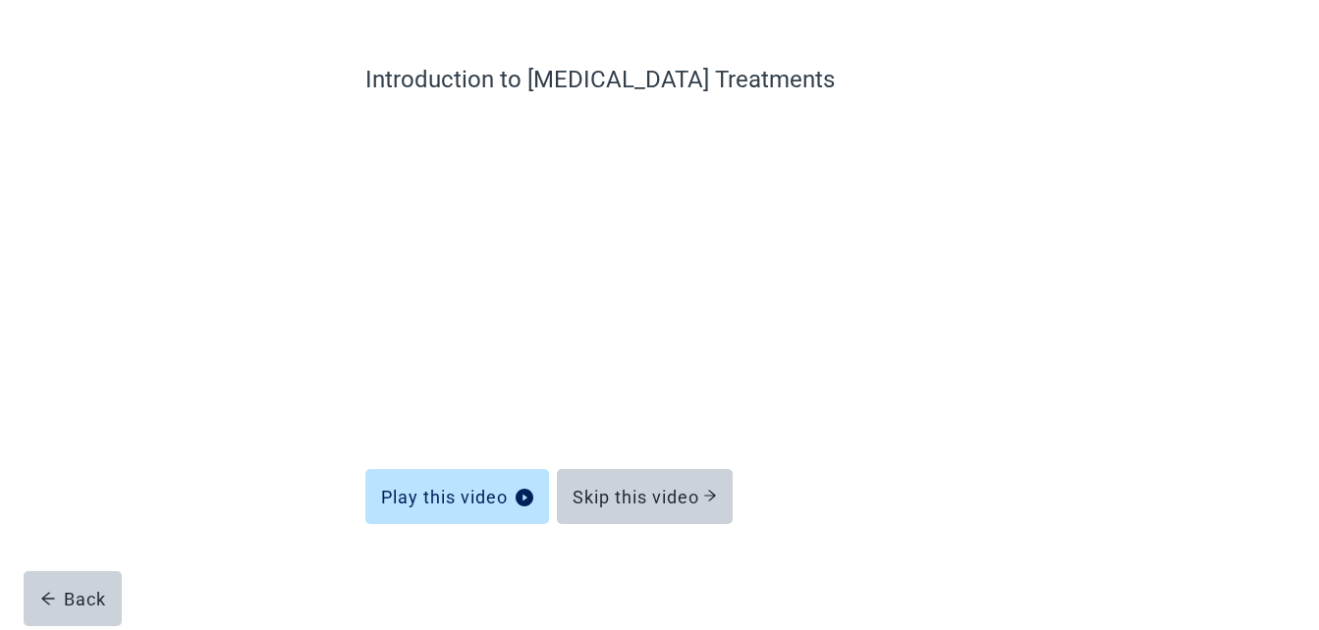
scroll to position [127, 0]
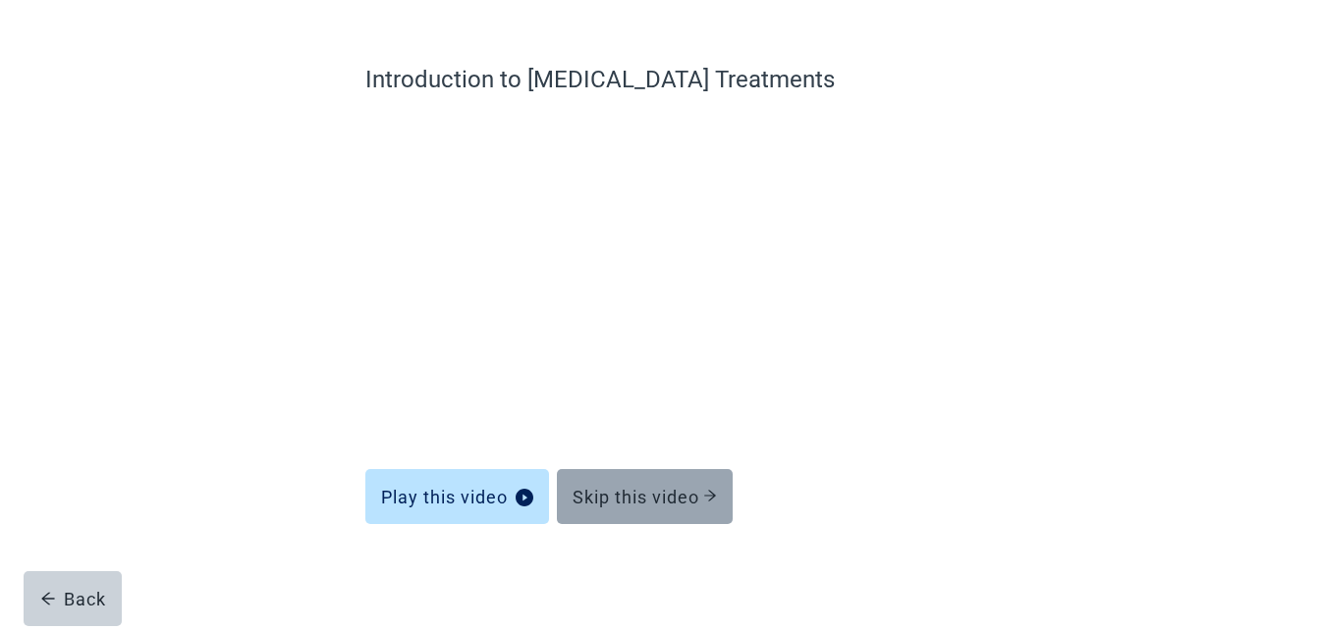
click at [645, 500] on div "Skip this video" at bounding box center [644, 497] width 144 height 20
click at [675, 482] on button "Skip this video" at bounding box center [645, 496] width 176 height 55
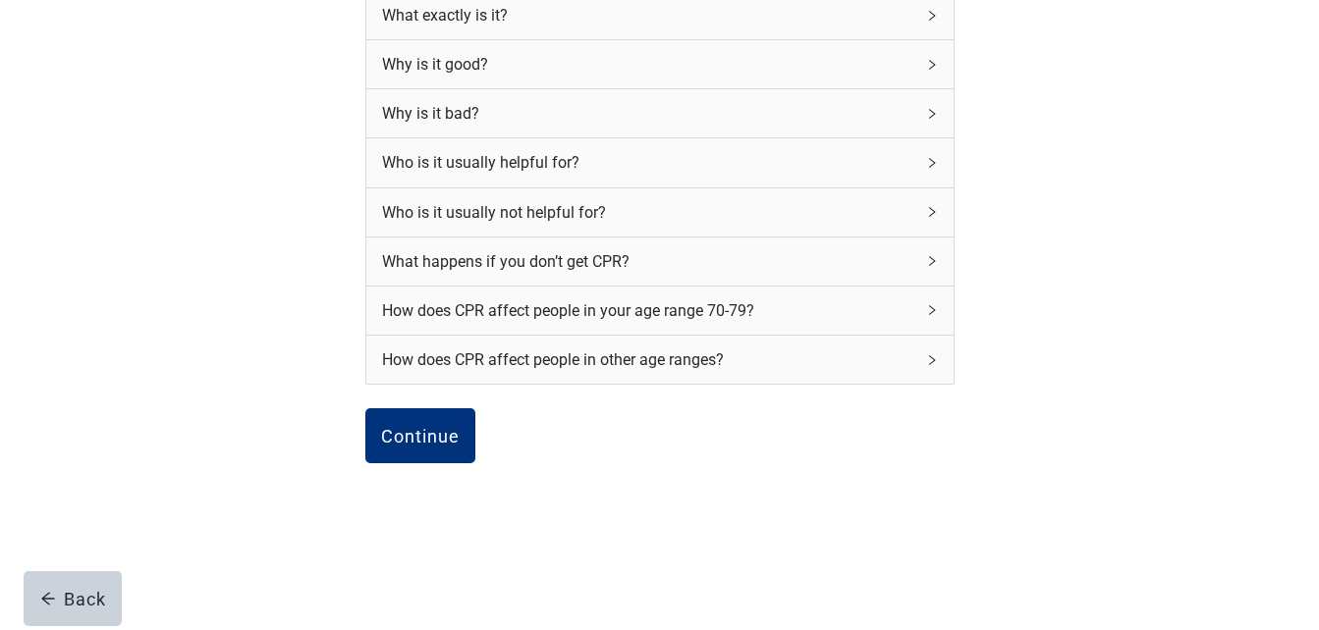
scroll to position [316, 0]
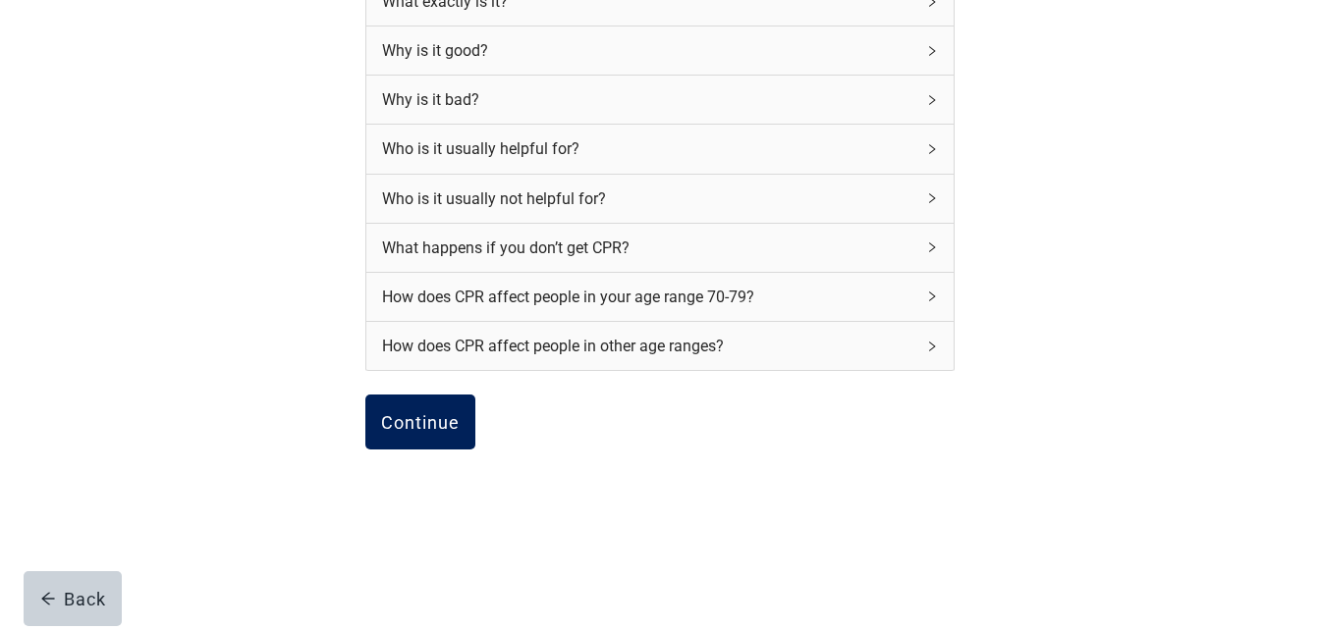
click at [435, 428] on div "Continue" at bounding box center [420, 422] width 79 height 20
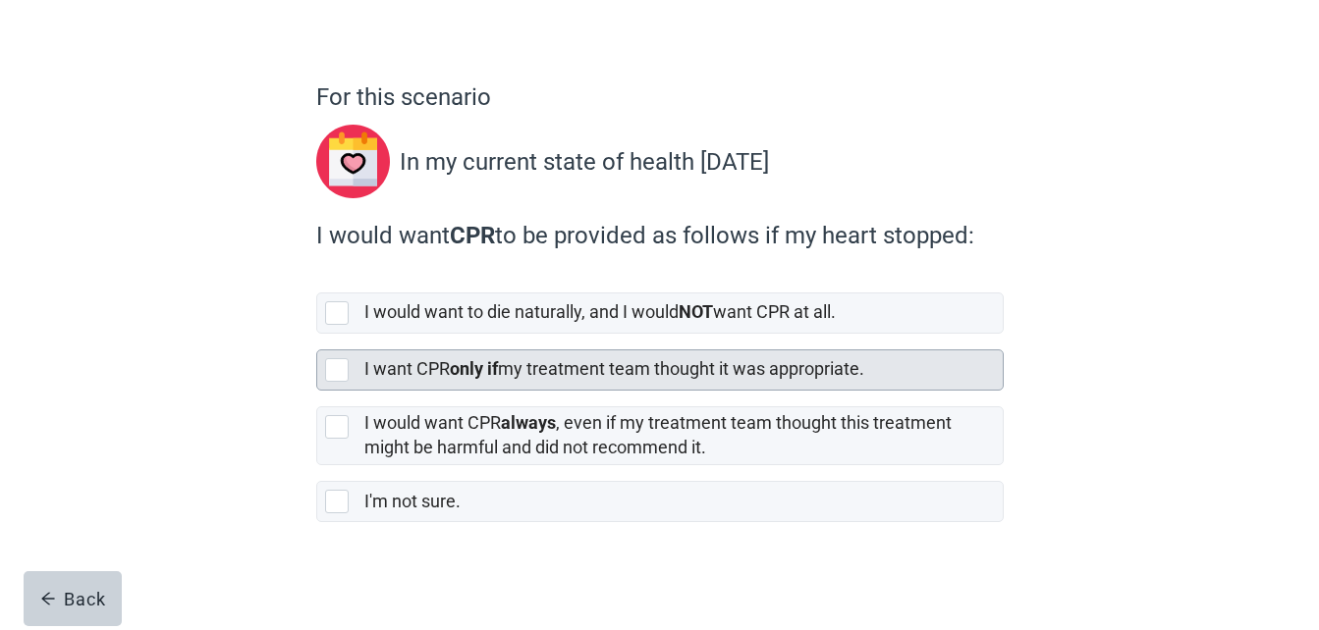
scroll to position [115, 0]
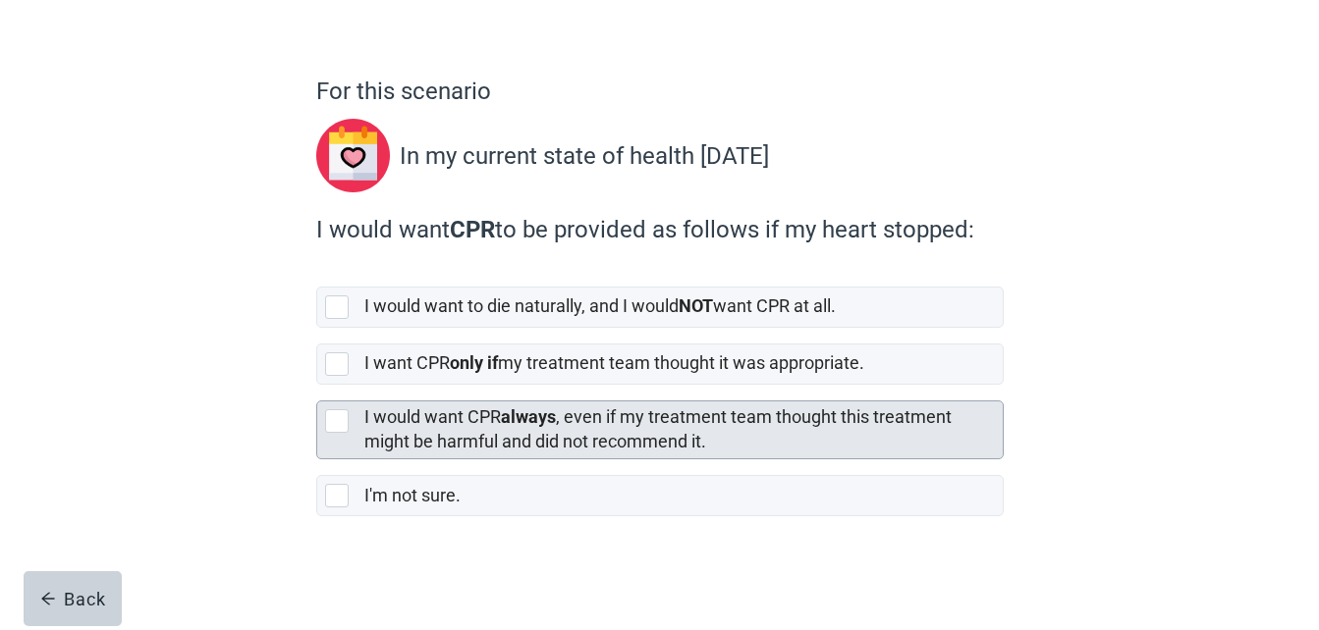
click at [336, 416] on div at bounding box center [337, 421] width 24 height 24
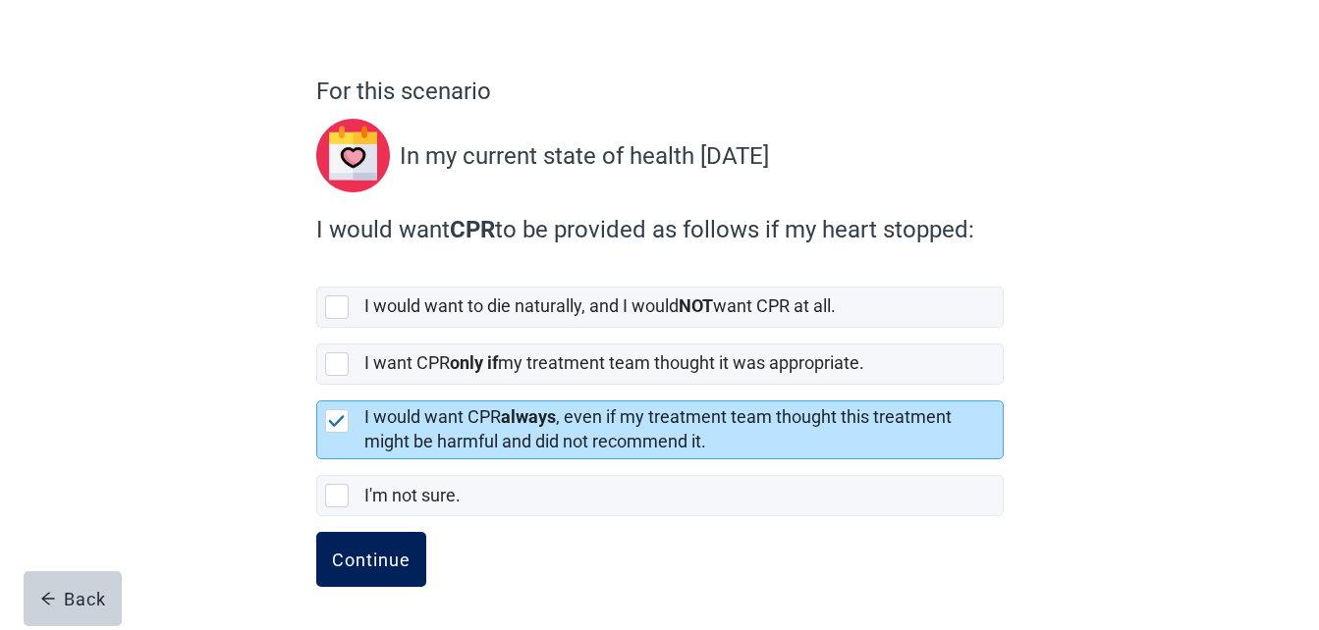
click at [348, 546] on button "Continue" at bounding box center [371, 559] width 110 height 55
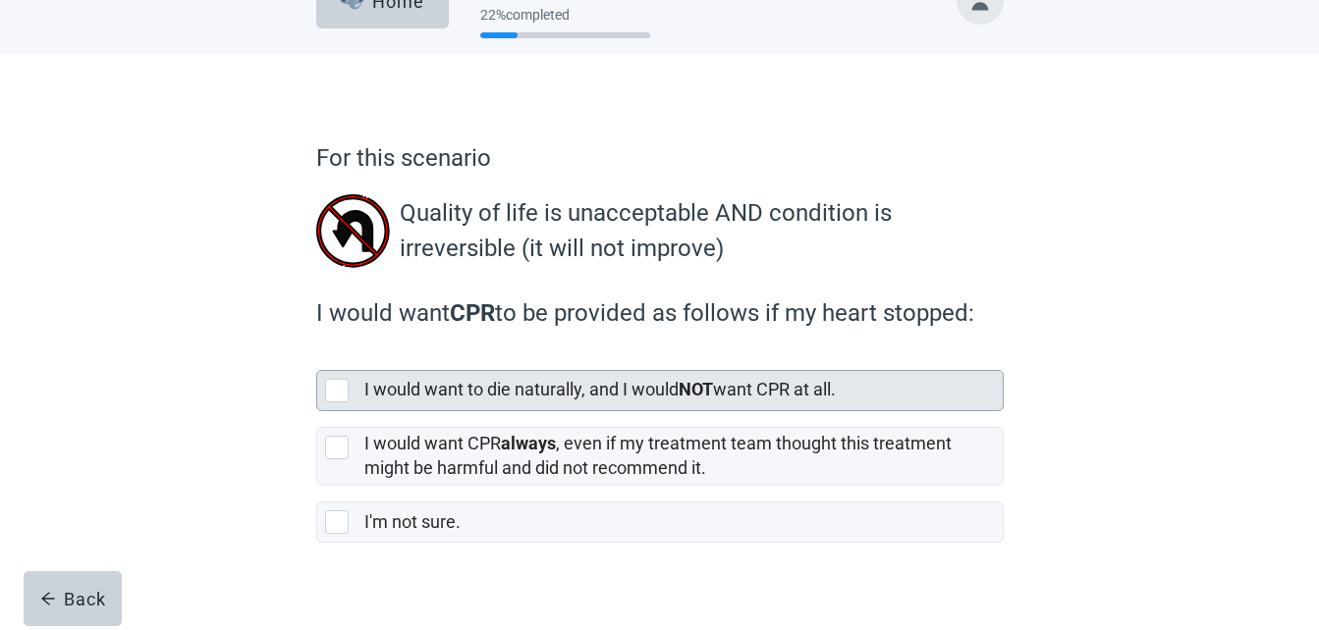
scroll to position [75, 0]
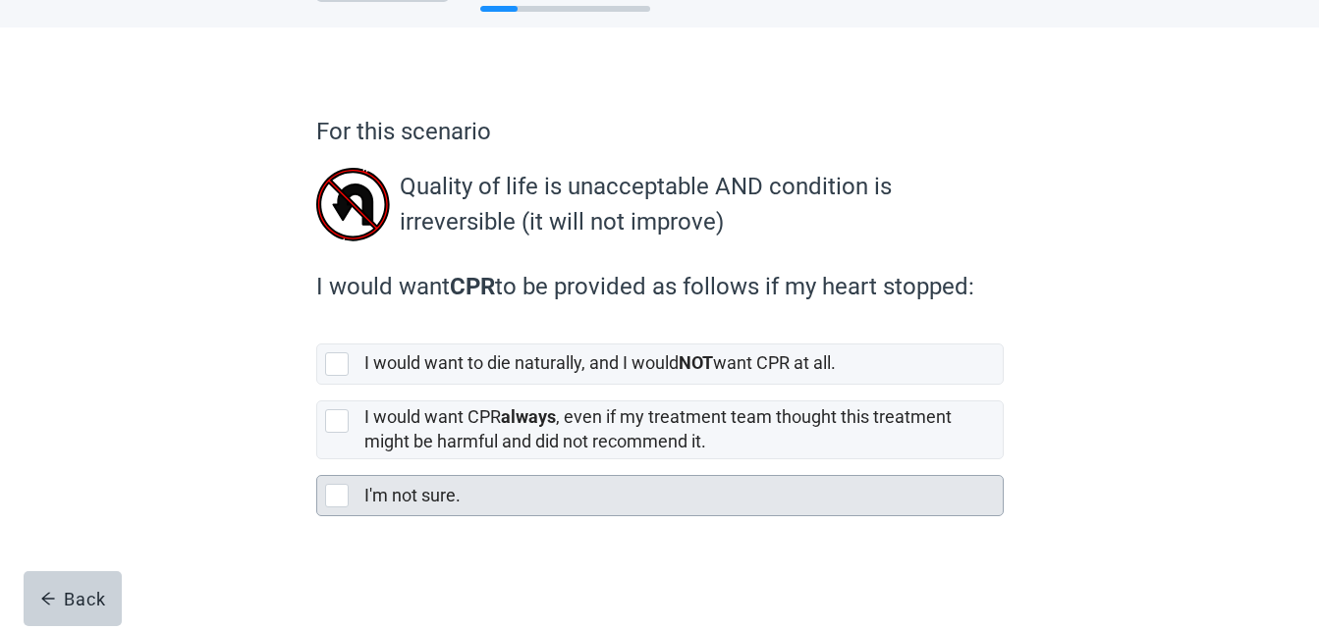
click at [329, 491] on div at bounding box center [337, 496] width 24 height 24
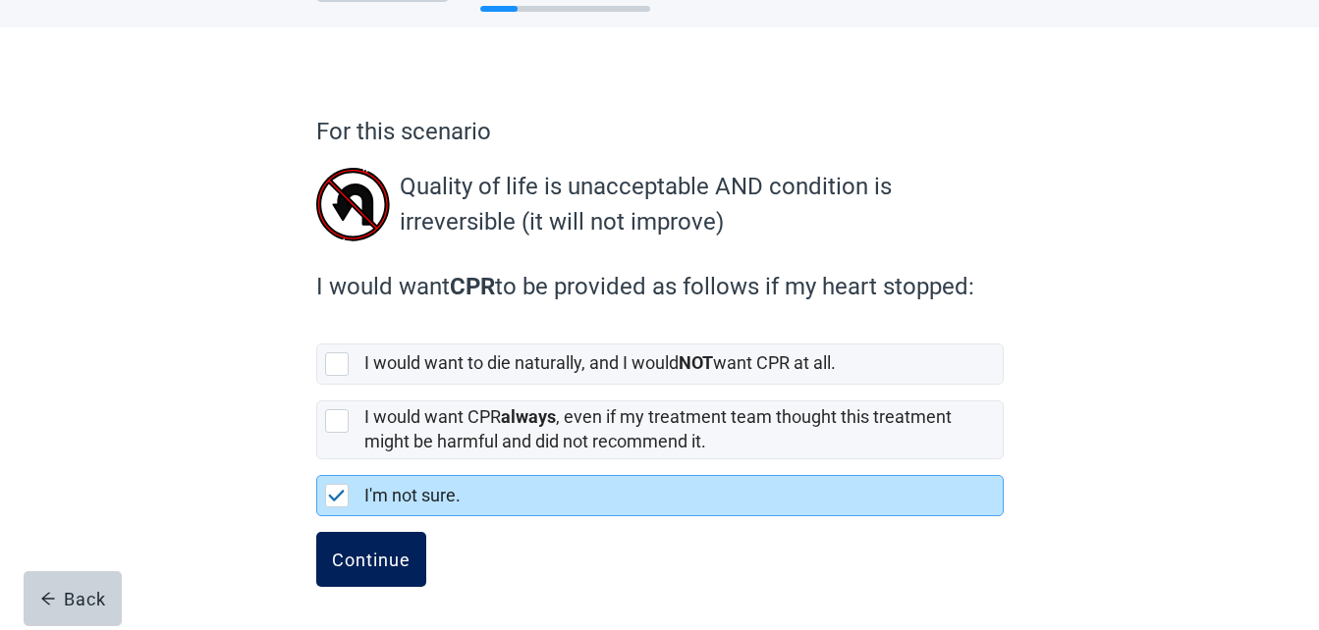
click at [380, 559] on div "Continue" at bounding box center [371, 560] width 79 height 20
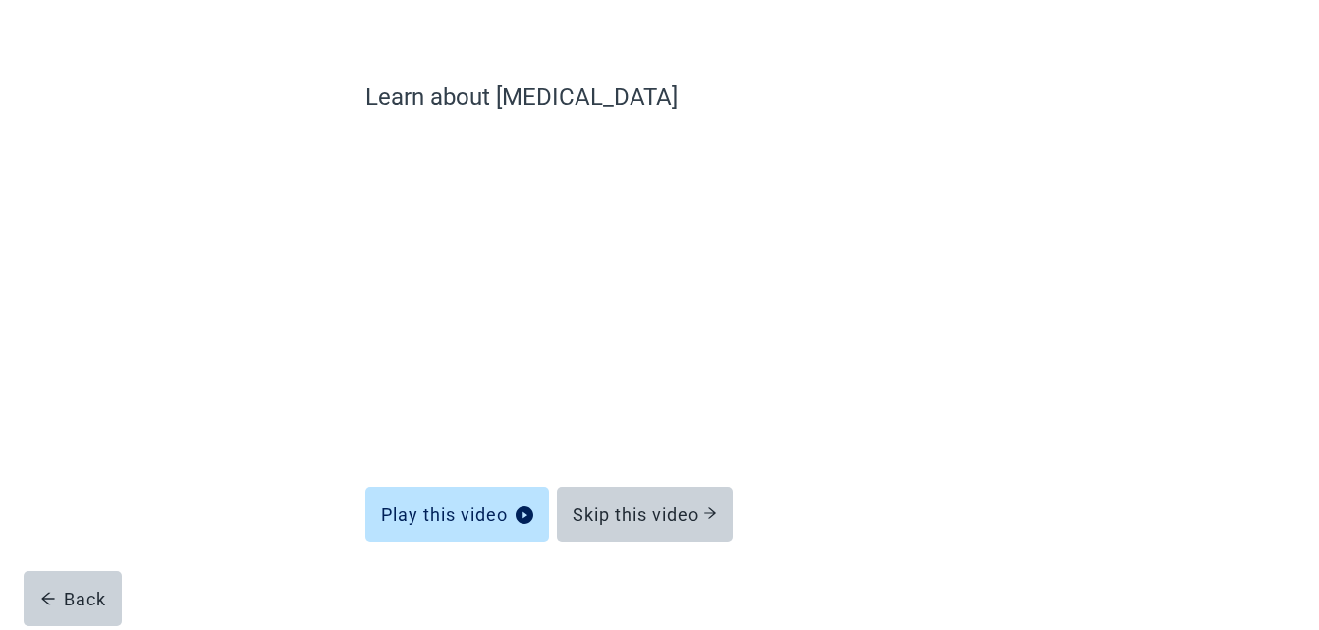
scroll to position [127, 0]
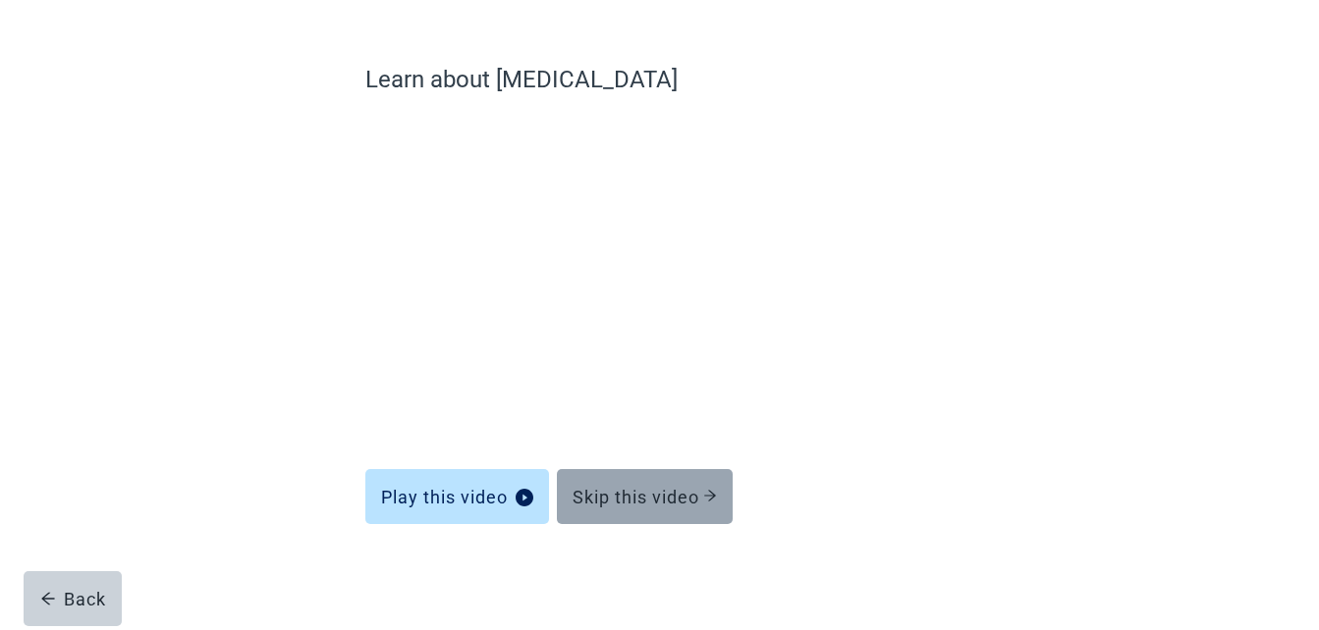
click at [655, 509] on button "Skip this video" at bounding box center [645, 496] width 176 height 55
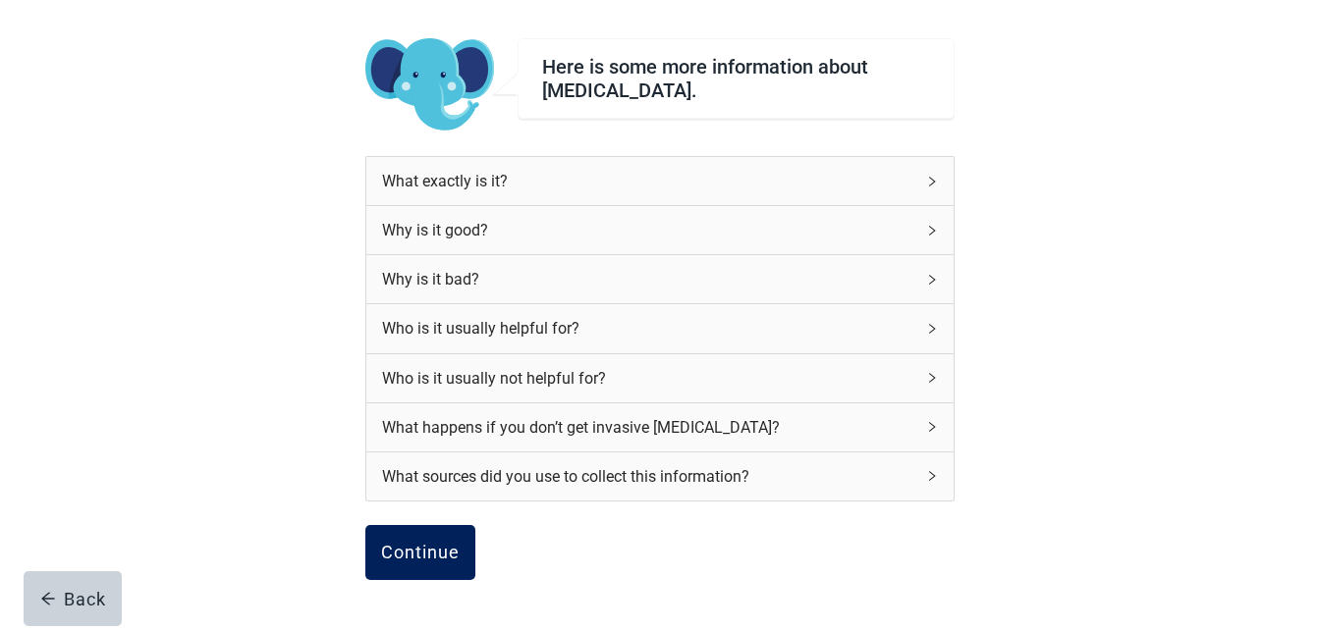
click at [436, 556] on div "Continue" at bounding box center [420, 553] width 79 height 20
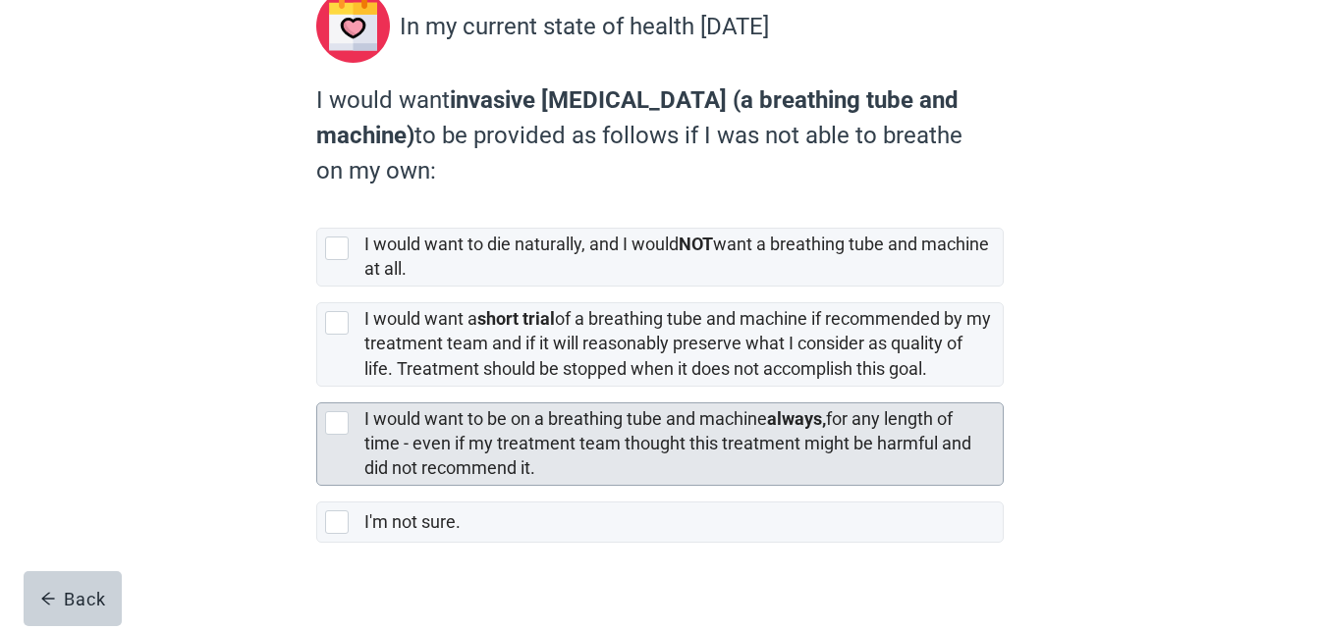
scroll to position [271, 0]
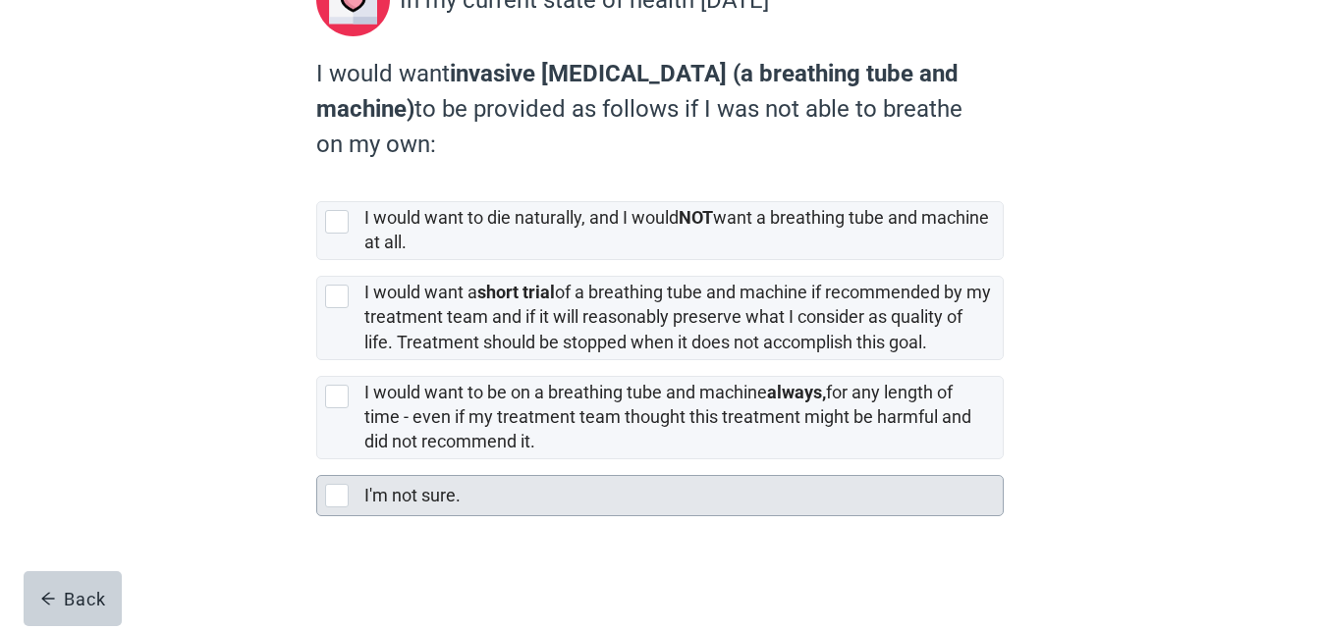
click at [333, 489] on div at bounding box center [337, 496] width 24 height 24
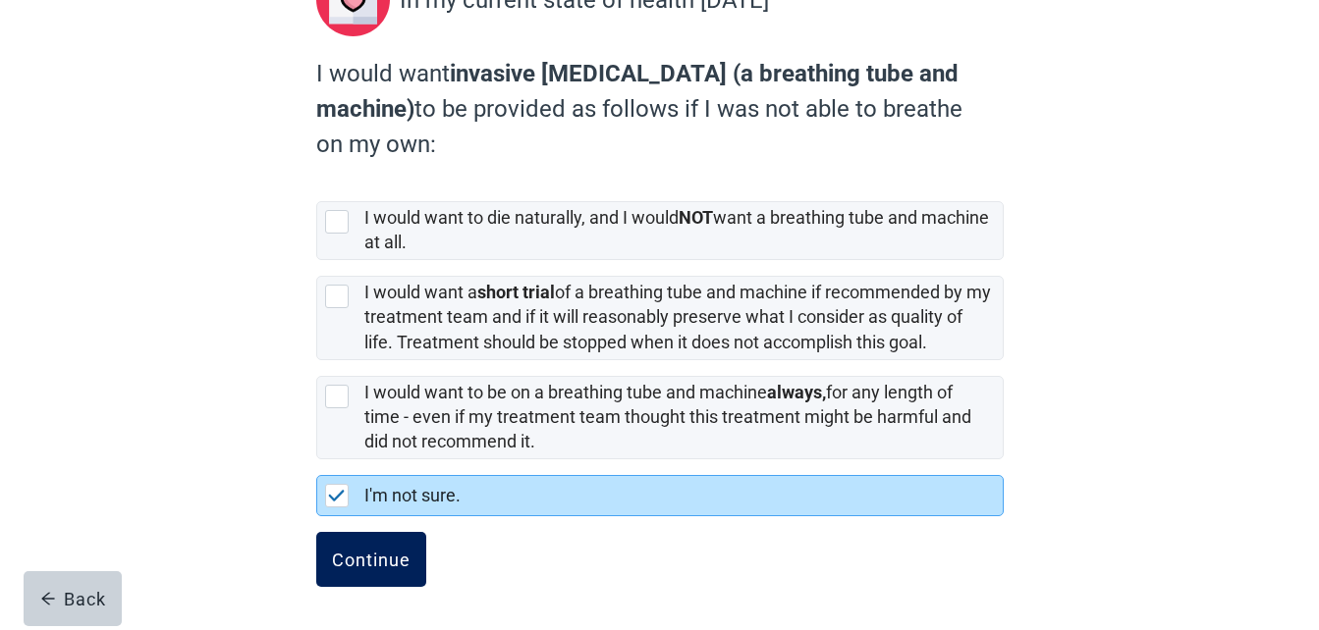
click at [362, 561] on div "Continue" at bounding box center [371, 560] width 79 height 20
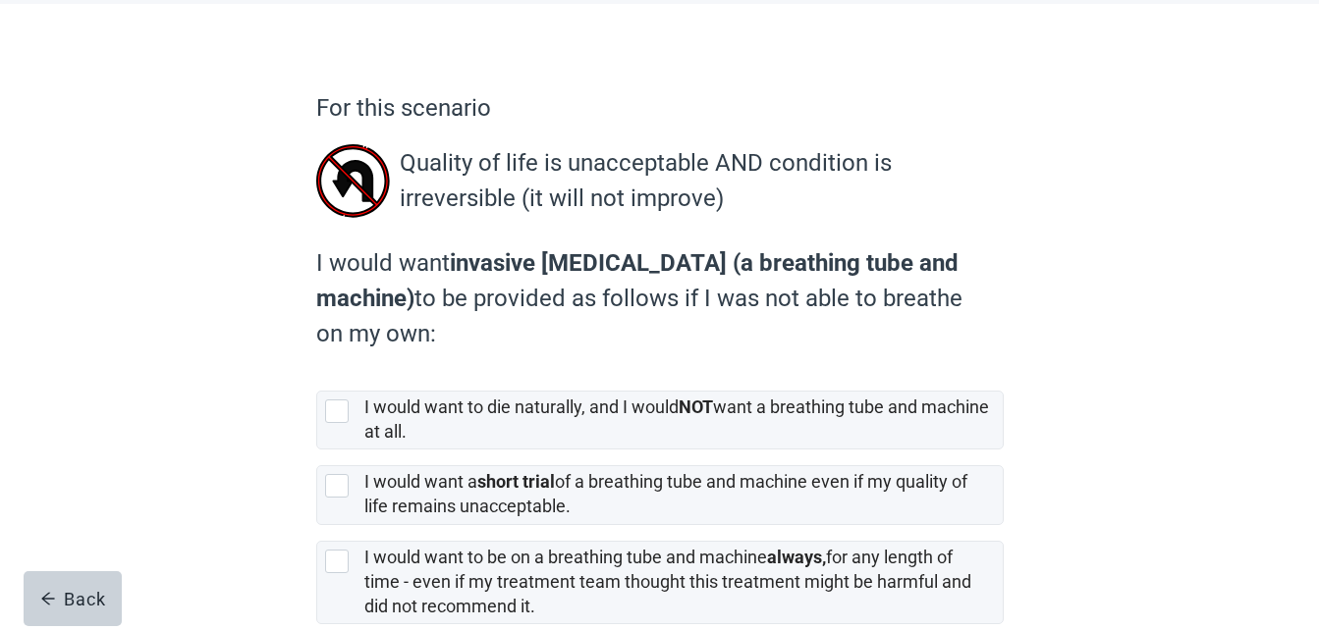
scroll to position [196, 0]
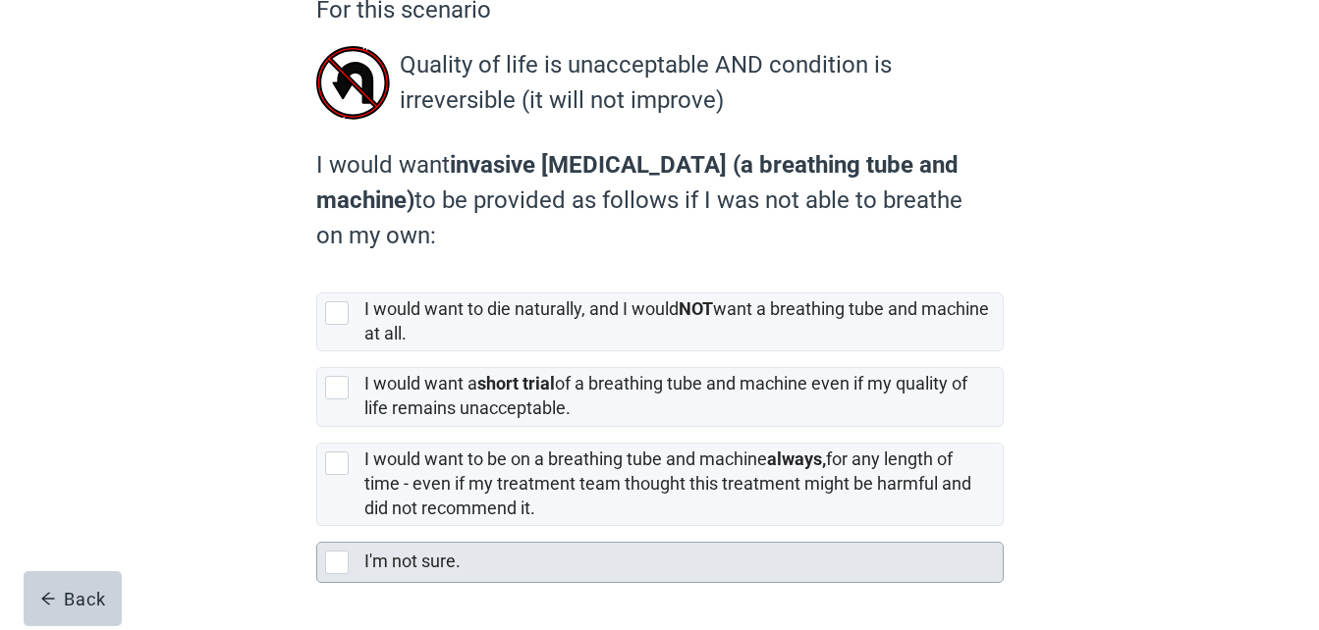
click at [329, 562] on div at bounding box center [337, 563] width 24 height 24
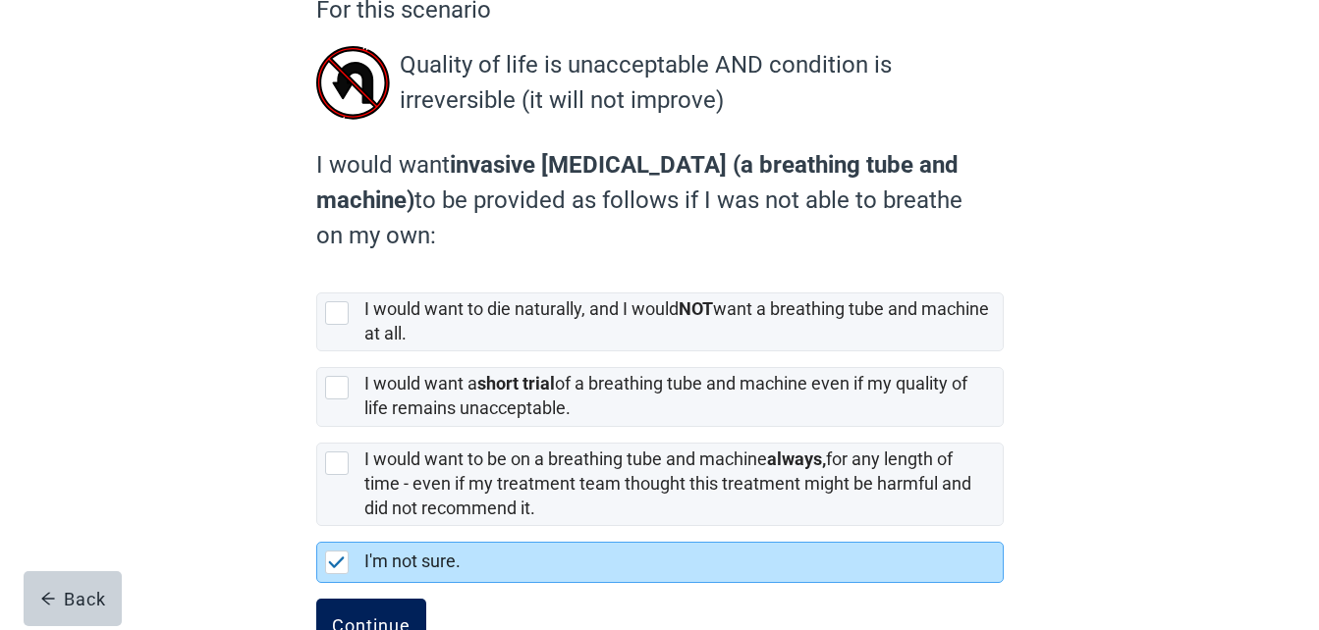
click at [386, 614] on button "Continue" at bounding box center [371, 626] width 110 height 55
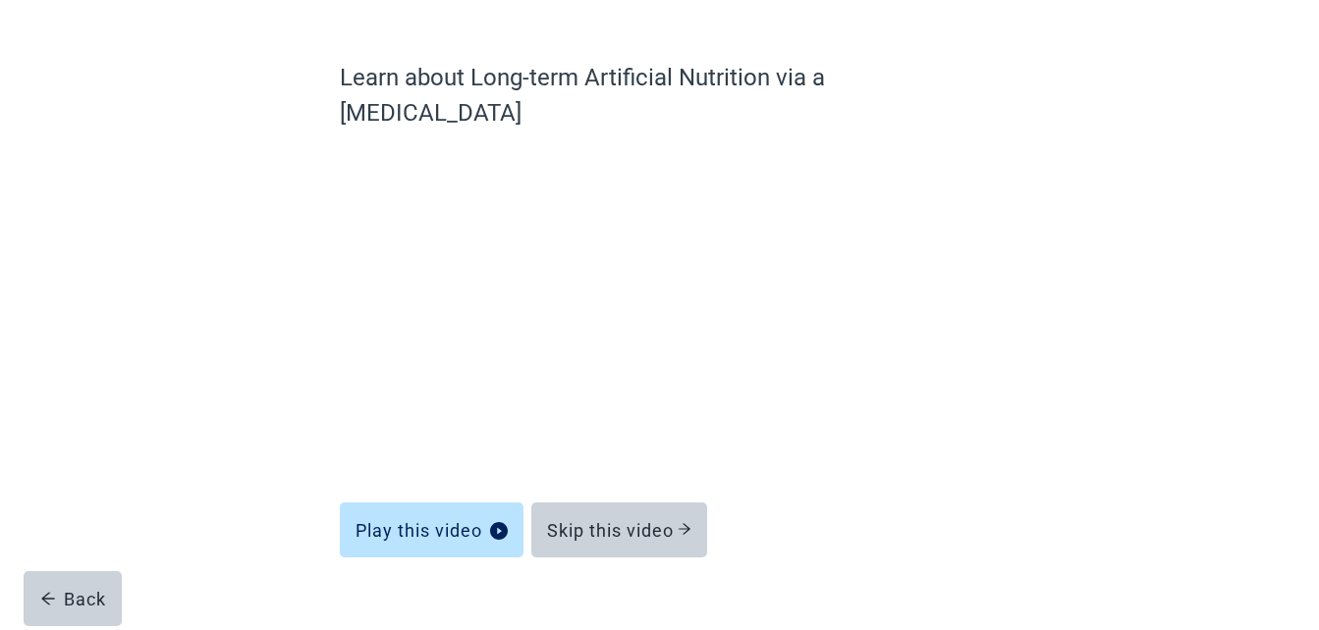
scroll to position [127, 0]
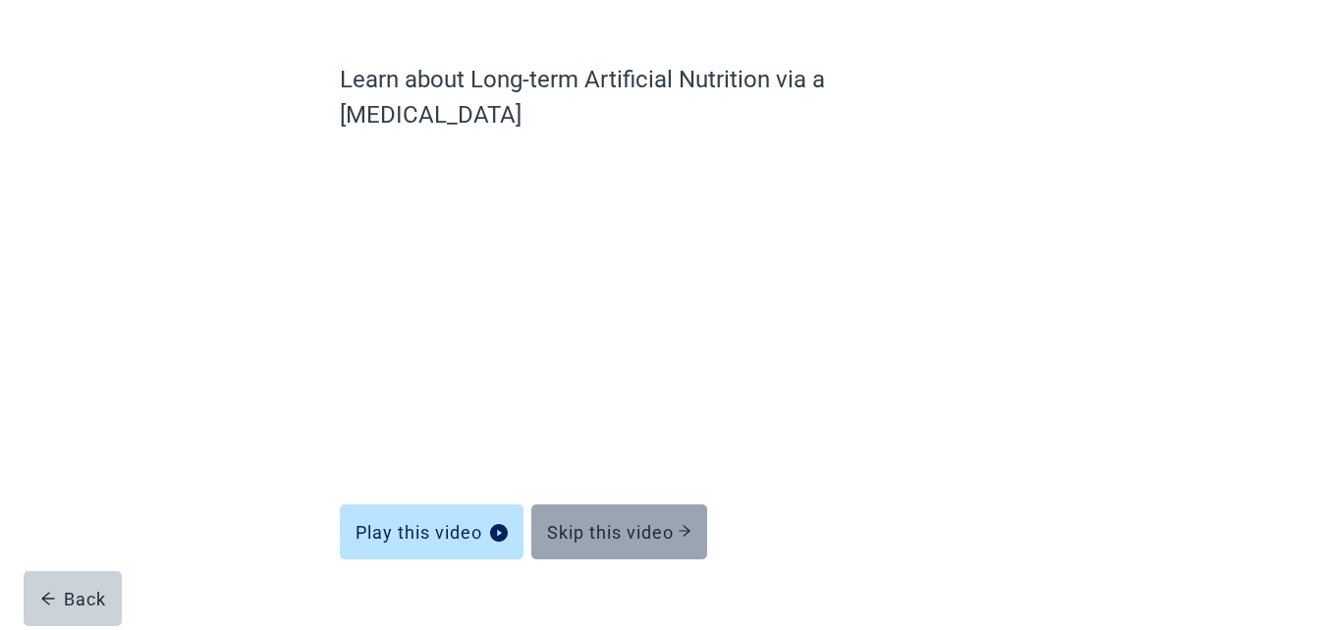
click at [610, 522] on div "Skip this video" at bounding box center [619, 532] width 144 height 20
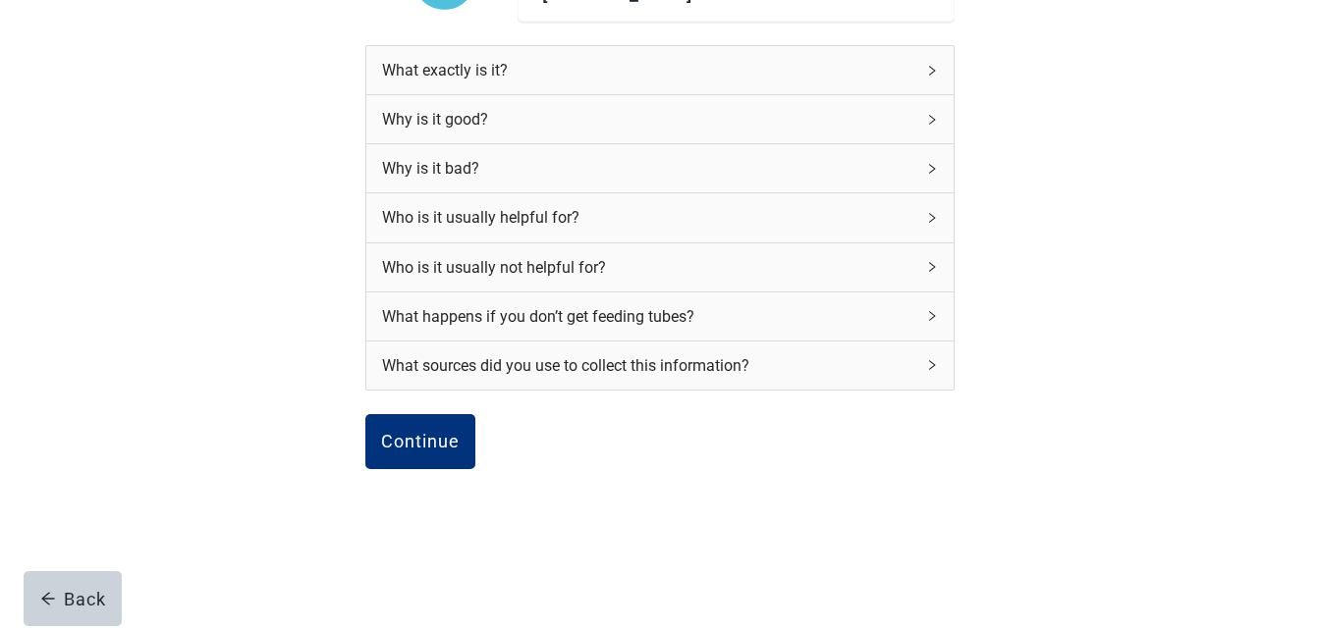
scroll to position [257, 0]
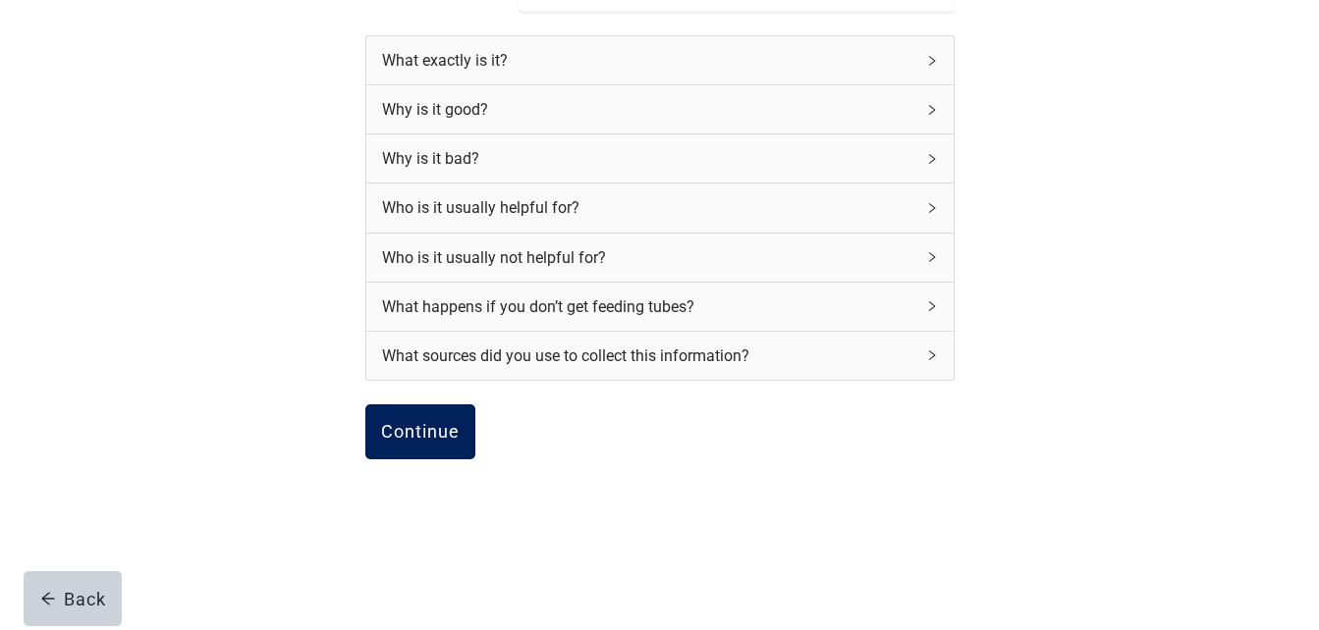
click at [434, 422] on div "Continue" at bounding box center [420, 432] width 79 height 20
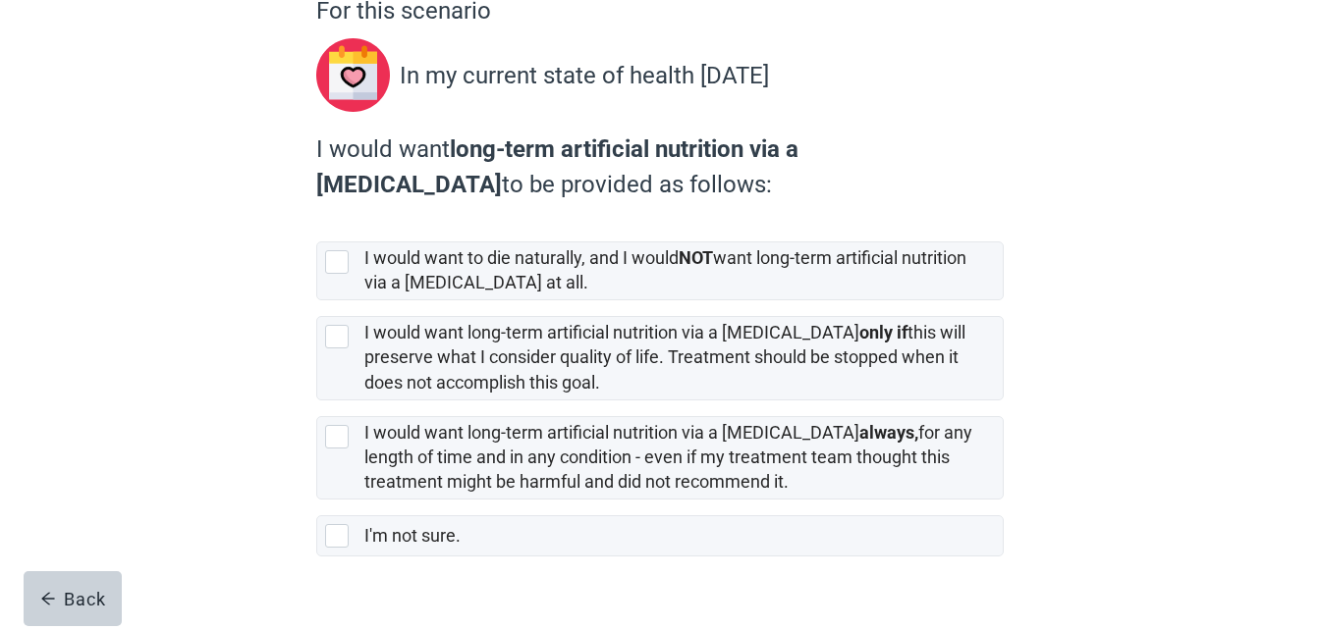
scroll to position [196, 0]
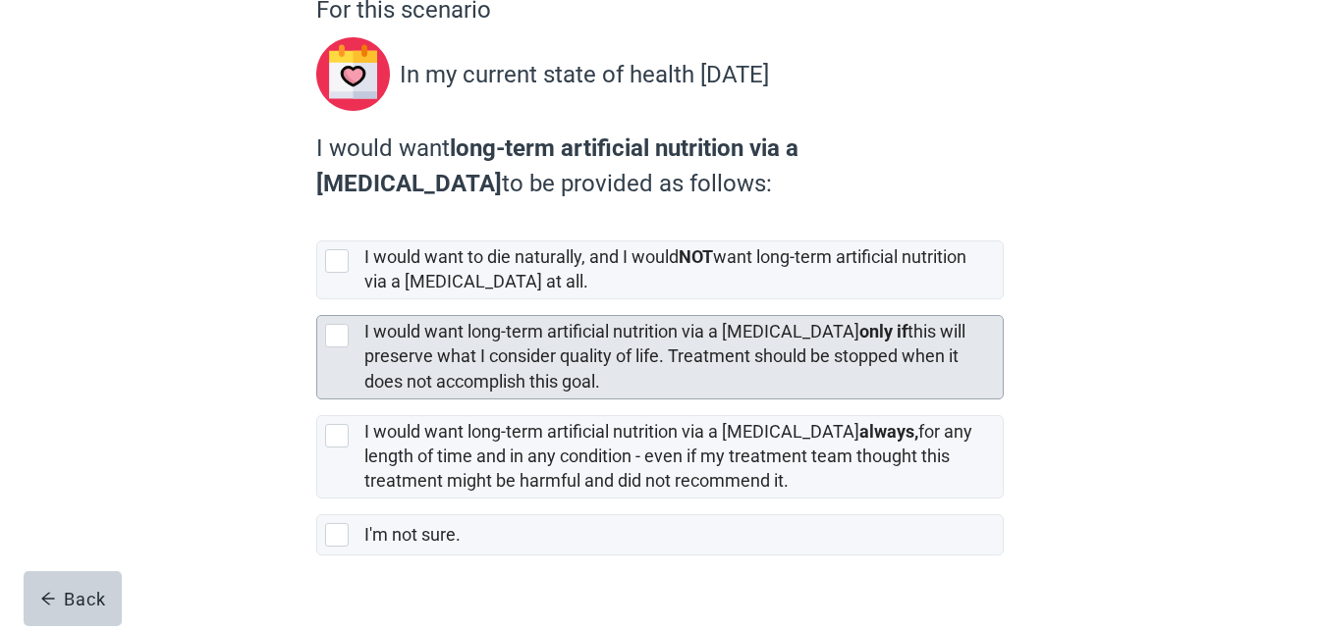
click at [346, 335] on div at bounding box center [337, 336] width 24 height 24
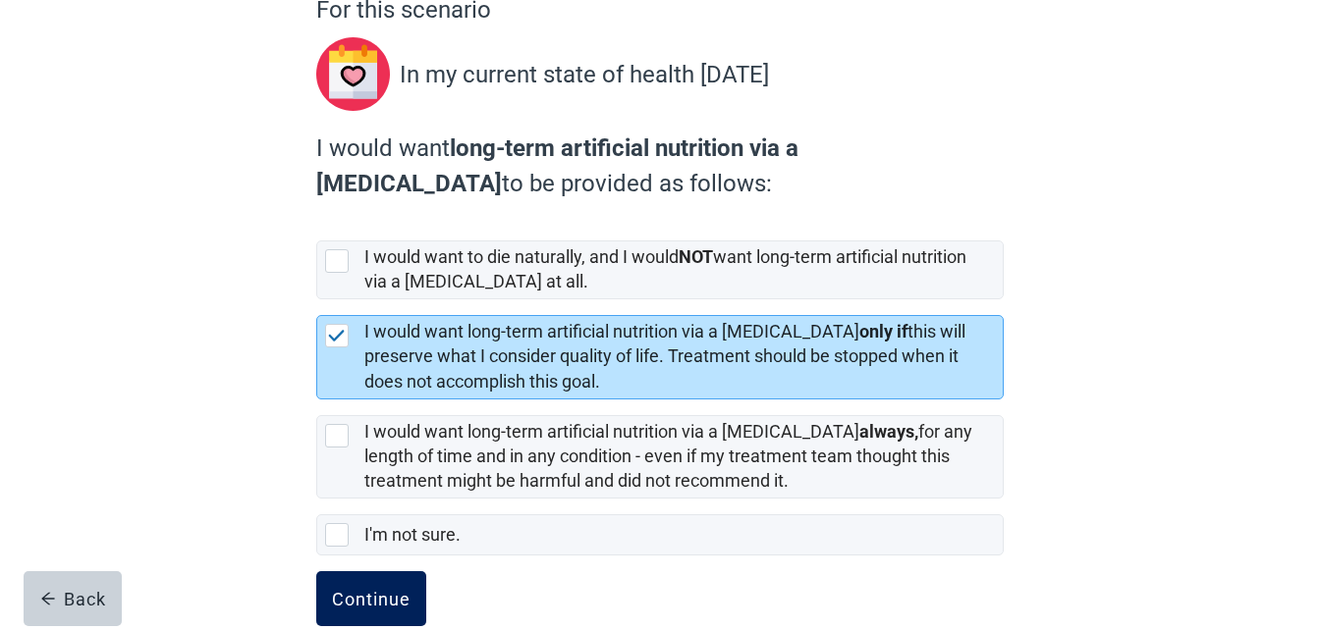
click at [363, 599] on div "Continue" at bounding box center [371, 599] width 79 height 20
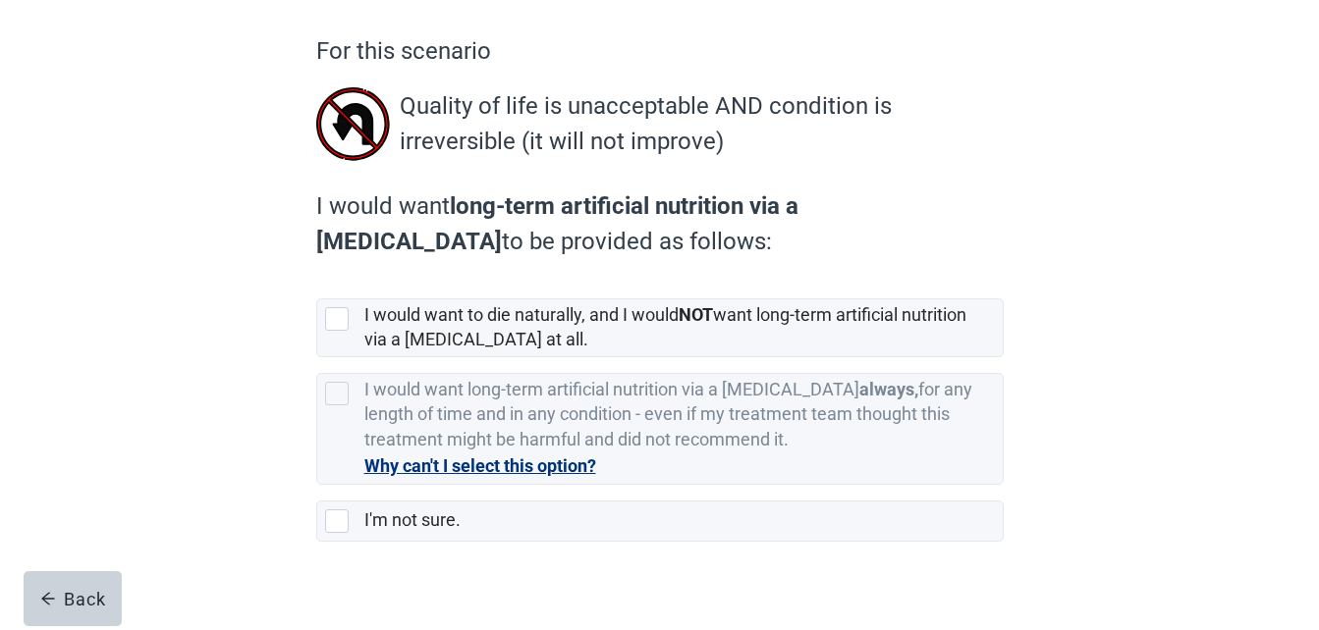
scroll to position [181, 0]
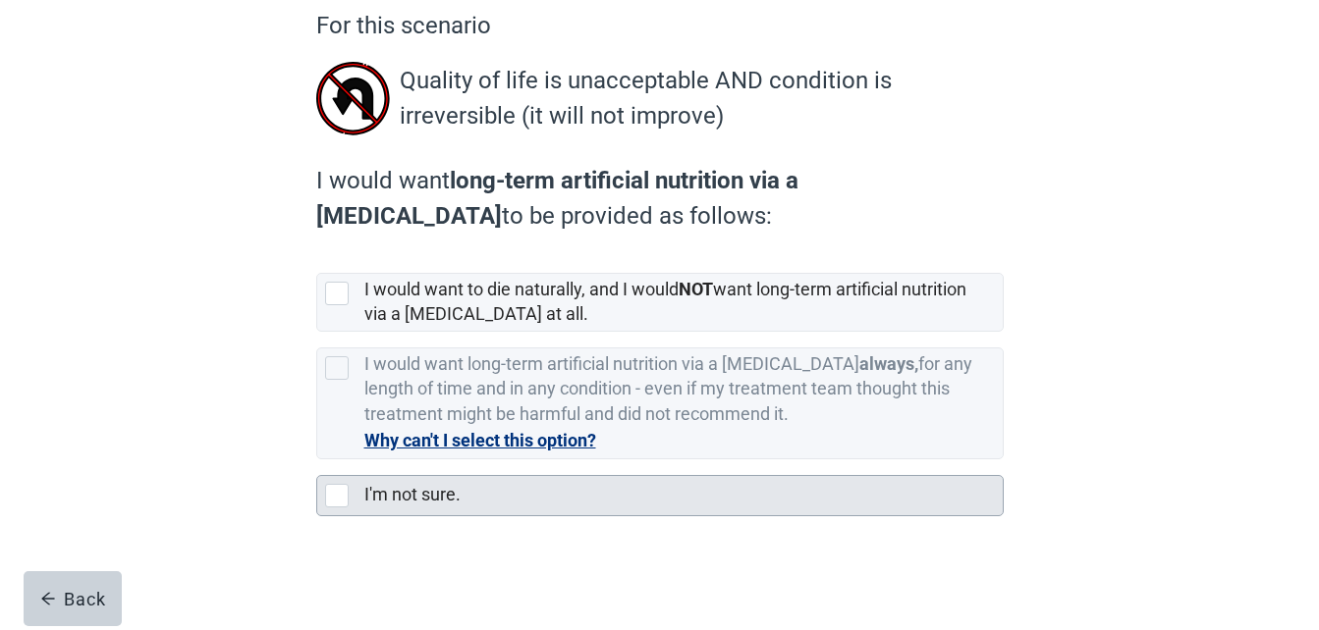
click at [323, 495] on div "I'm not sure." at bounding box center [659, 495] width 685 height 39
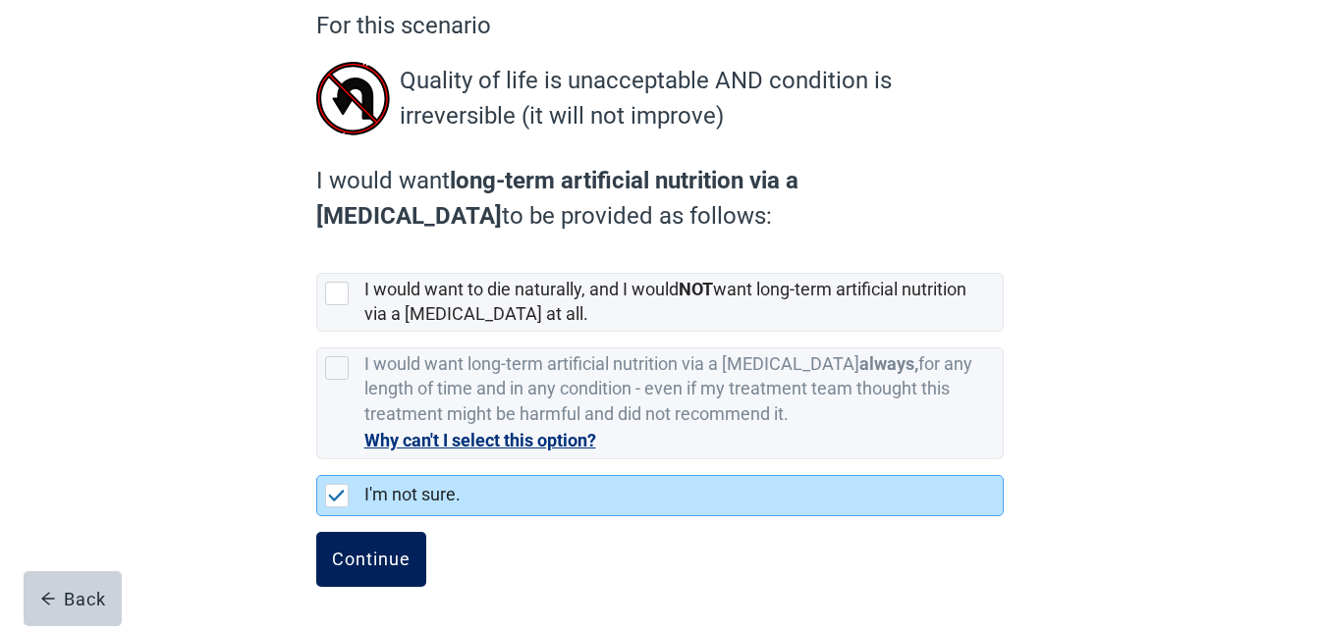
click at [376, 574] on button "Continue" at bounding box center [371, 559] width 110 height 55
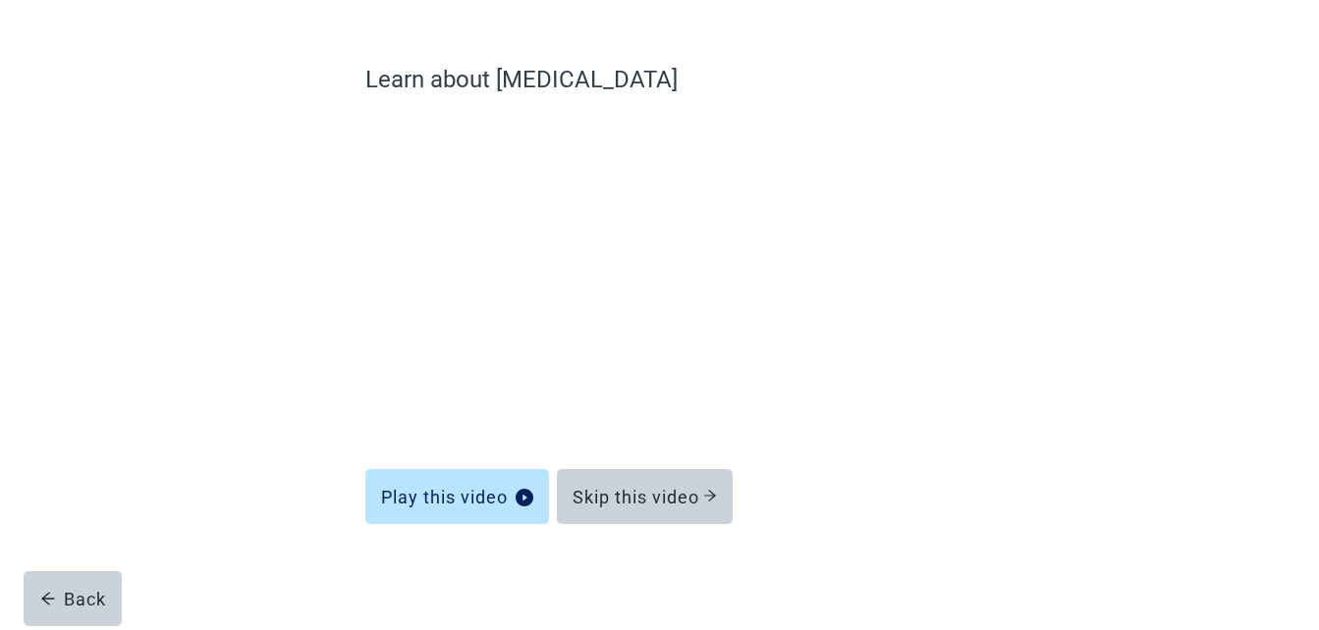
scroll to position [127, 0]
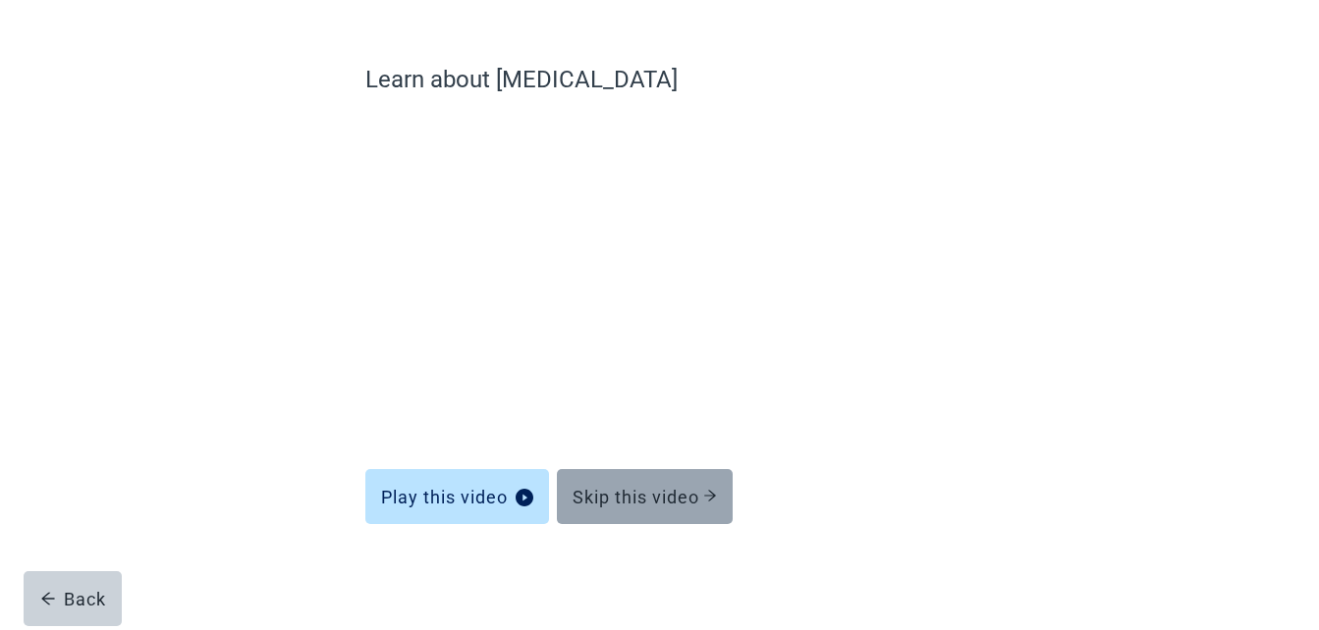
click at [664, 494] on div "Skip this video" at bounding box center [644, 497] width 144 height 20
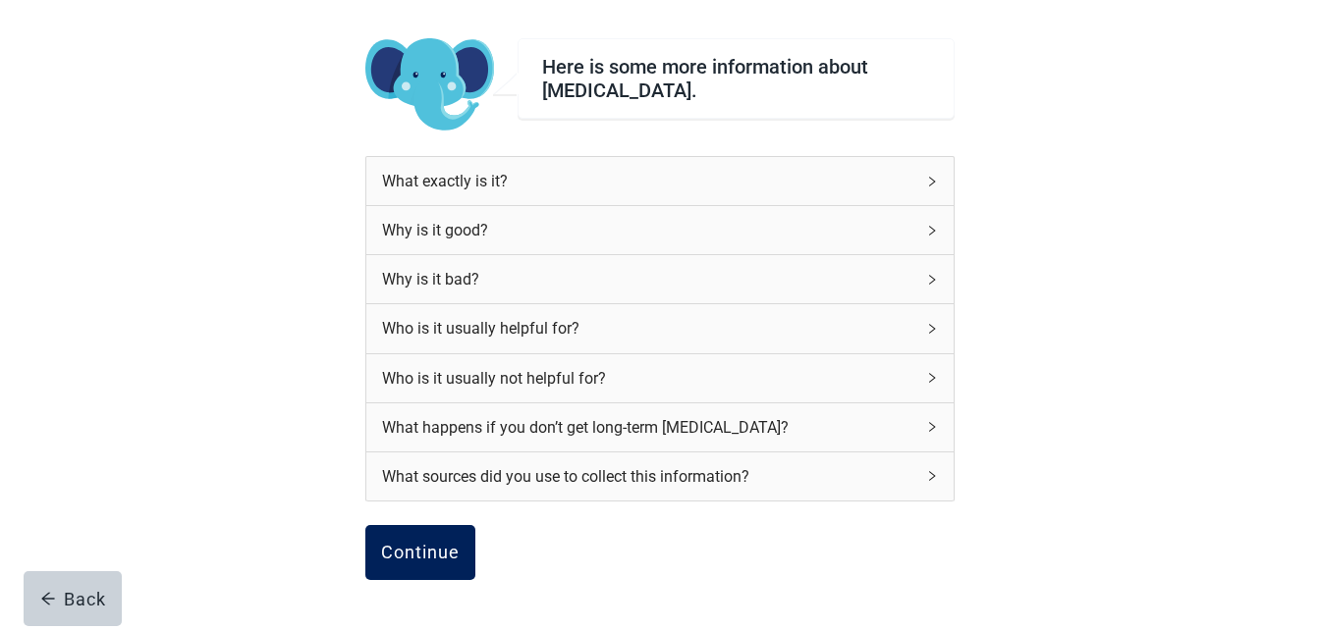
click at [426, 545] on div "Continue" at bounding box center [420, 553] width 79 height 20
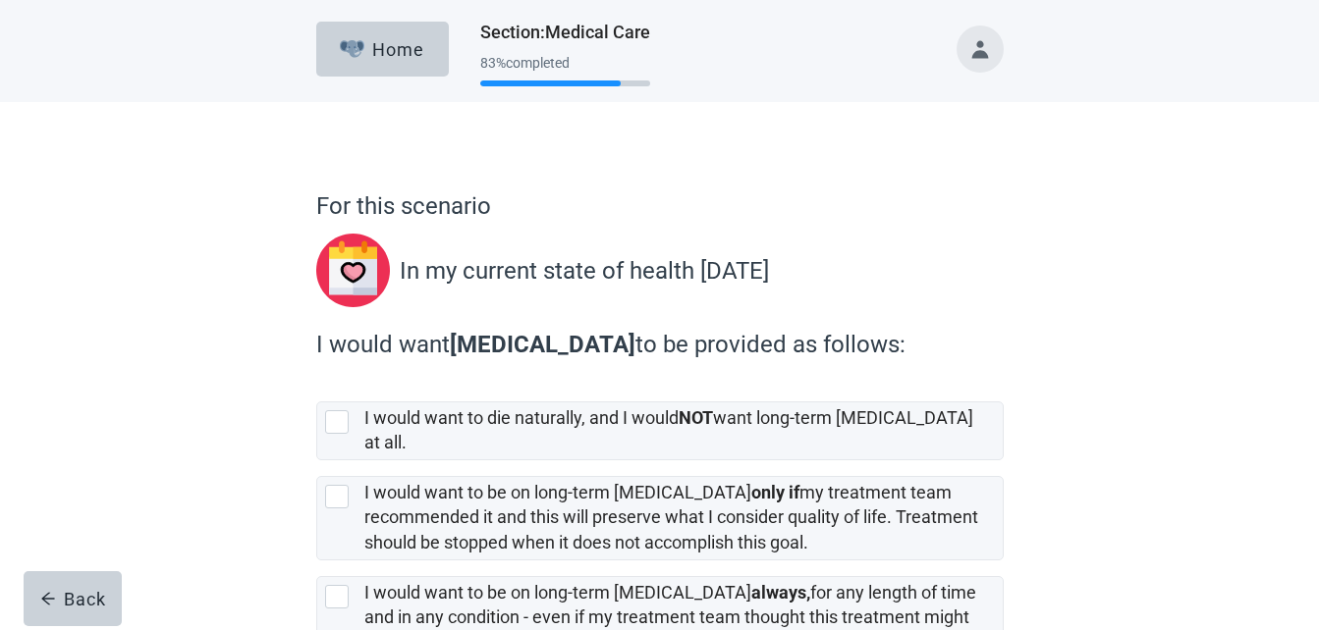
scroll to position [98, 0]
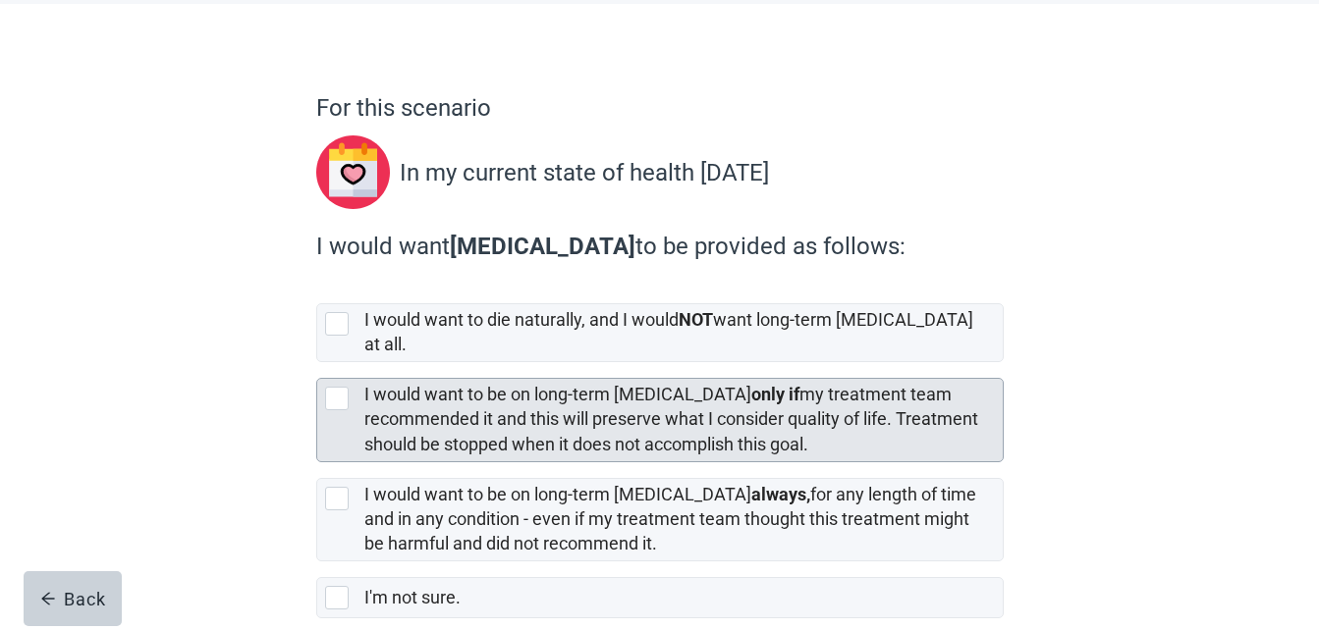
click at [337, 387] on div at bounding box center [337, 399] width 24 height 24
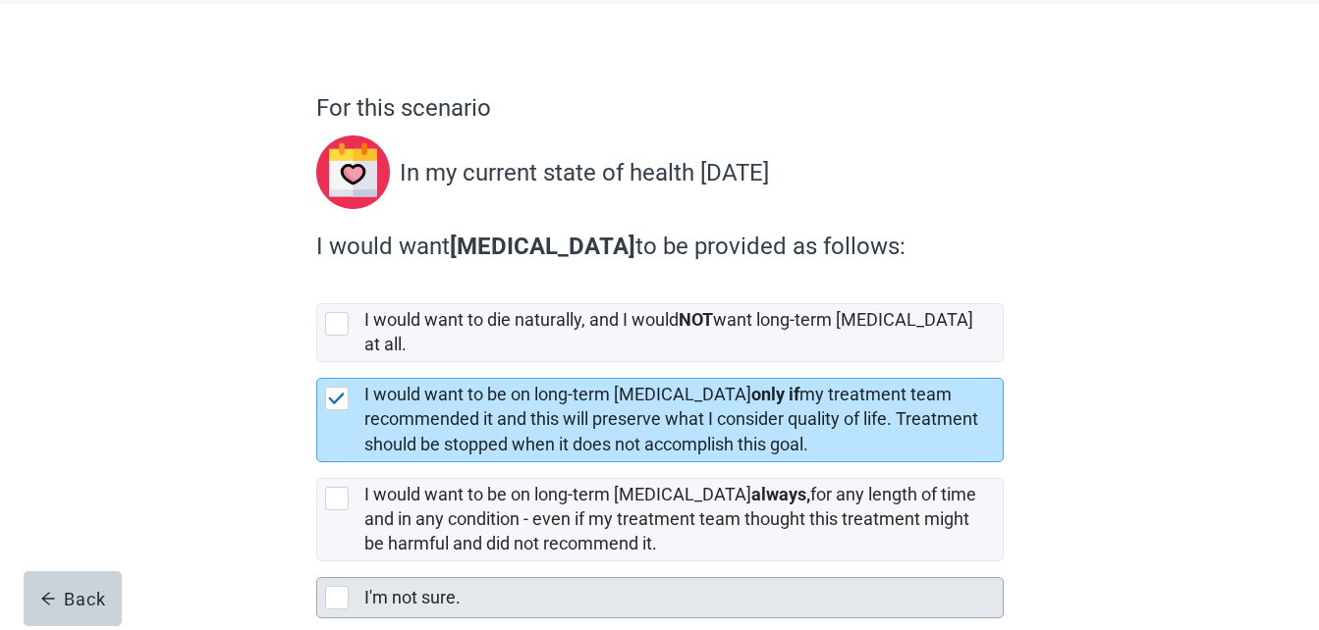
scroll to position [183, 0]
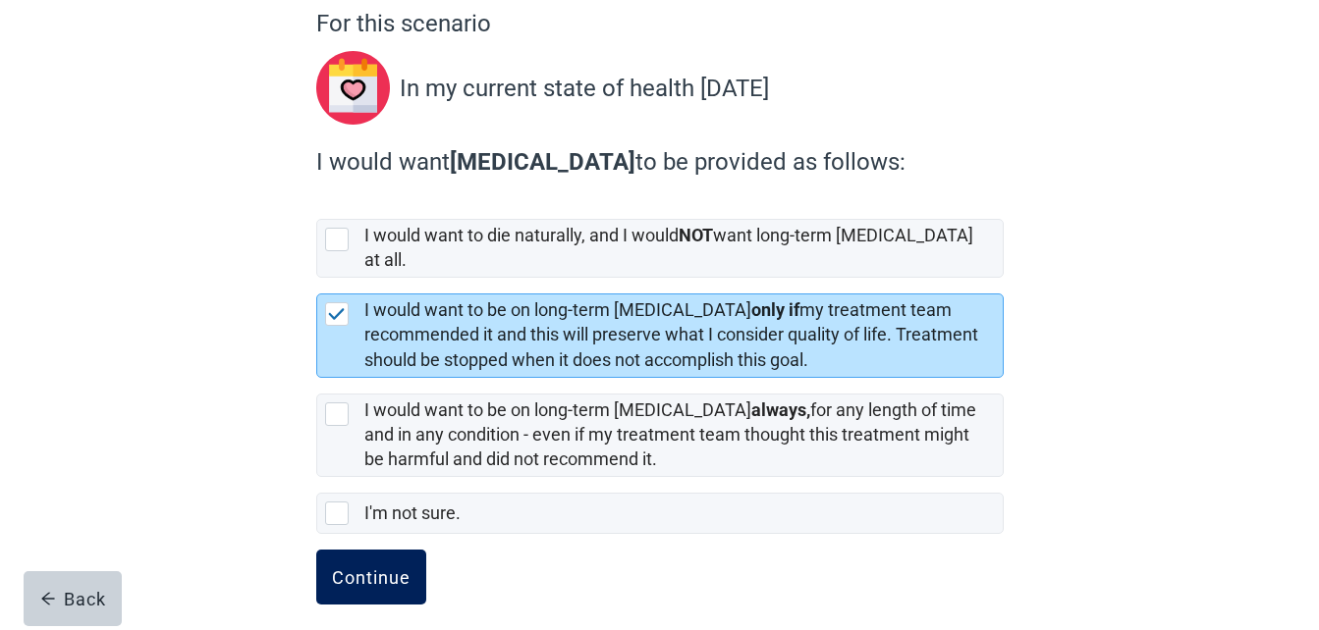
click at [348, 568] on div "Continue" at bounding box center [371, 578] width 79 height 20
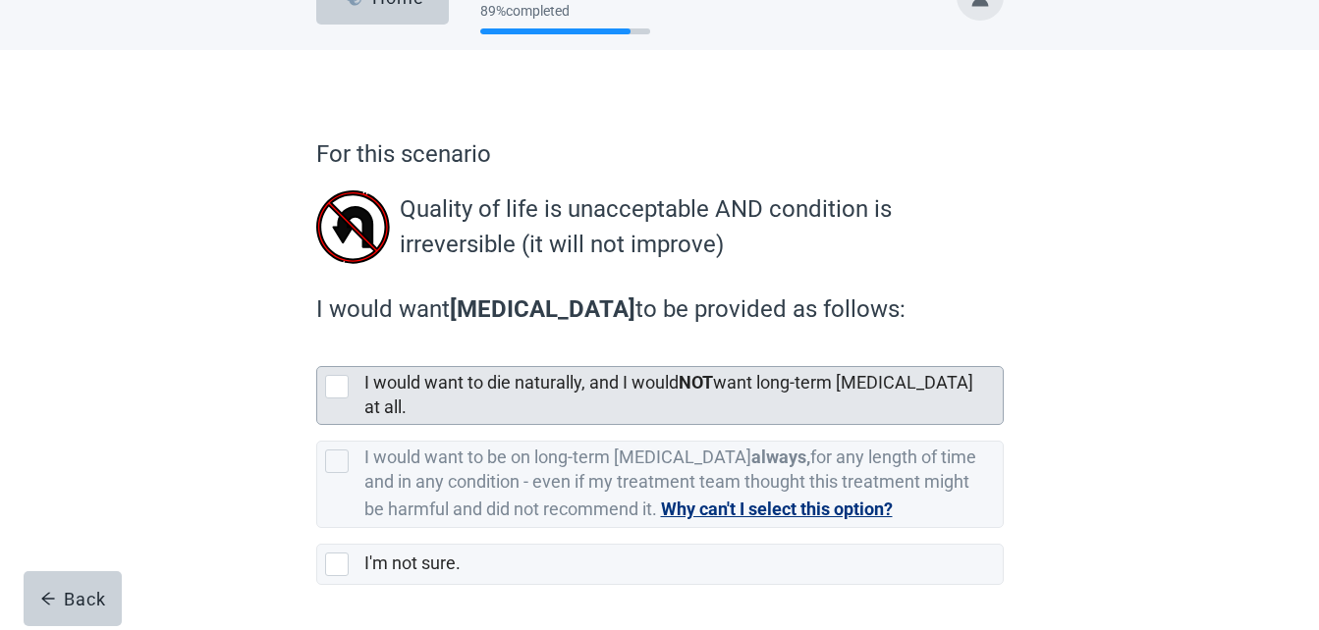
scroll to position [98, 0]
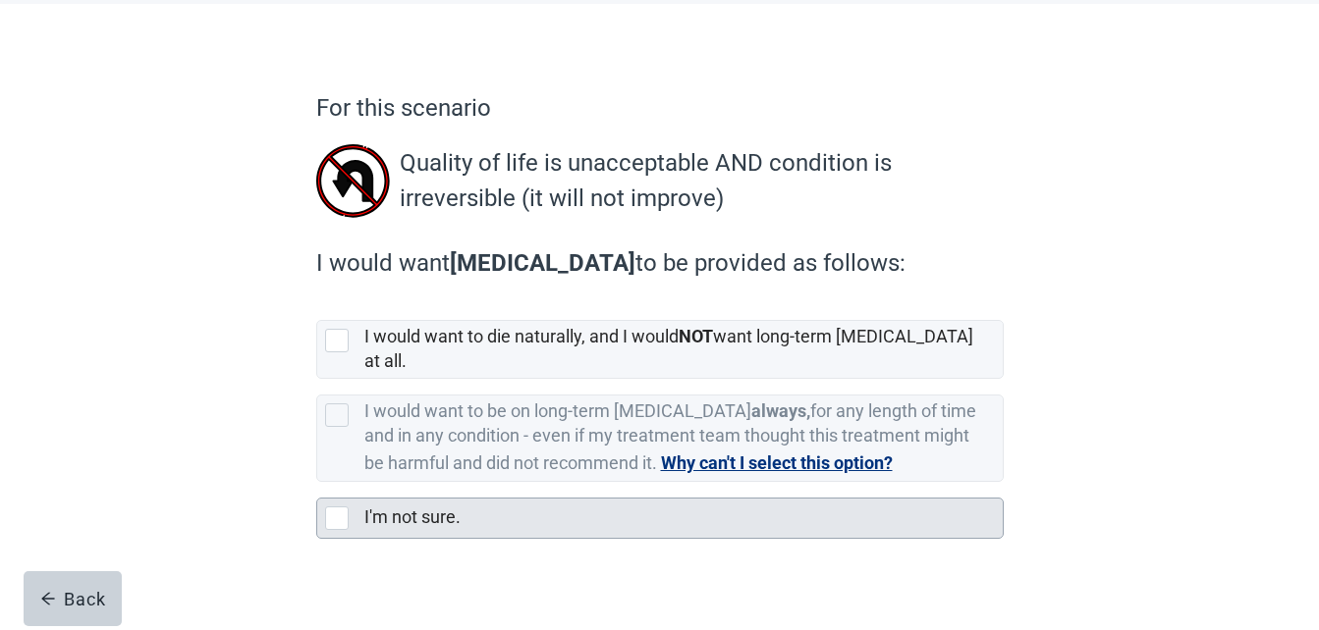
click at [334, 507] on div at bounding box center [337, 519] width 24 height 24
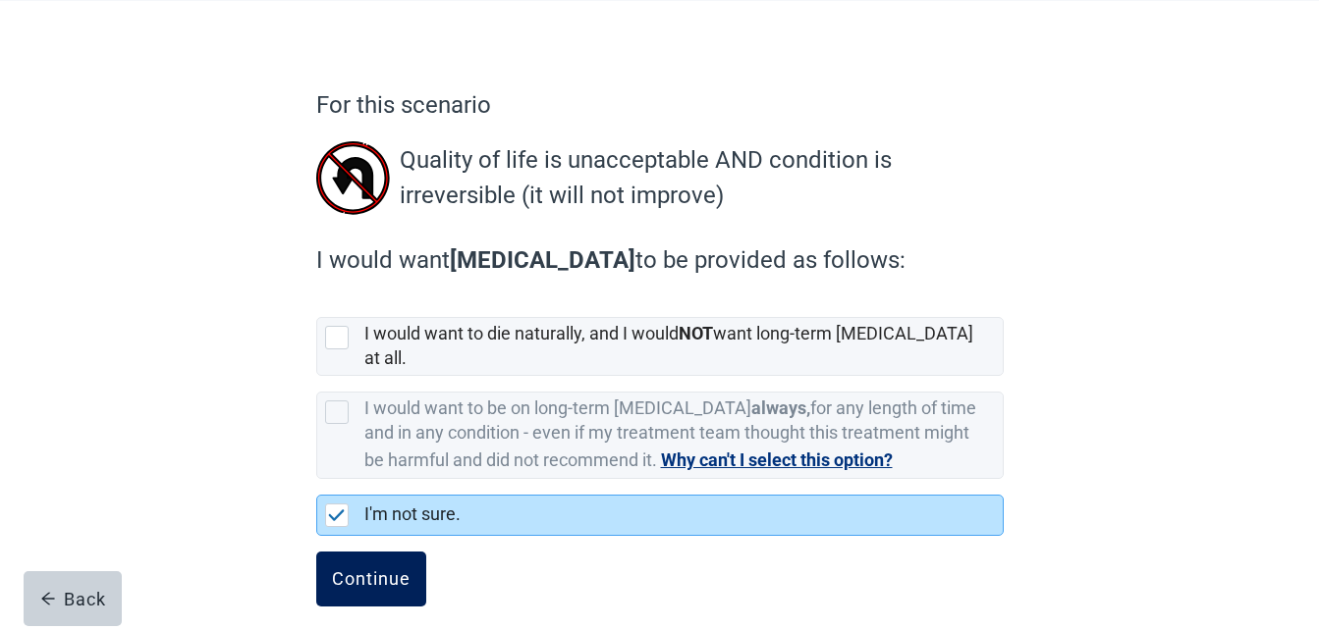
scroll to position [103, 0]
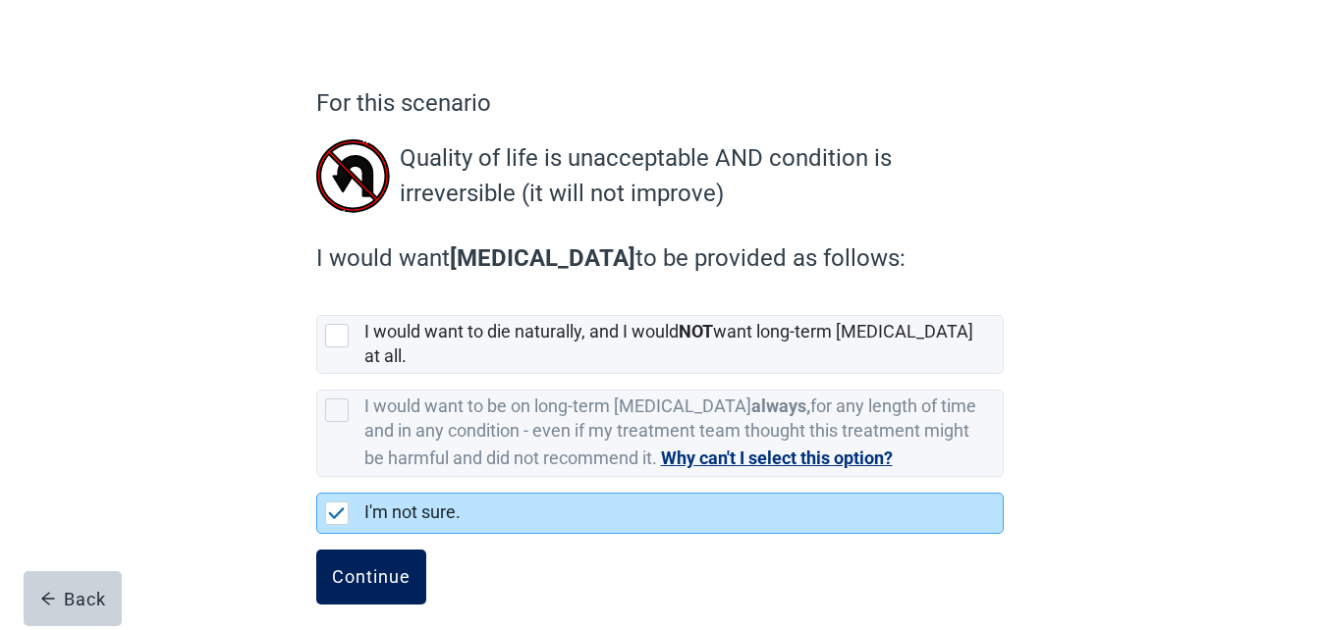
click at [357, 568] on div "Continue" at bounding box center [371, 578] width 79 height 20
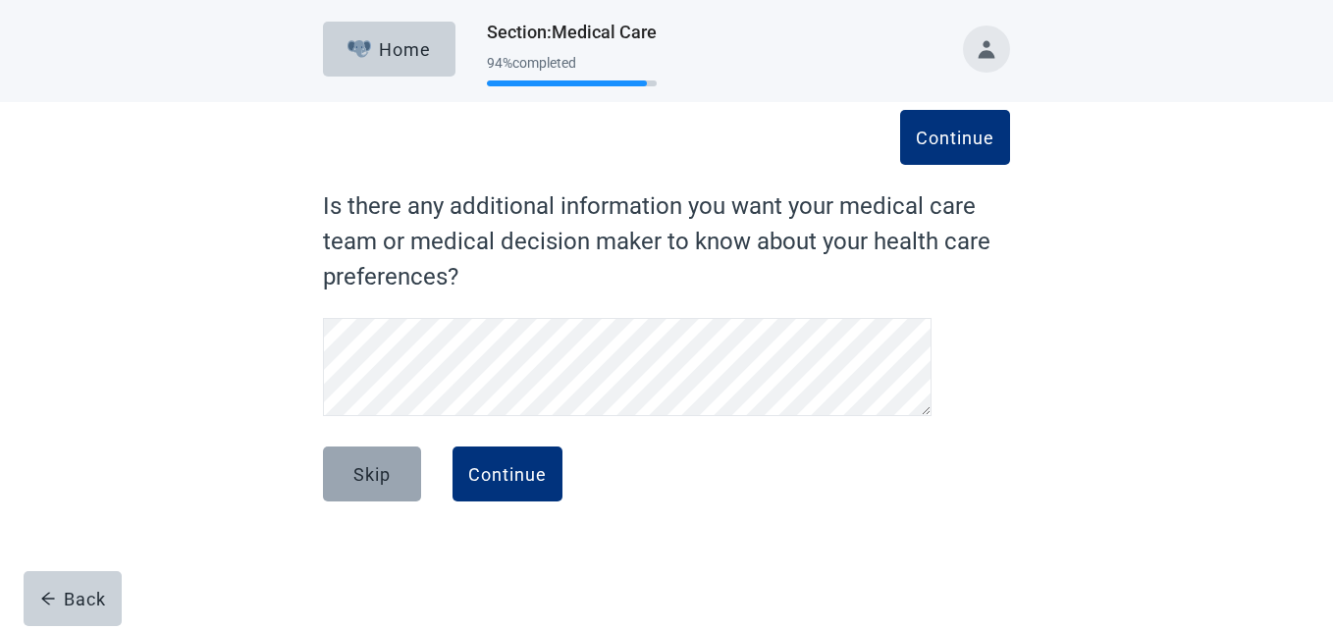
click at [378, 483] on div "Skip" at bounding box center [372, 474] width 37 height 20
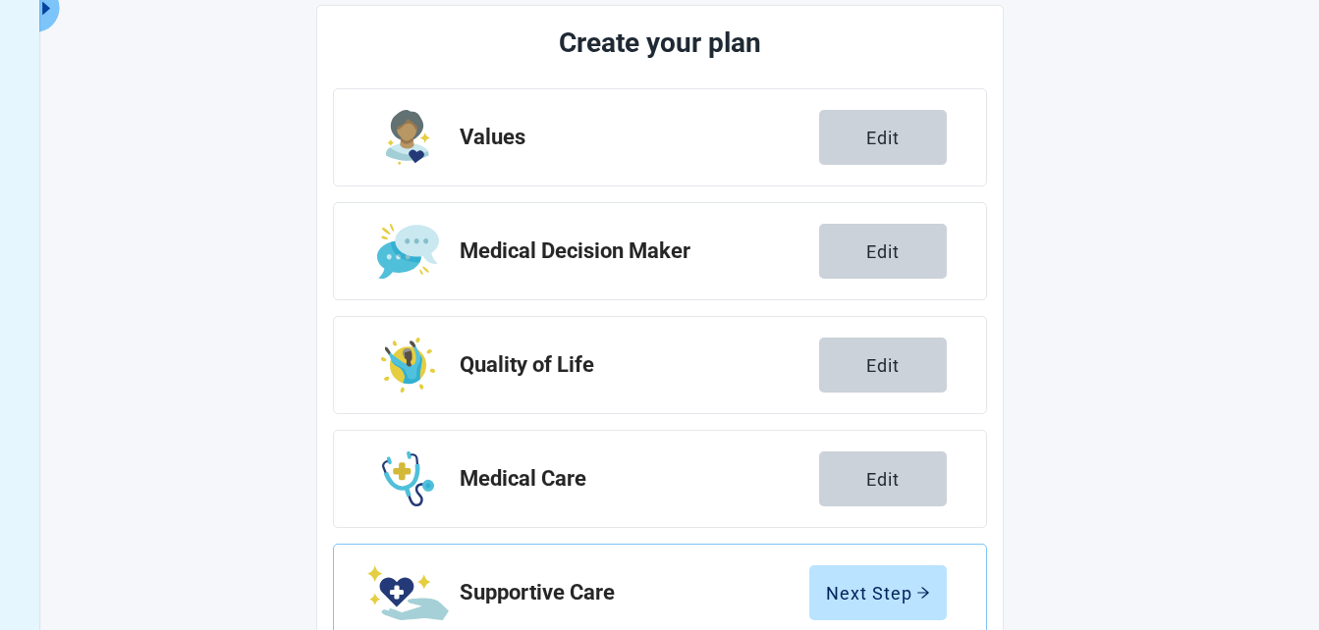
scroll to position [413, 0]
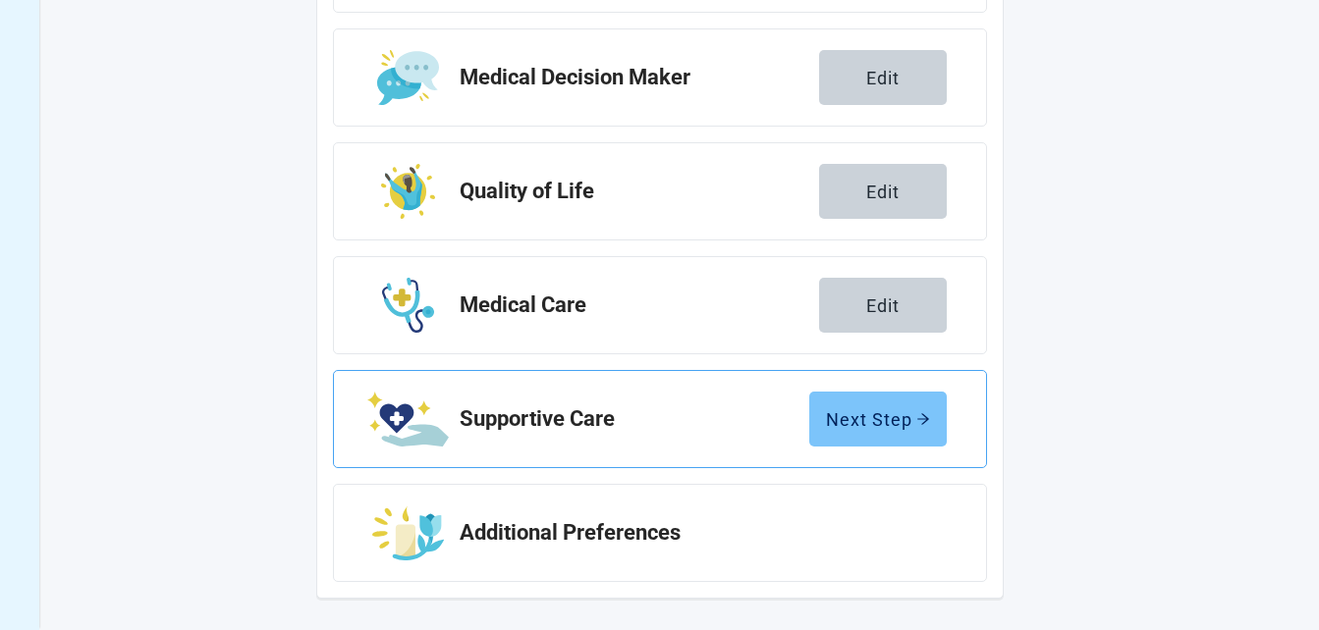
click at [854, 418] on div "Next Step" at bounding box center [878, 419] width 104 height 20
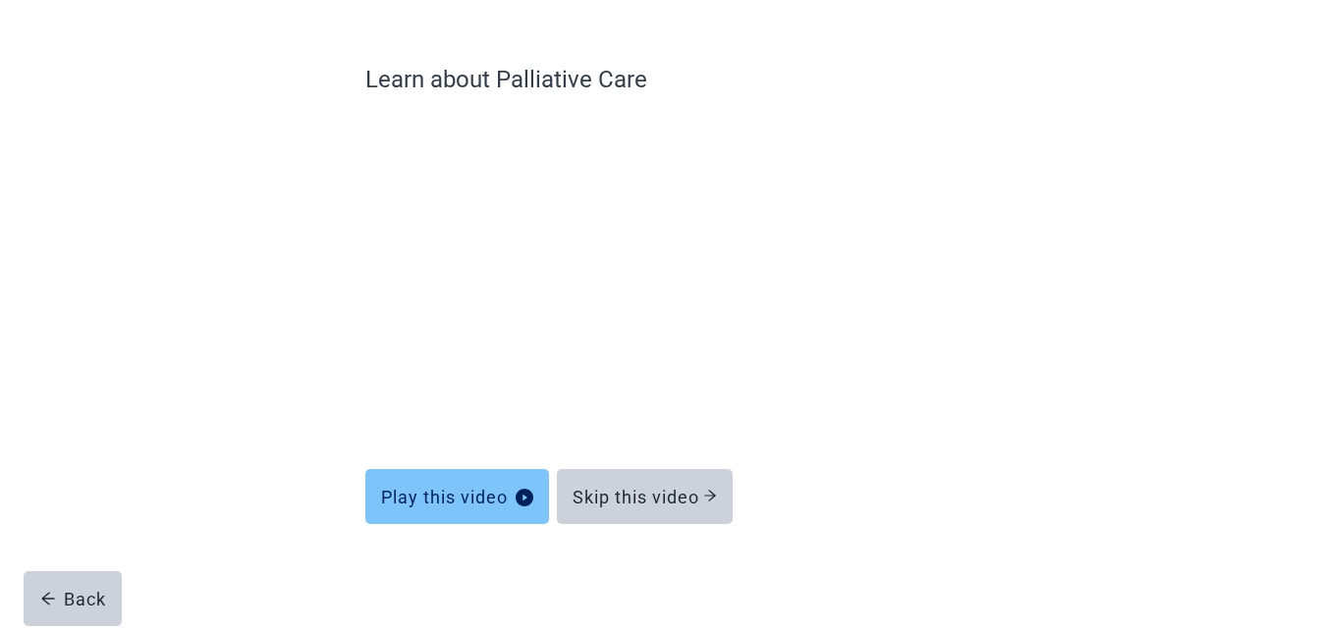
scroll to position [127, 0]
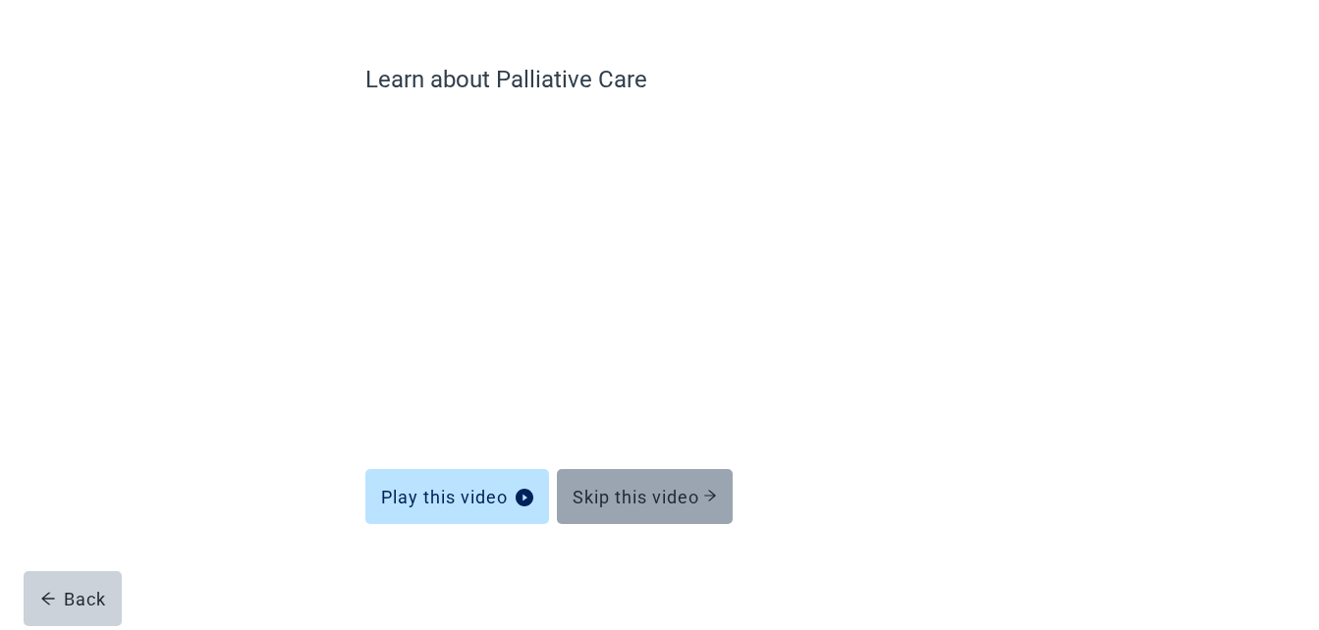
click at [664, 494] on div "Skip this video" at bounding box center [644, 497] width 144 height 20
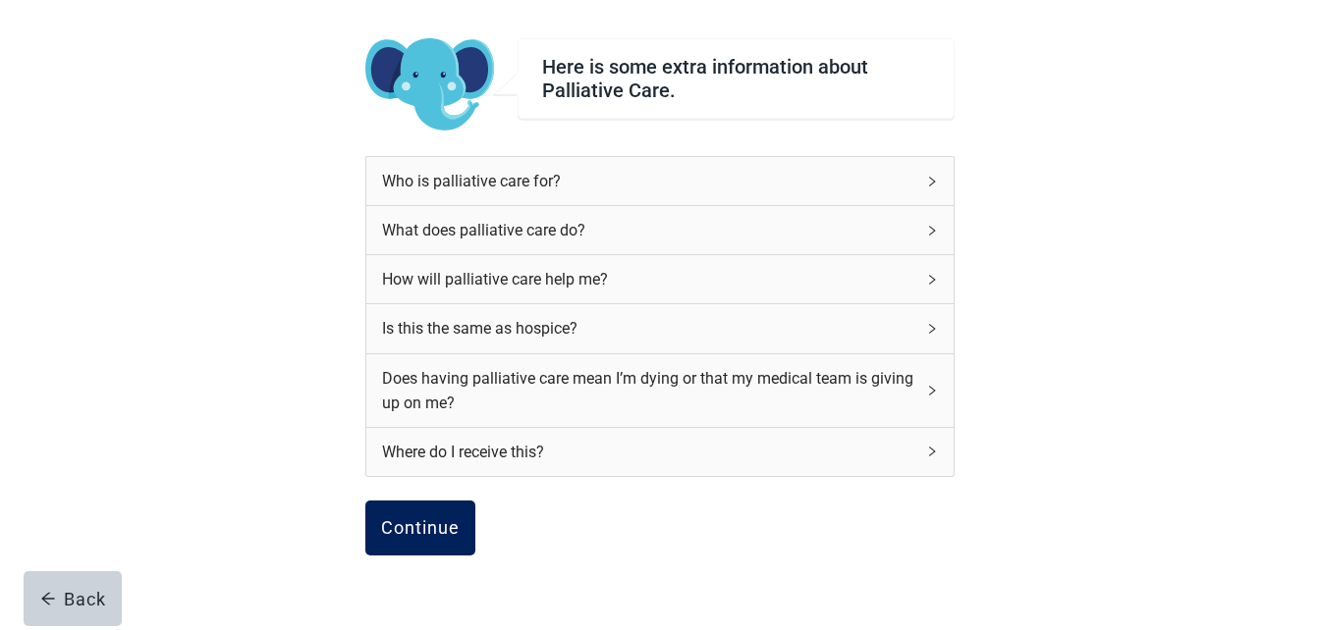
click at [416, 515] on button "Continue" at bounding box center [420, 528] width 110 height 55
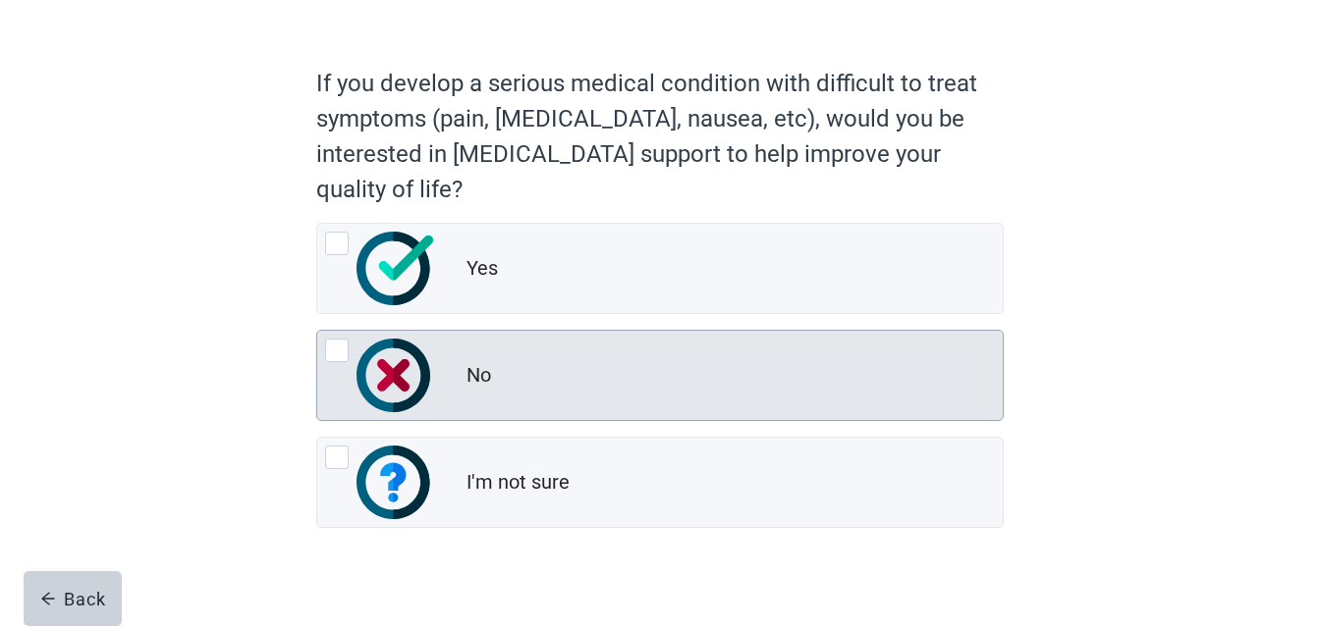
scroll to position [152, 0]
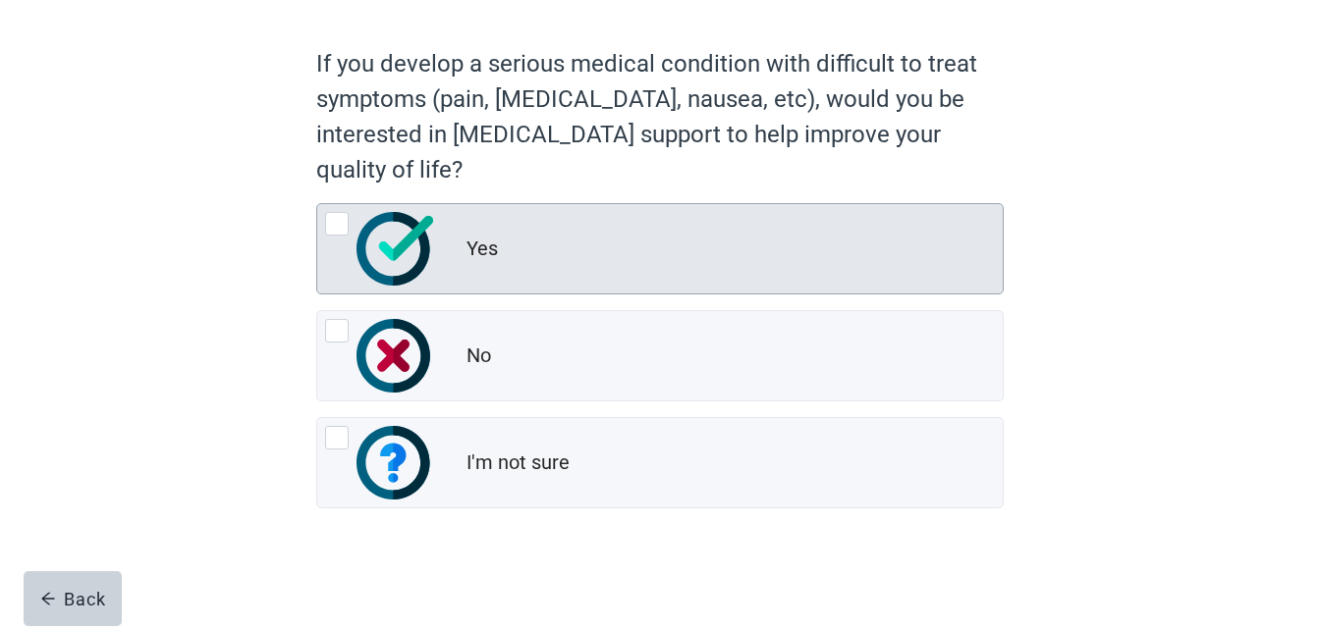
click at [326, 218] on div at bounding box center [337, 224] width 24 height 24
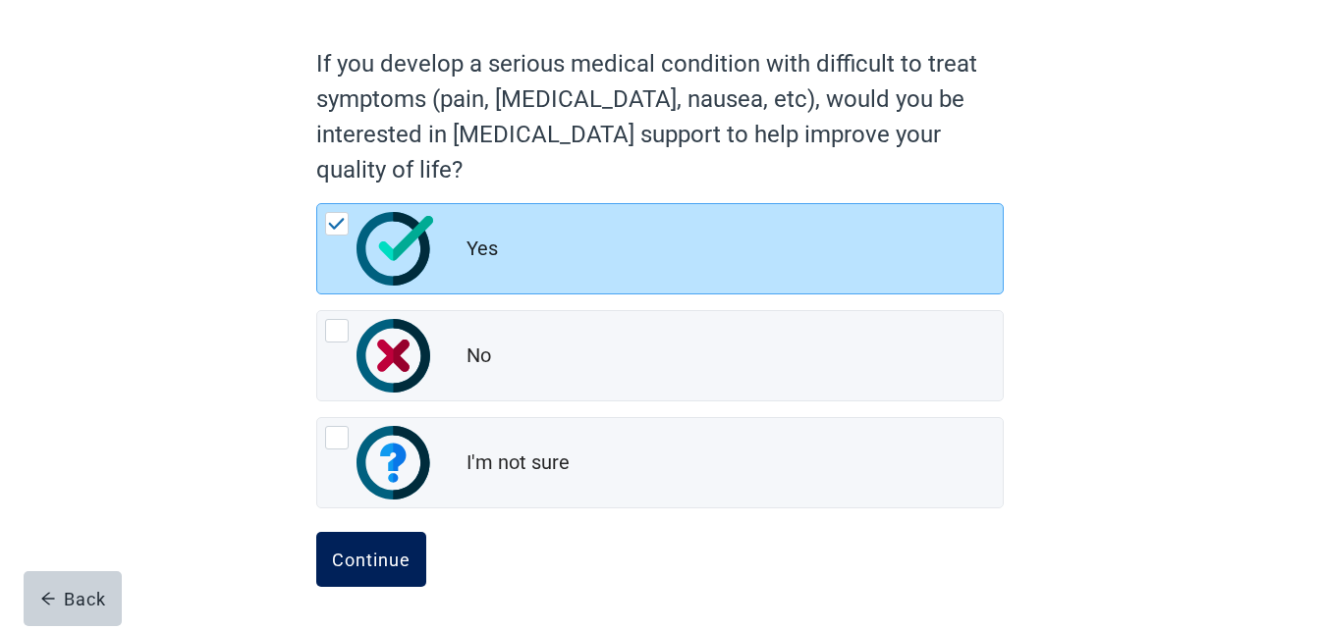
click at [391, 554] on div "Continue" at bounding box center [371, 560] width 79 height 20
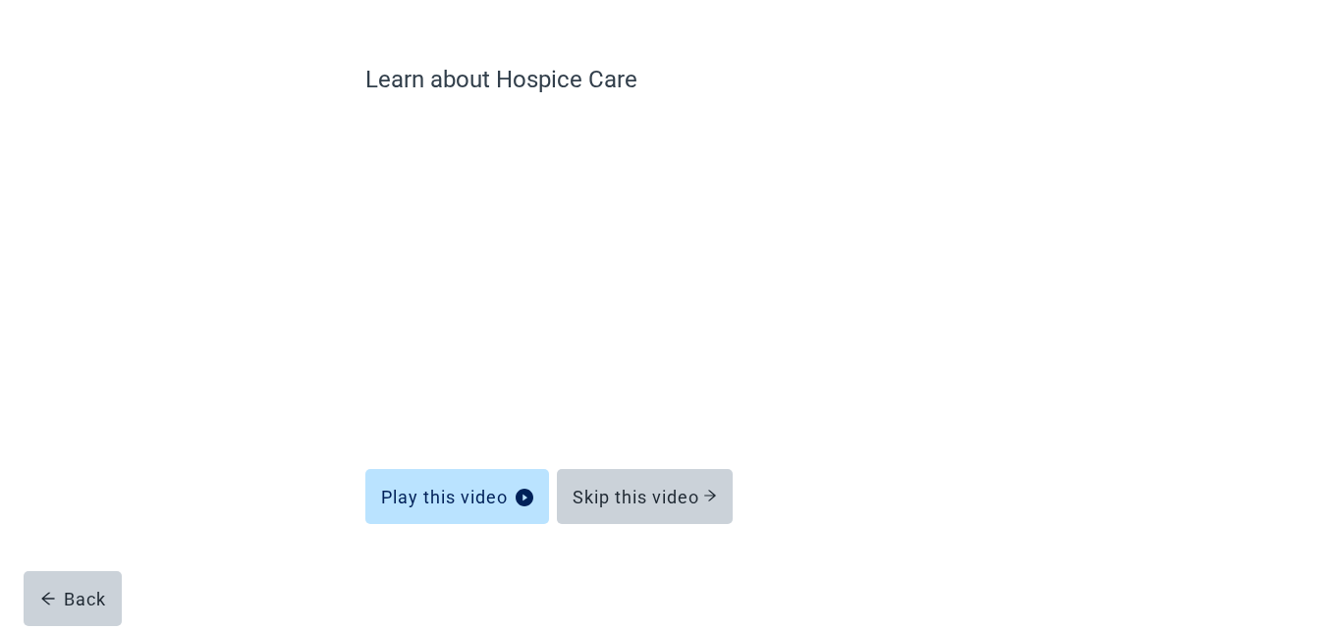
scroll to position [127, 0]
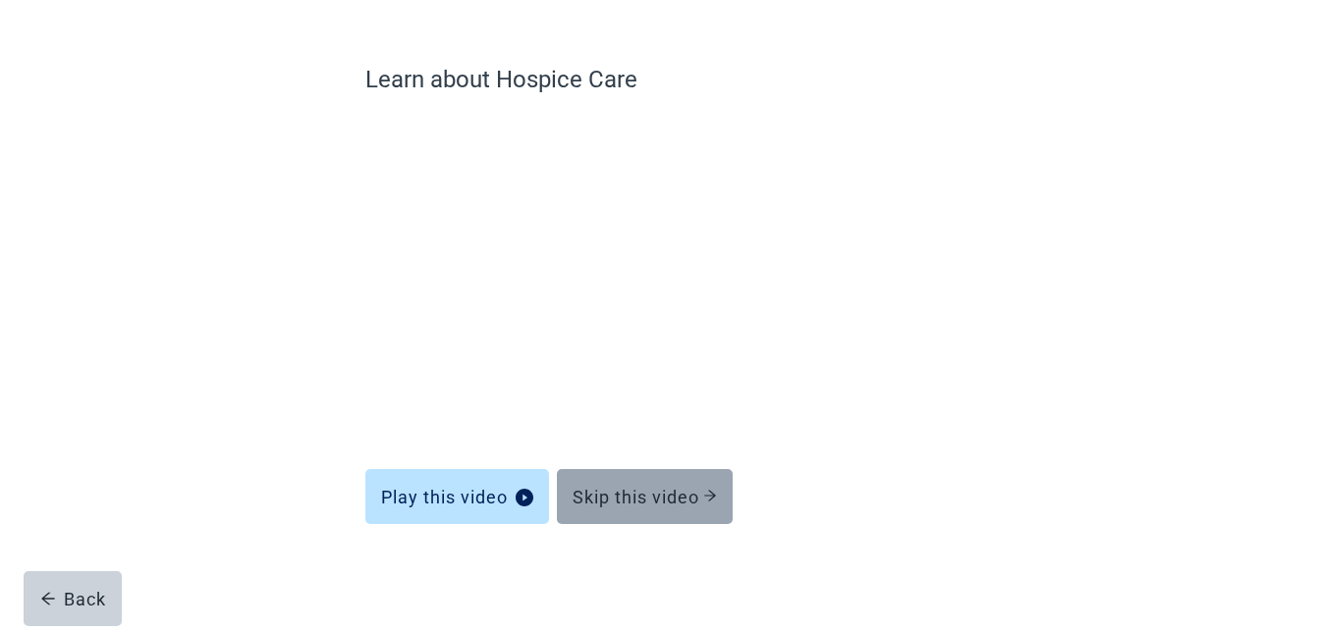
click at [606, 505] on div "Skip this video" at bounding box center [644, 497] width 144 height 20
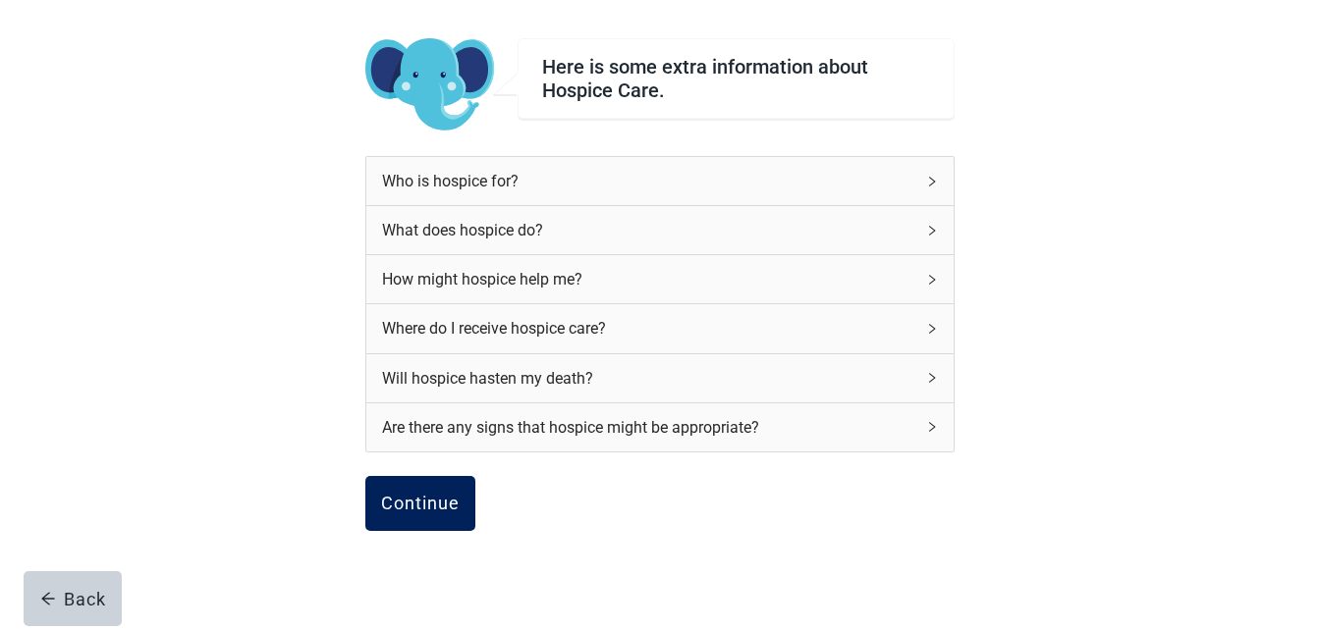
click at [400, 496] on div "Continue" at bounding box center [420, 504] width 79 height 20
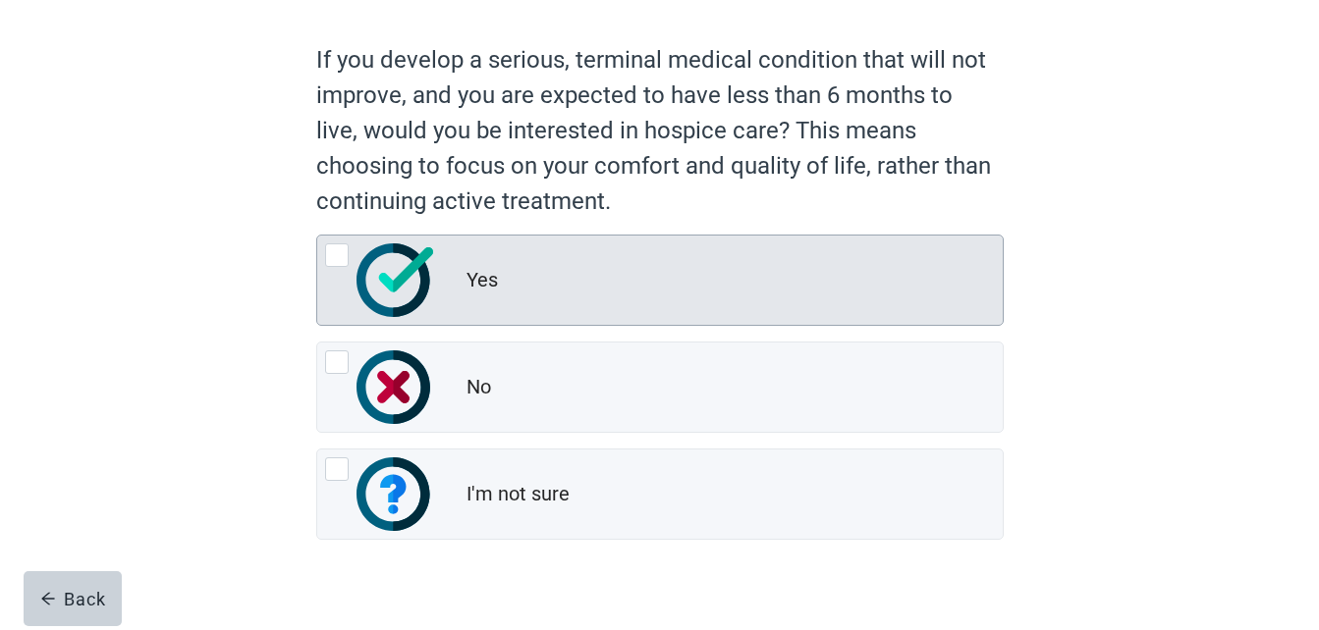
scroll to position [188, 0]
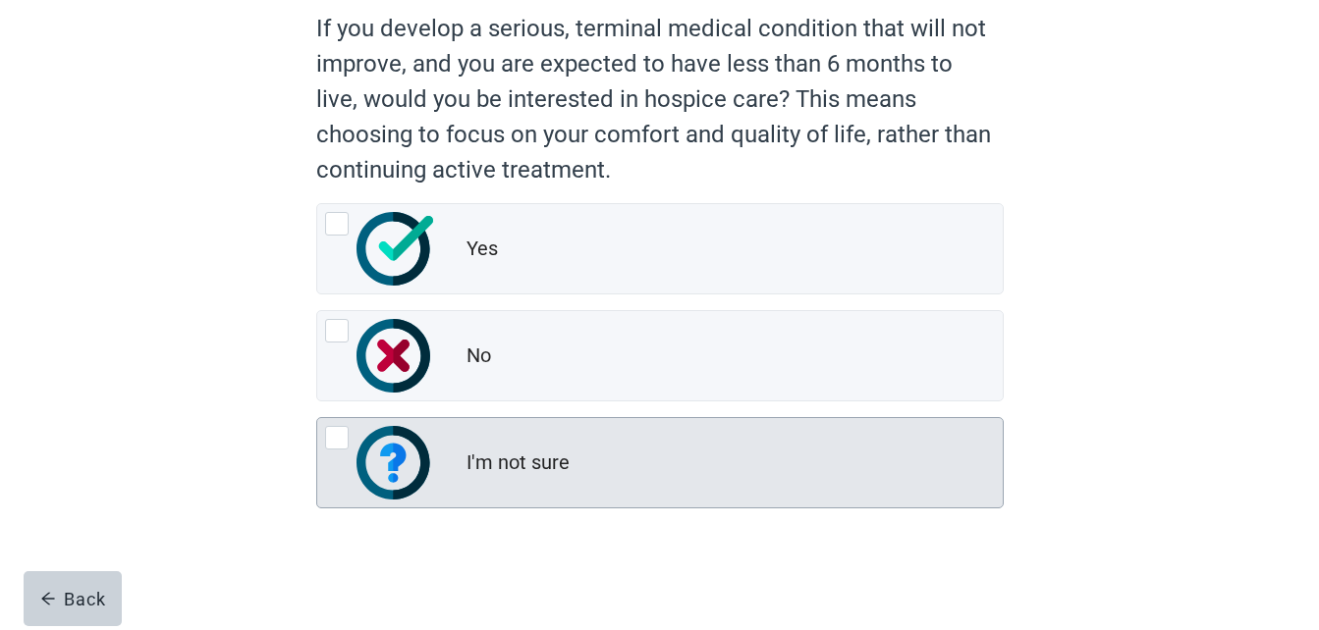
click at [347, 445] on div at bounding box center [337, 438] width 24 height 24
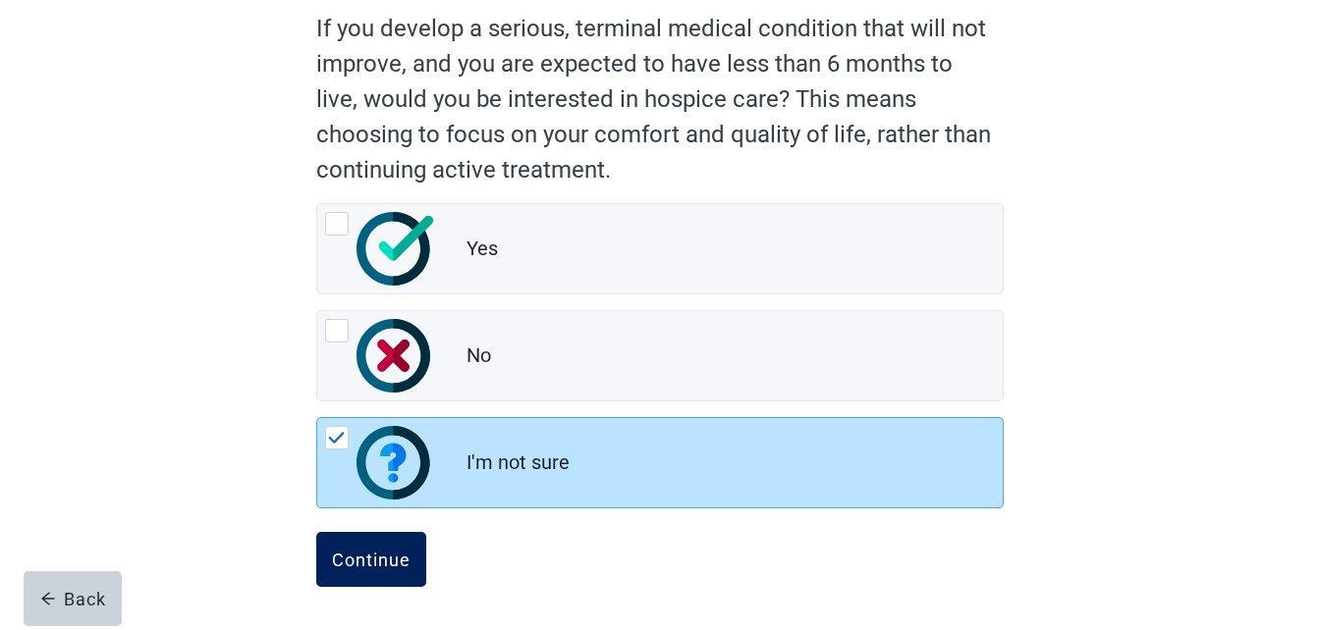
click at [364, 557] on div "Continue" at bounding box center [371, 560] width 79 height 20
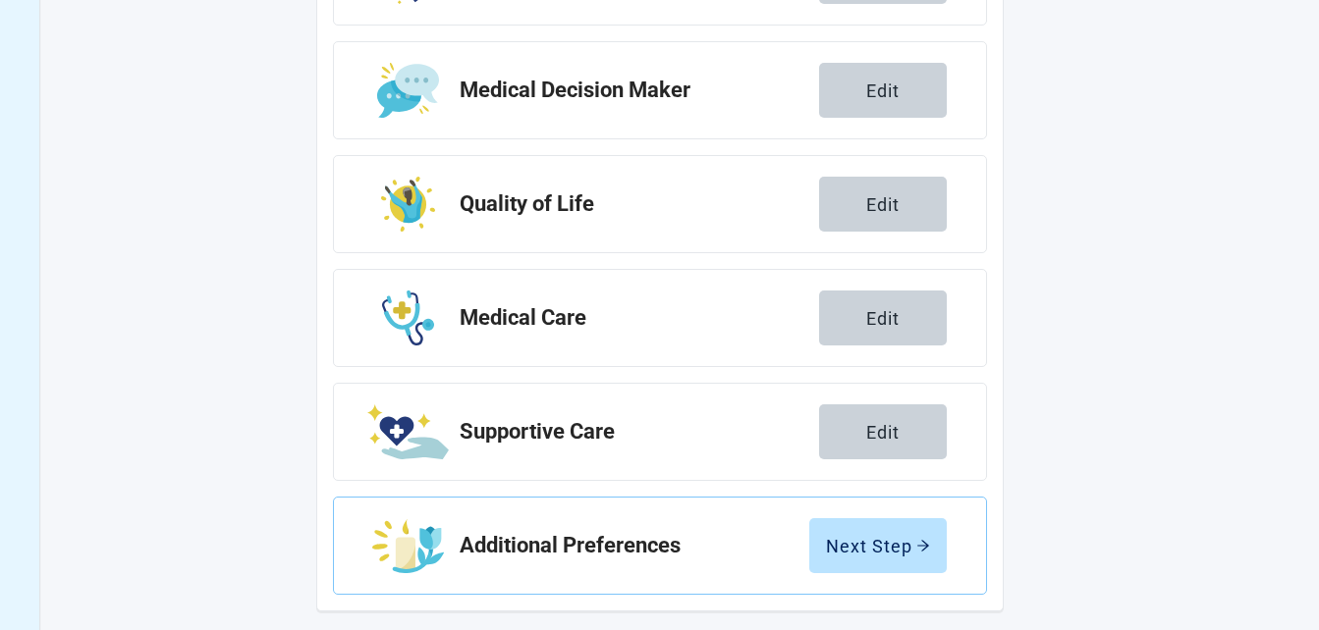
scroll to position [413, 0]
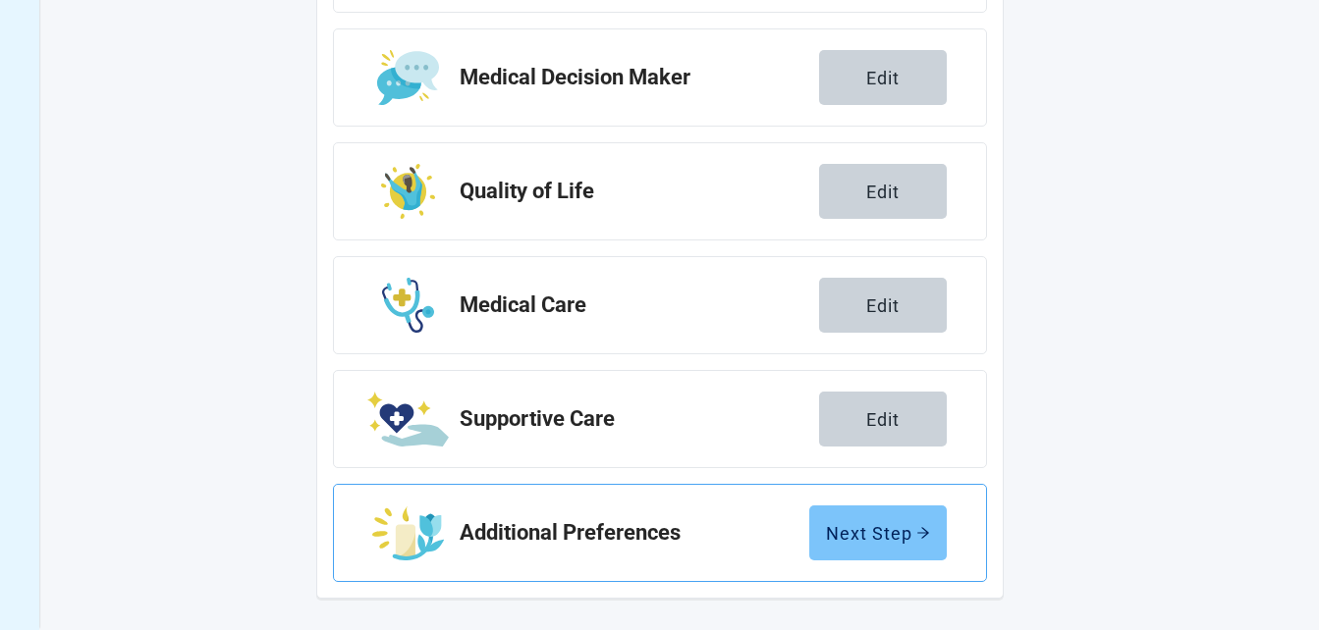
click at [886, 526] on div "Next Step" at bounding box center [878, 533] width 104 height 20
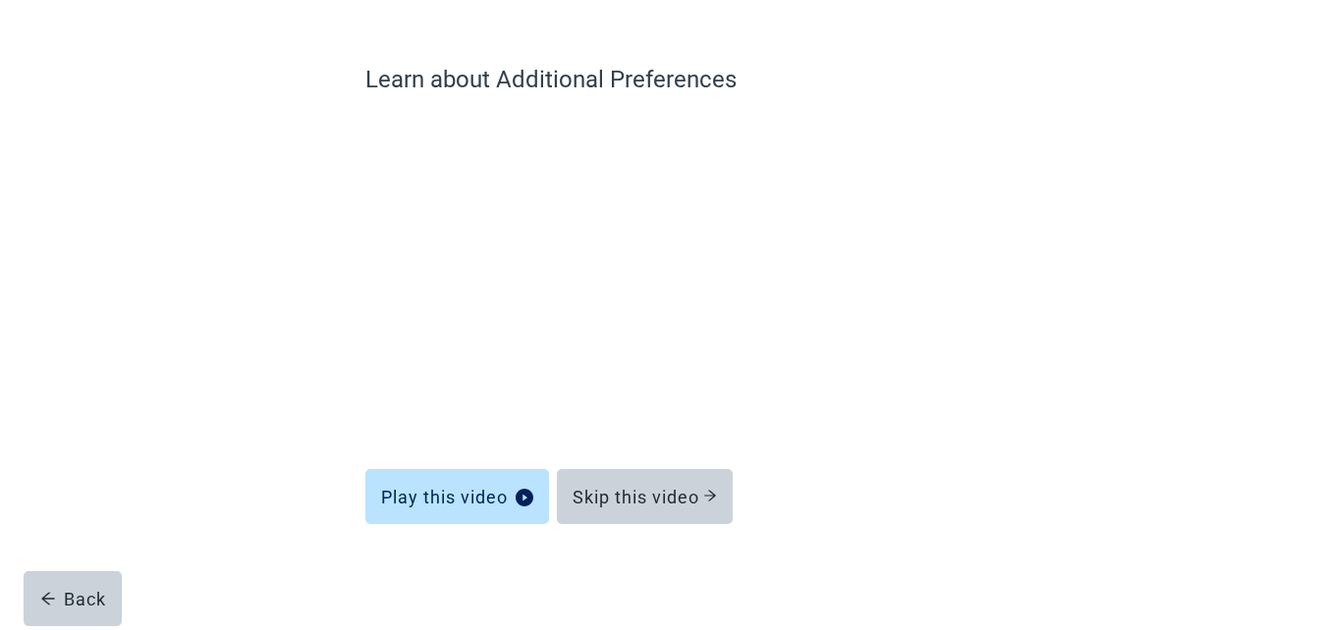
scroll to position [127, 0]
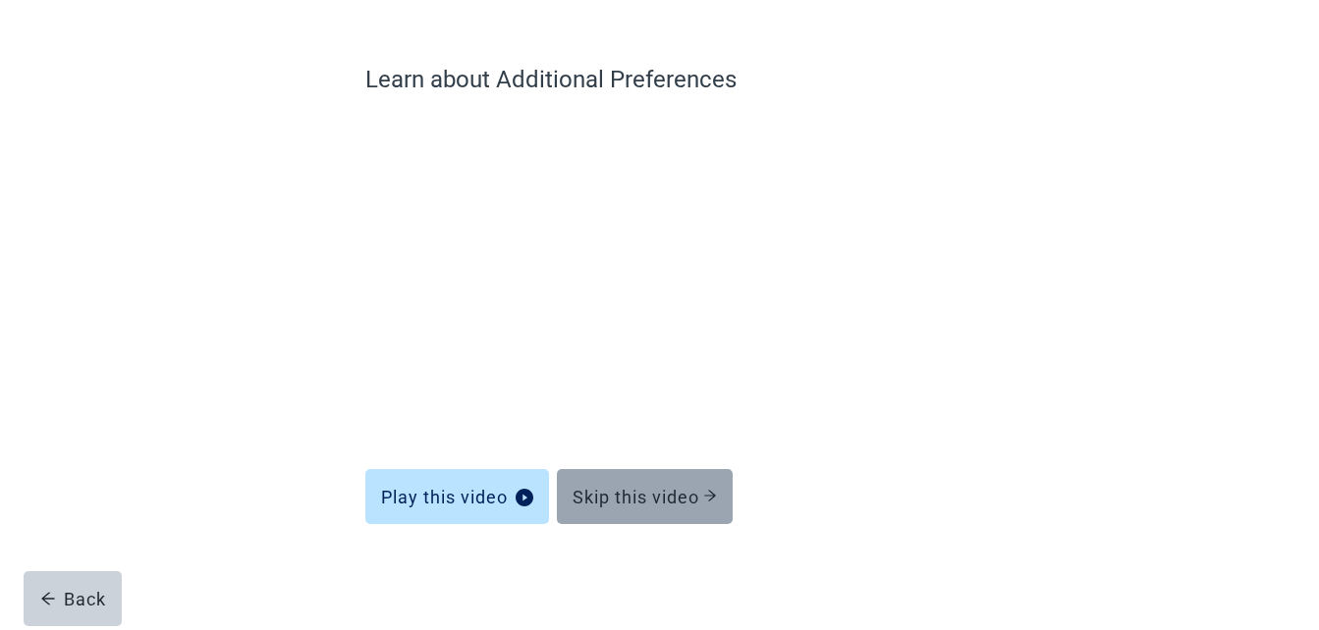
click at [674, 491] on div "Skip this video" at bounding box center [644, 497] width 144 height 20
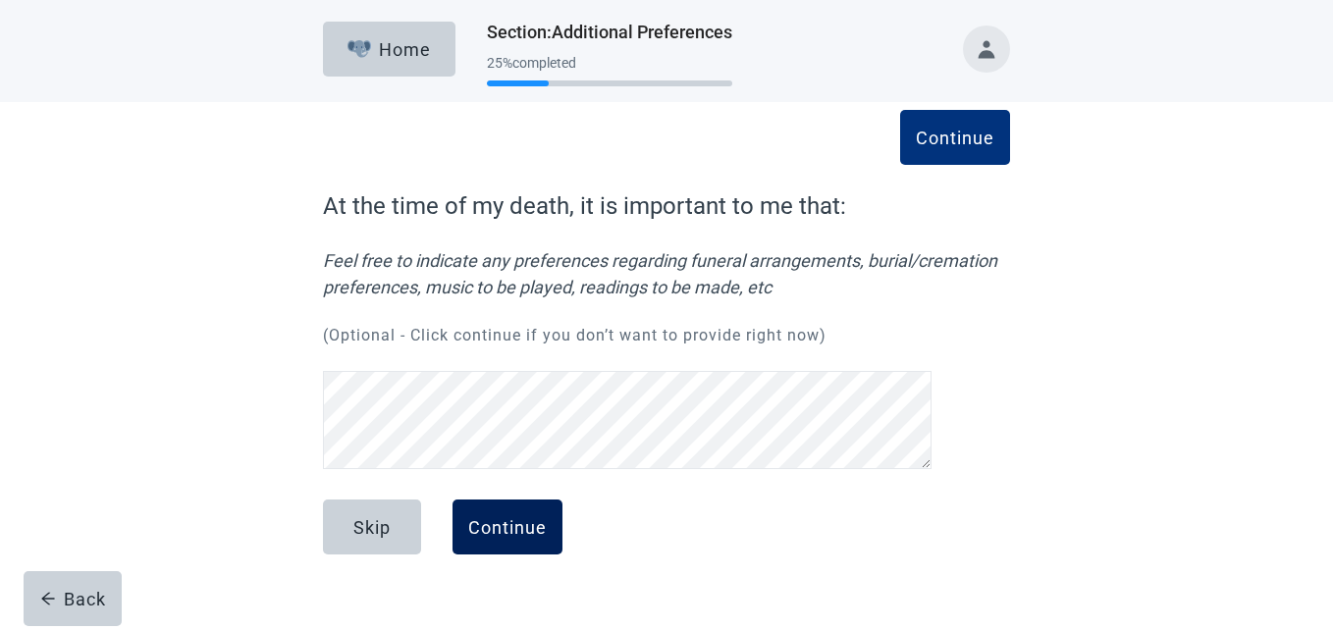
click at [506, 517] on div "Continue" at bounding box center [507, 527] width 79 height 20
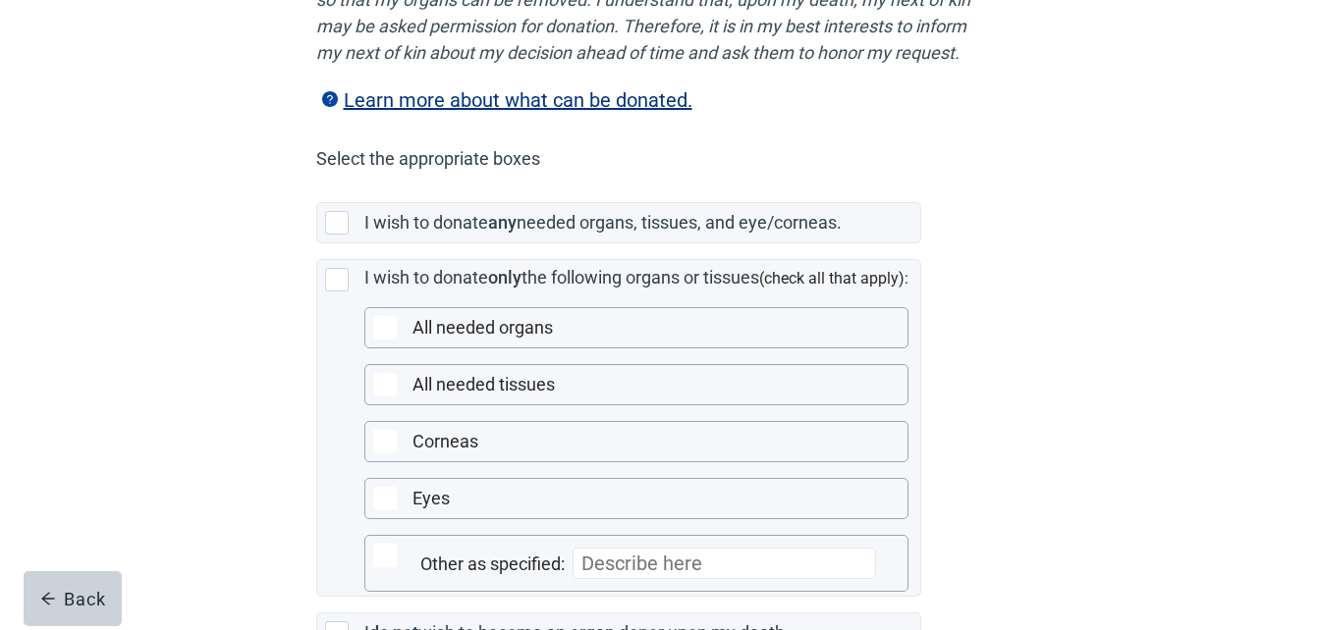
scroll to position [393, 0]
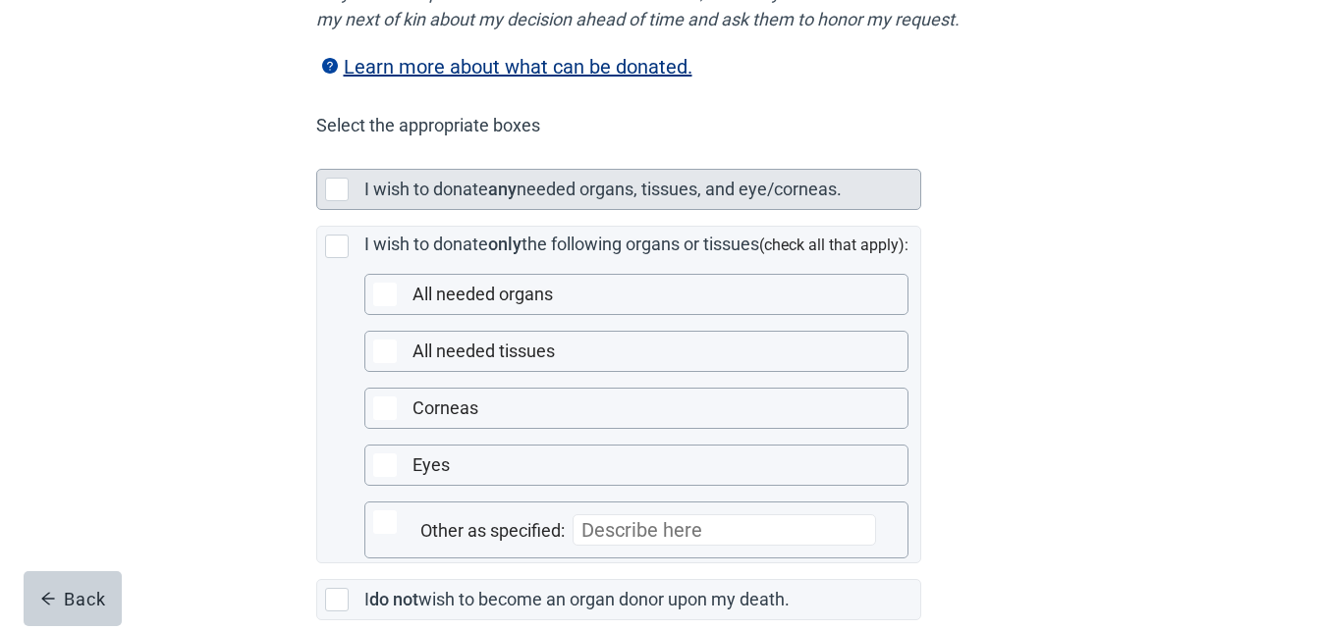
click at [342, 201] on div at bounding box center [337, 190] width 24 height 24
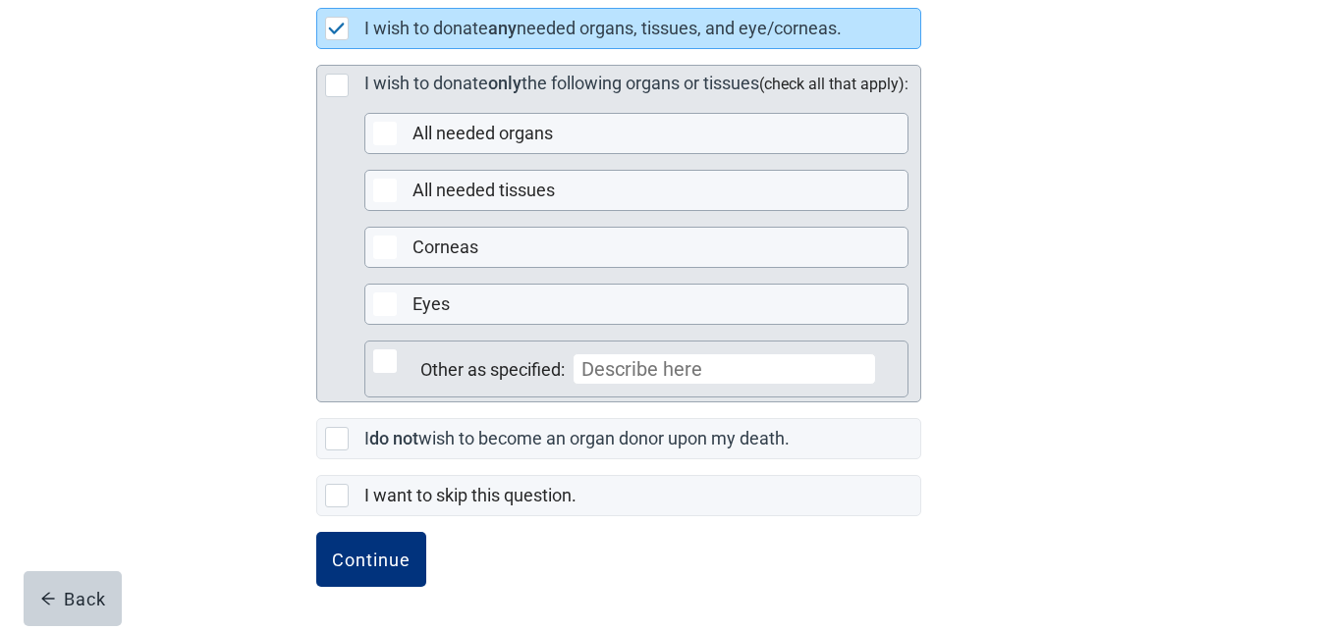
scroll to position [580, 0]
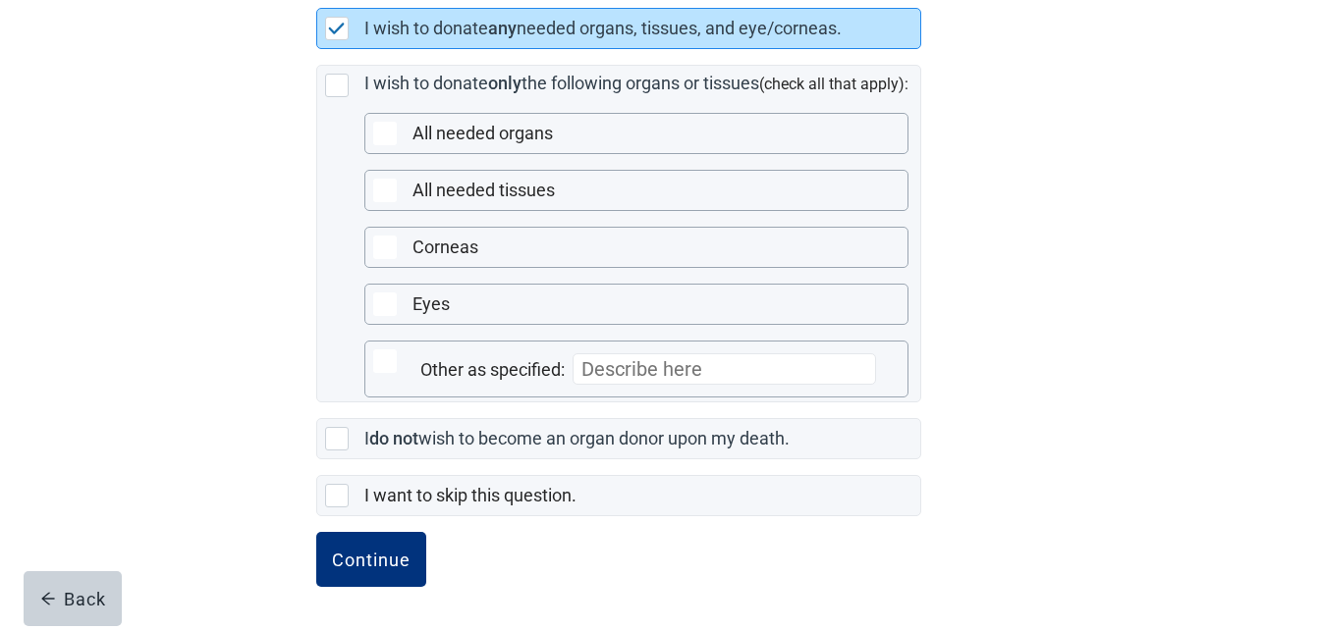
click at [329, 28] on img at bounding box center [337, 29] width 18 height 12
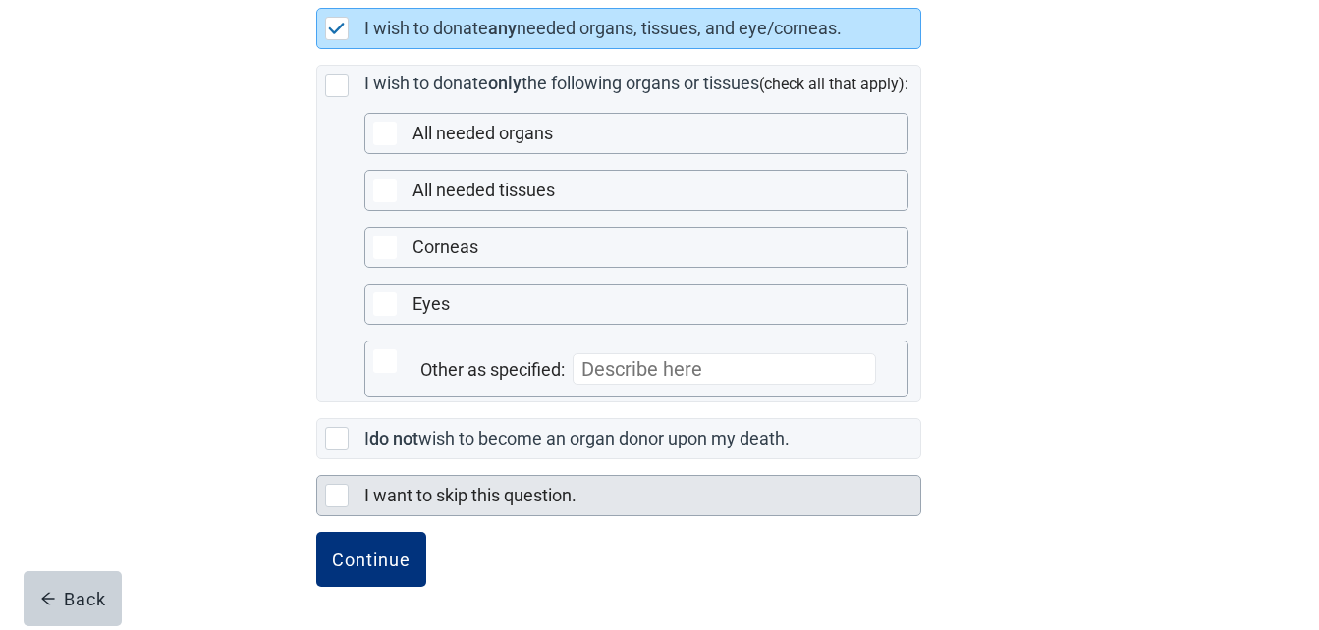
click at [339, 486] on div at bounding box center [337, 496] width 24 height 24
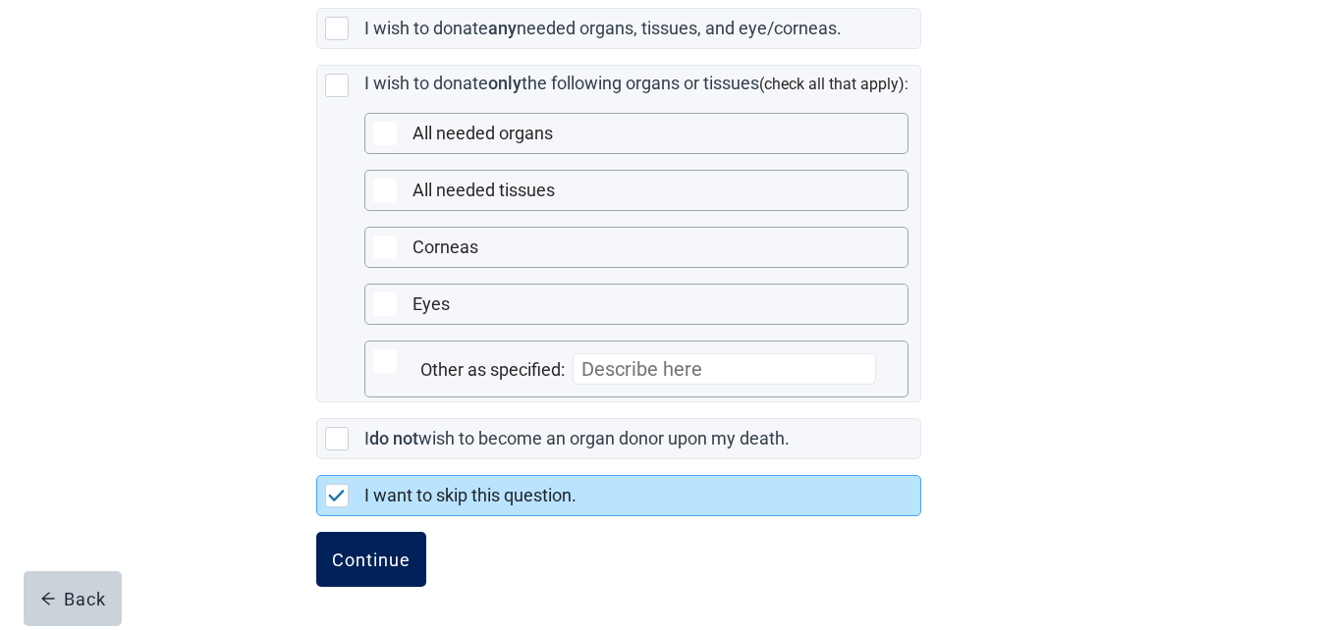
click at [386, 561] on div "Continue" at bounding box center [371, 560] width 79 height 20
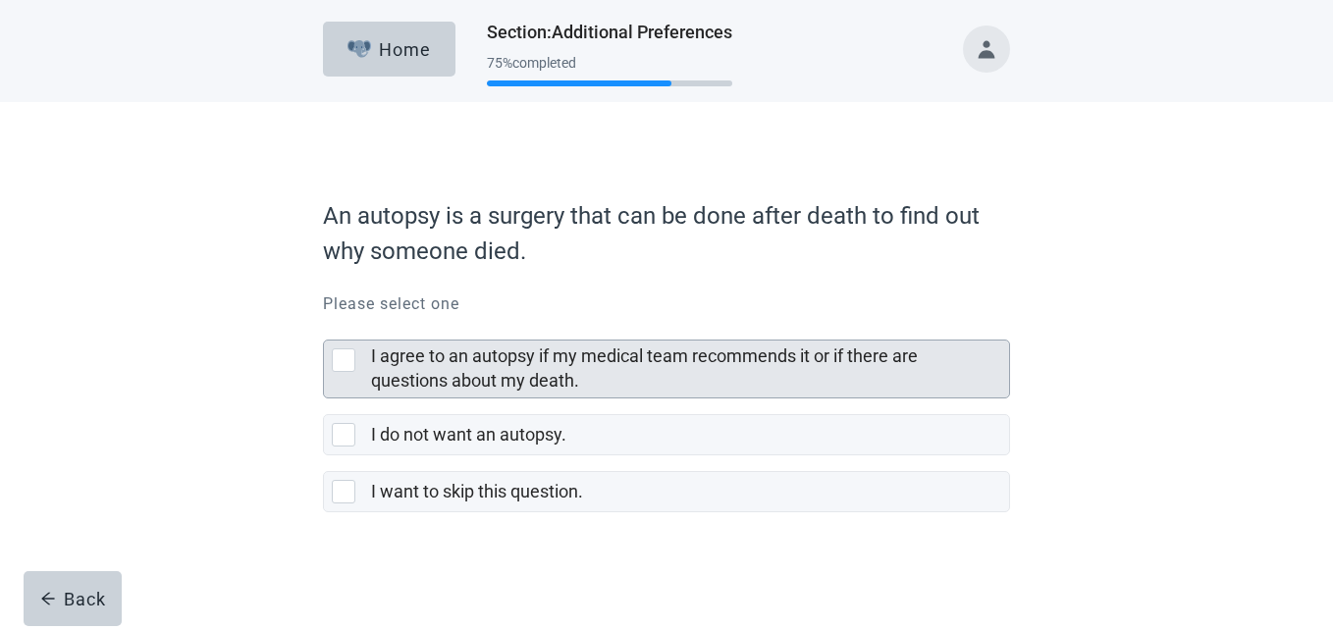
click at [349, 363] on div at bounding box center [344, 361] width 24 height 24
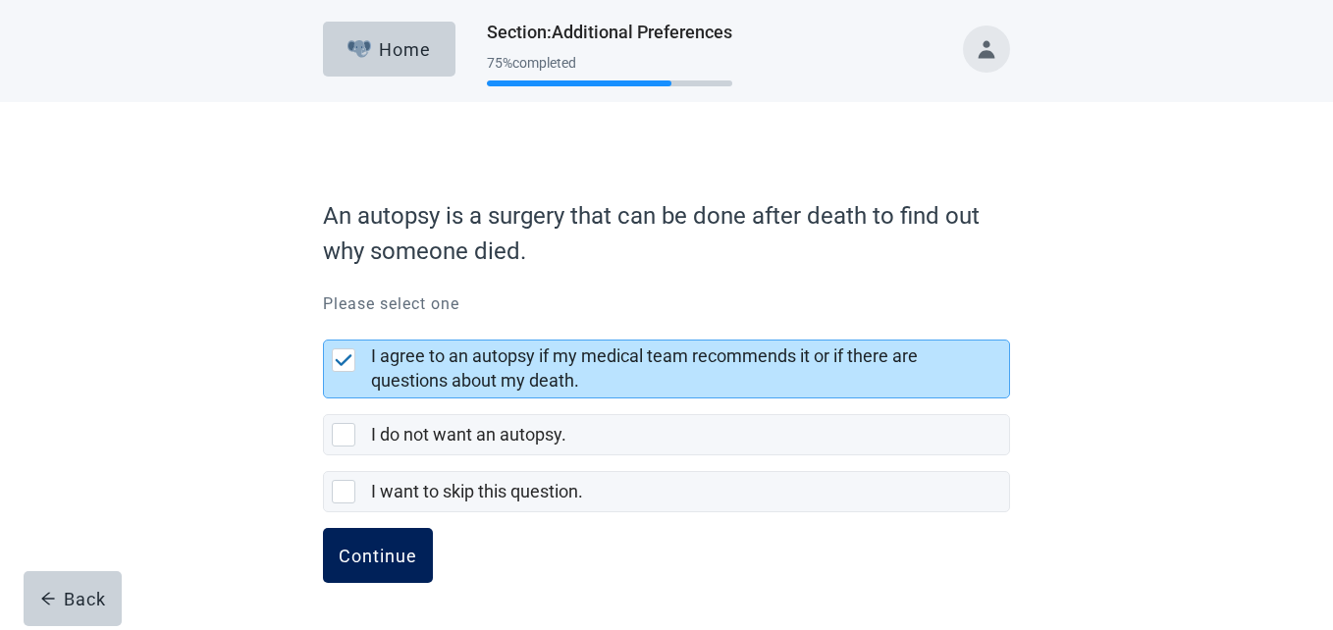
click at [401, 557] on div "Continue" at bounding box center [378, 556] width 79 height 20
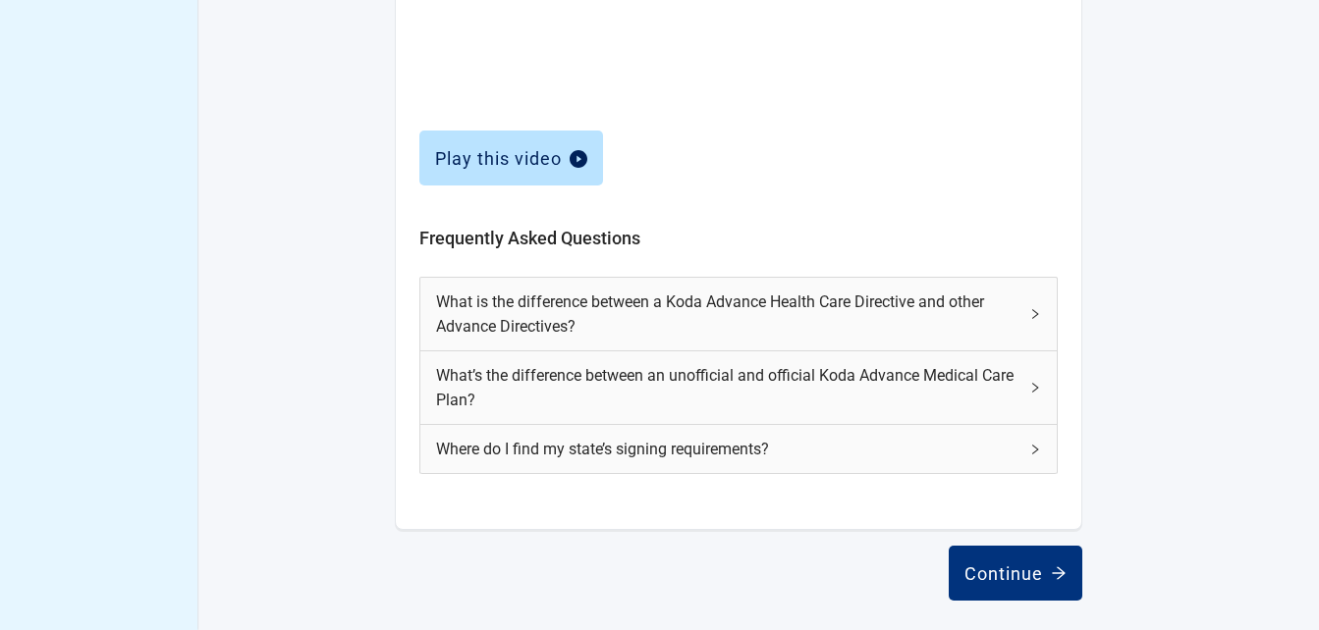
scroll to position [894, 0]
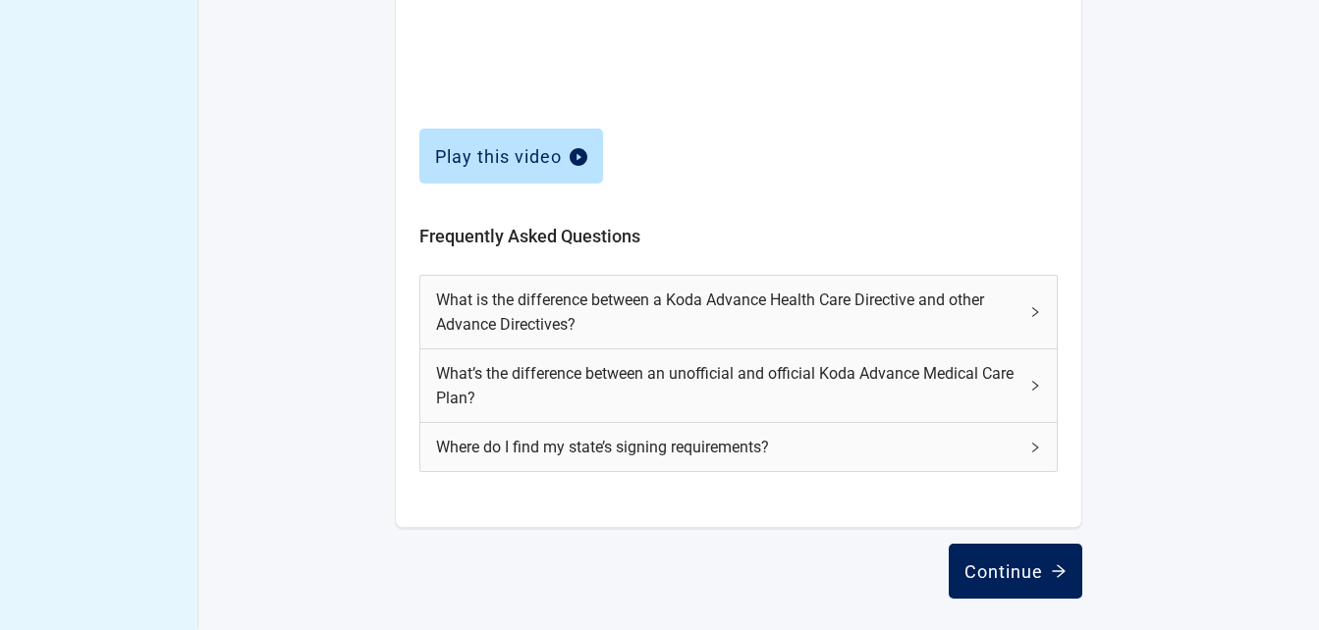
click at [1016, 573] on div "Continue" at bounding box center [1015, 572] width 102 height 20
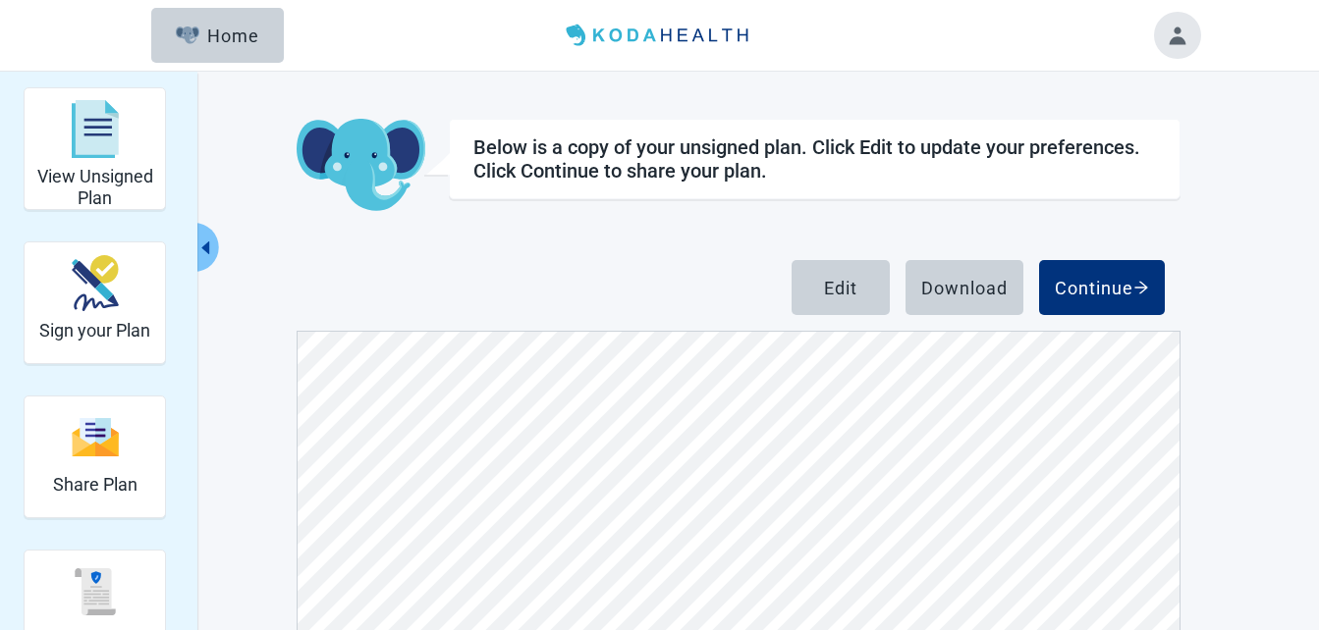
scroll to position [10310, 0]
click at [851, 286] on div "Edit" at bounding box center [840, 288] width 33 height 20
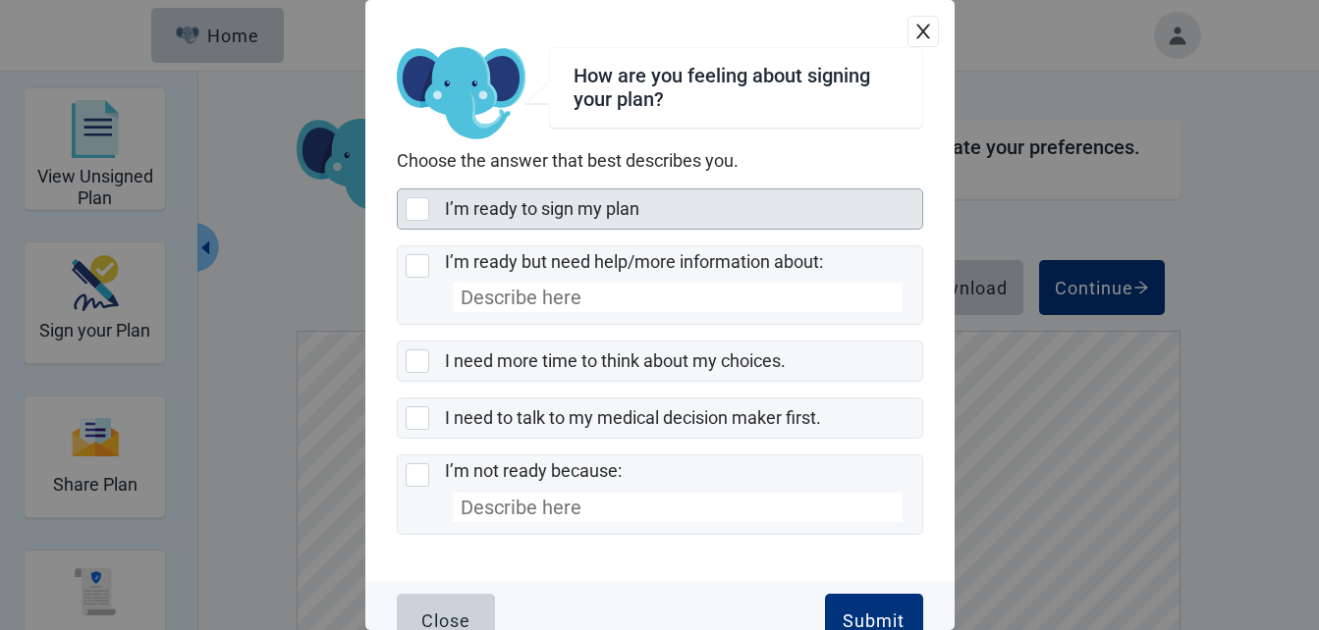
click at [410, 210] on div at bounding box center [418, 209] width 24 height 24
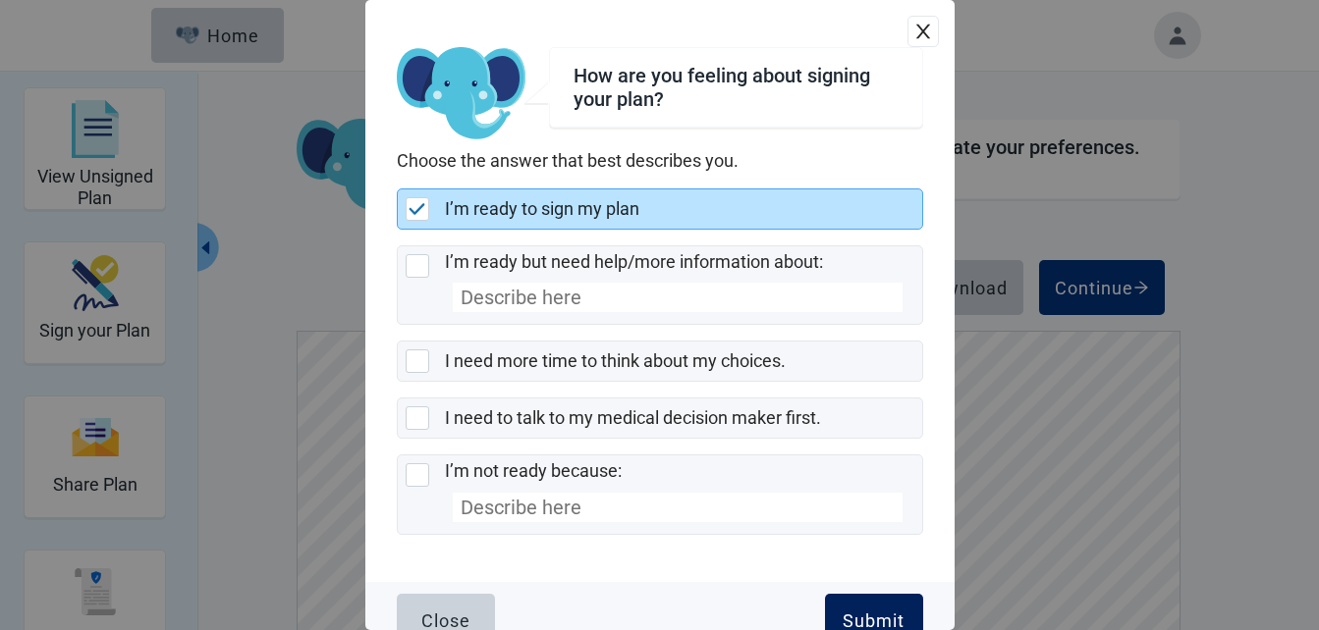
click at [878, 618] on div "Submit" at bounding box center [874, 622] width 62 height 20
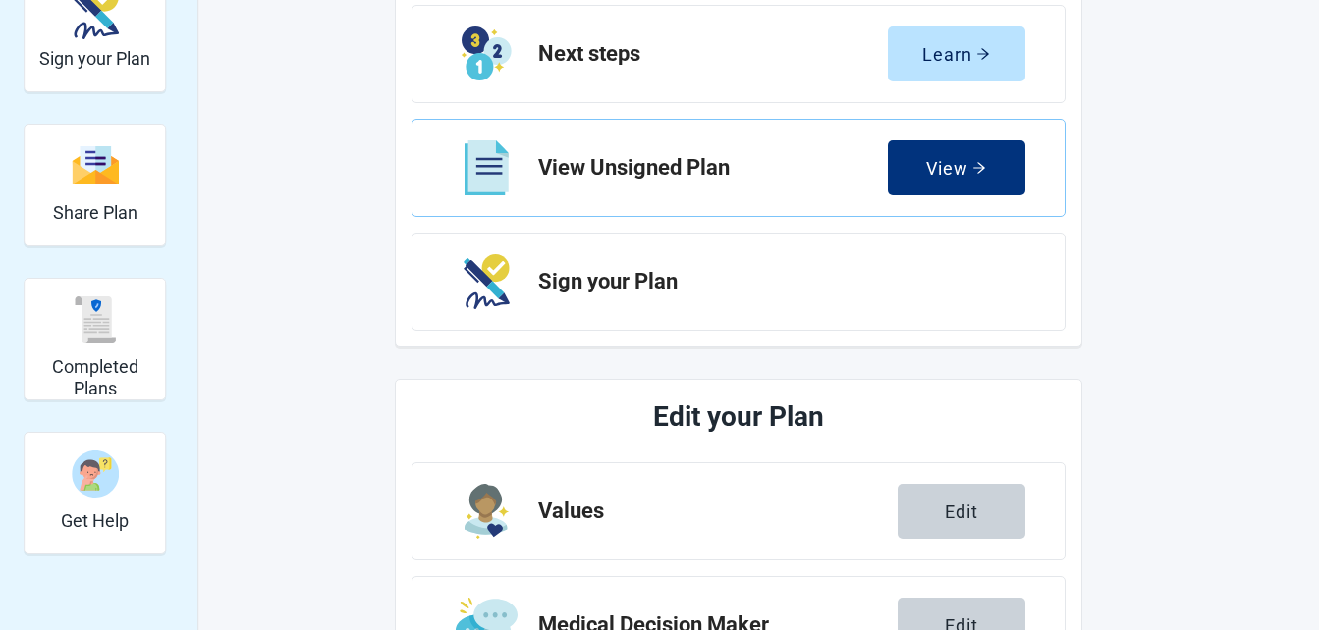
scroll to position [295, 0]
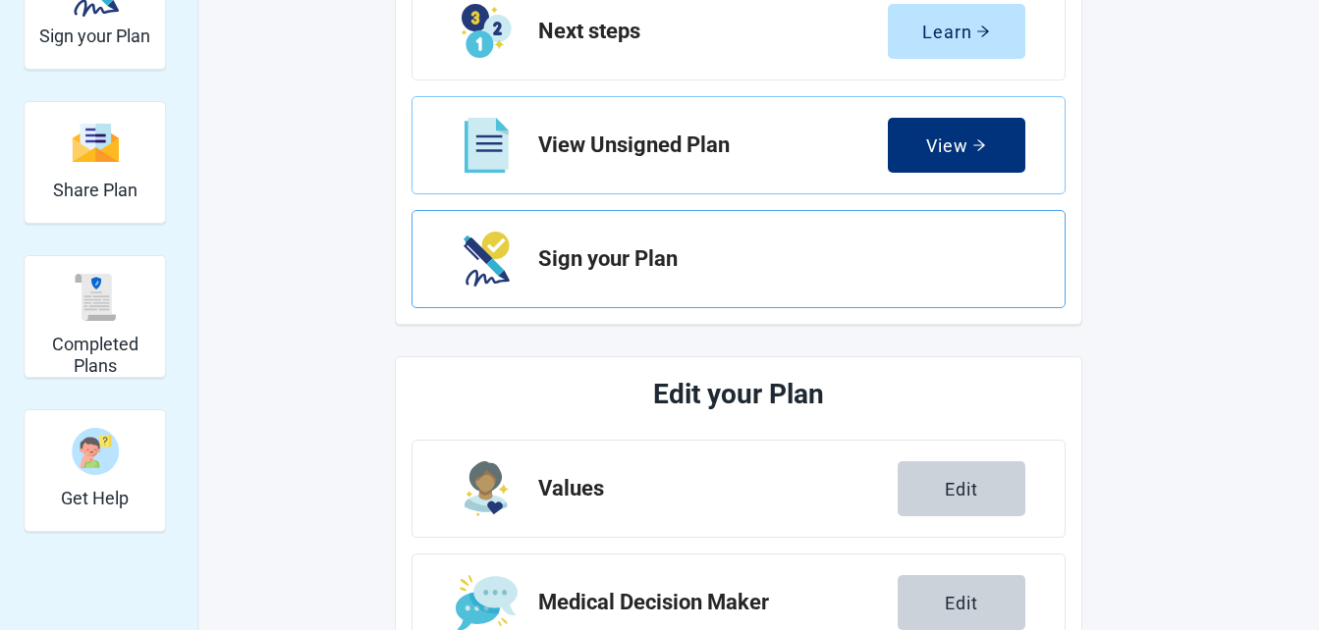
click at [631, 254] on h2 "Sign your Plan" at bounding box center [773, 259] width 471 height 24
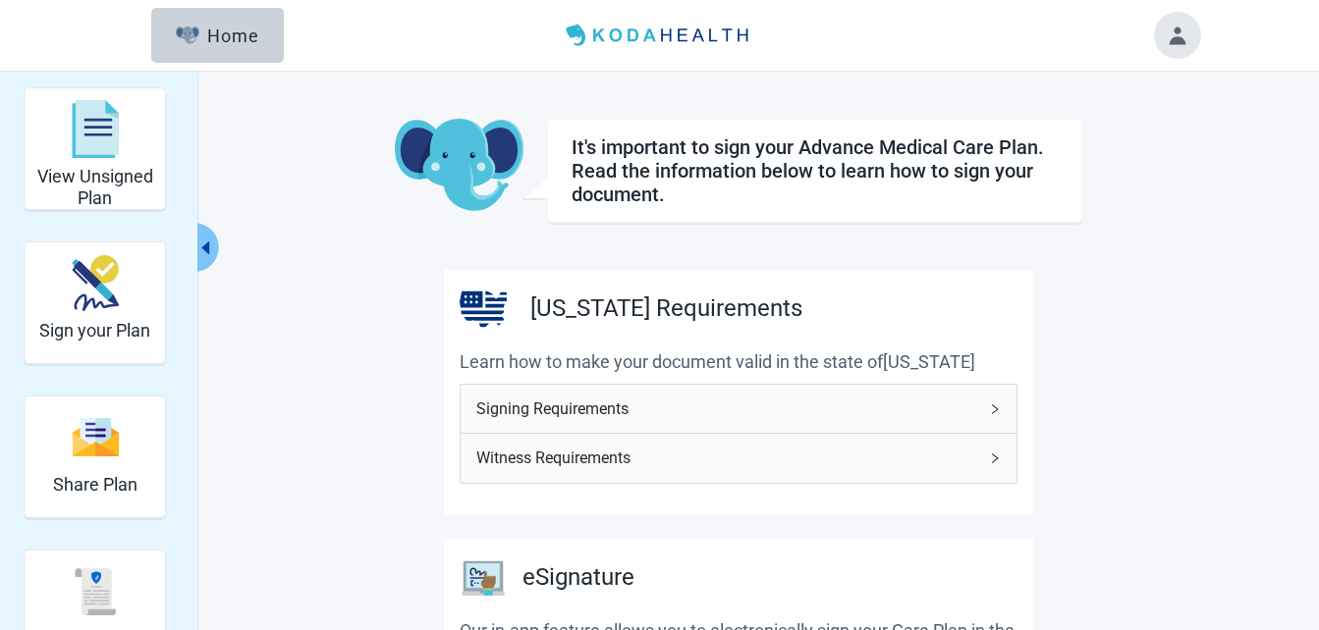
click at [959, 408] on span "Signing Requirements" at bounding box center [726, 409] width 501 height 25
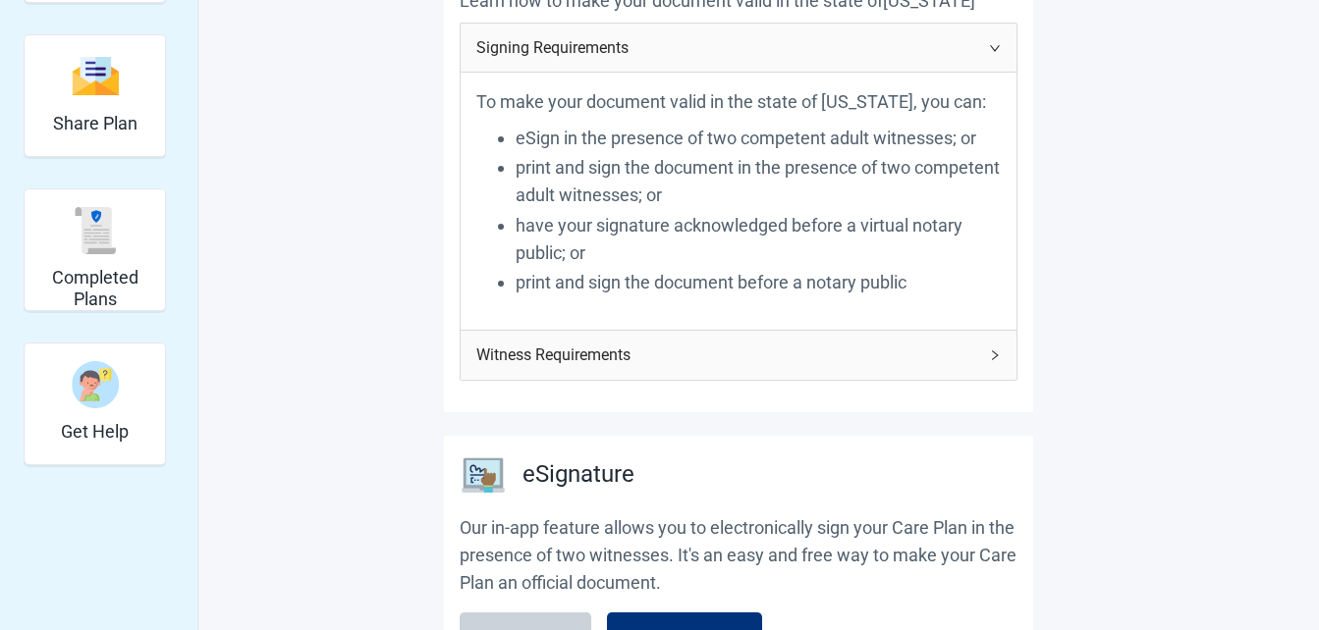
scroll to position [393, 0]
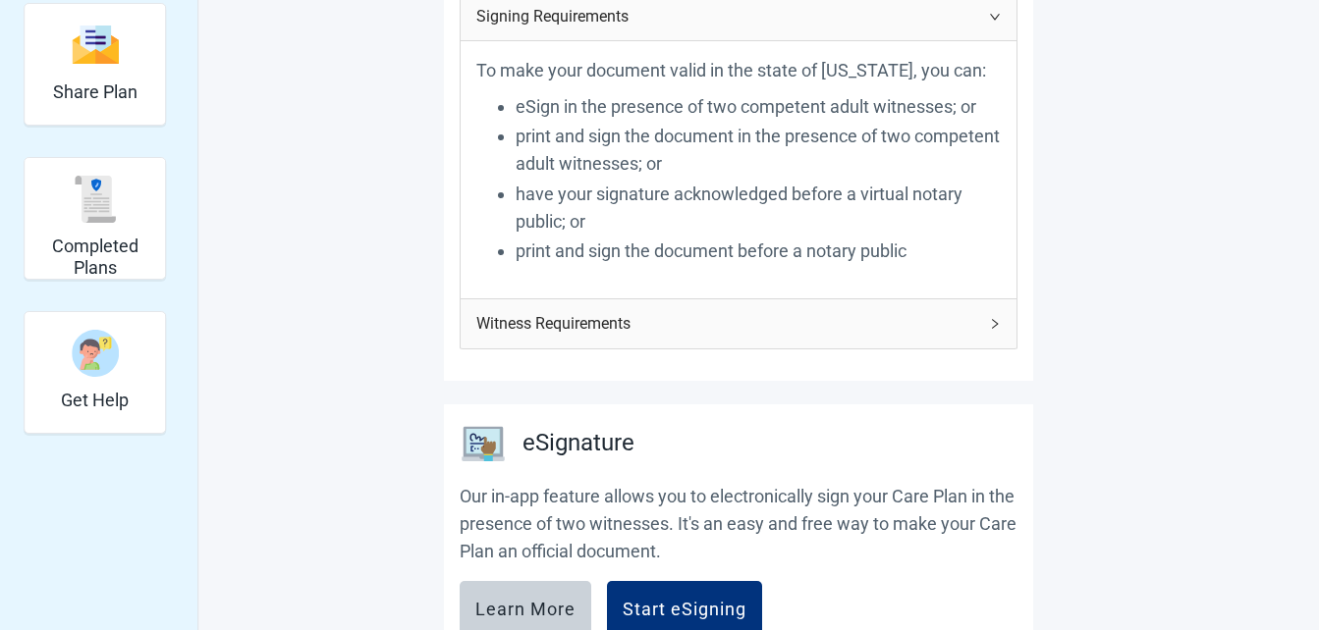
click at [927, 326] on span "Witness Requirements" at bounding box center [726, 323] width 501 height 25
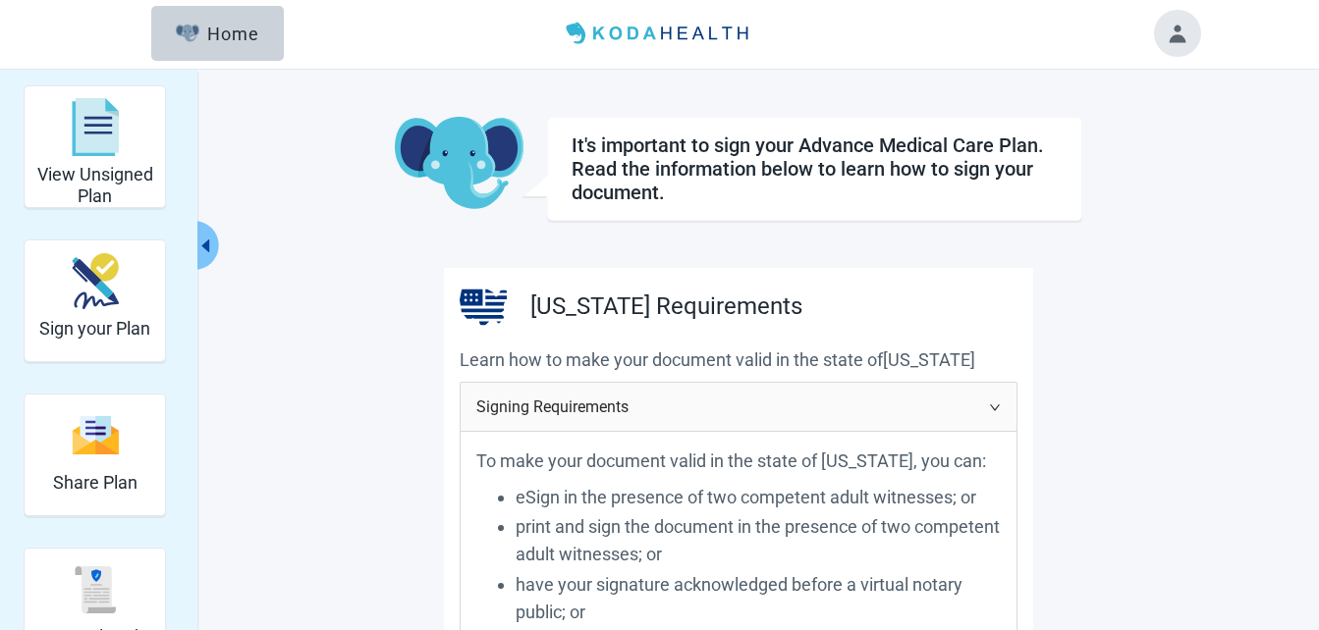
scroll to position [0, 0]
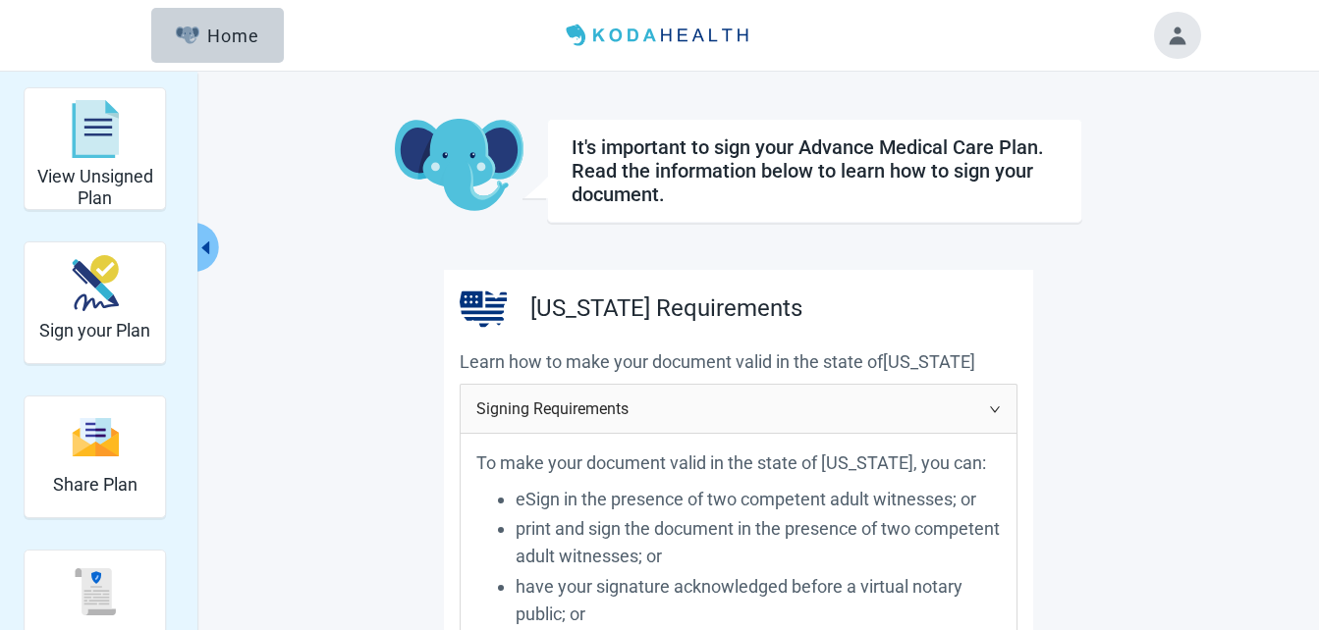
click at [1181, 30] on button "Toggle account menu" at bounding box center [1177, 35] width 47 height 47
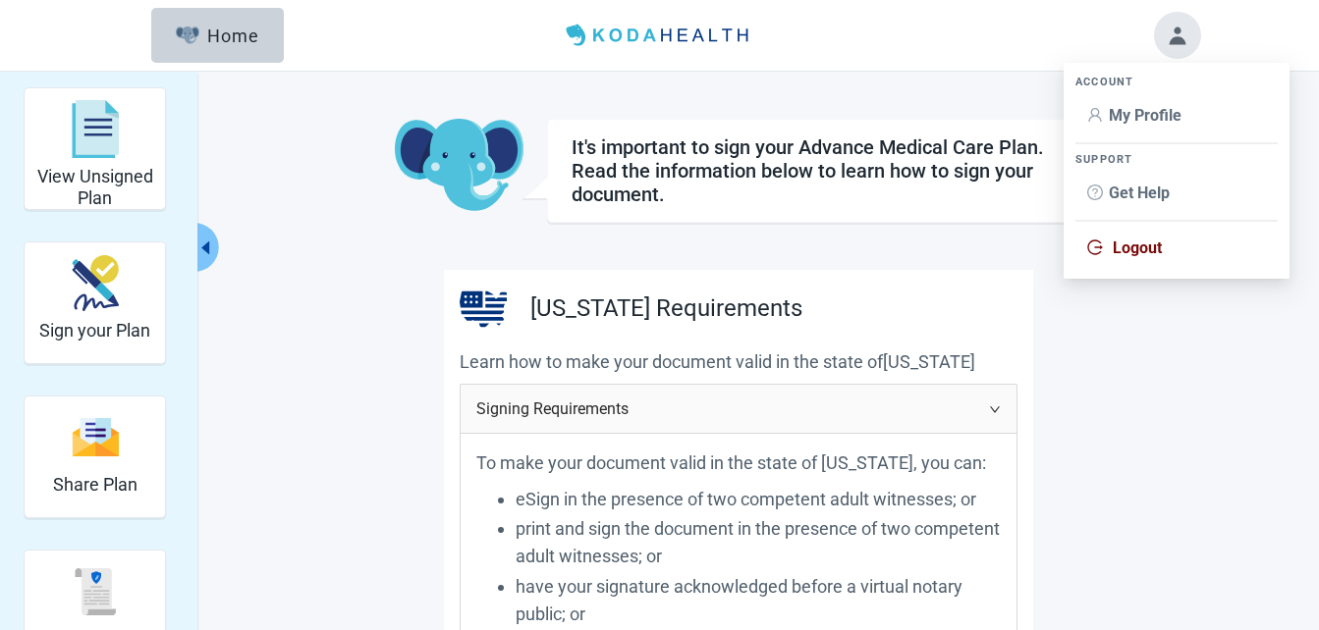
click at [1141, 245] on span "Logout" at bounding box center [1137, 248] width 49 height 19
